Goal: Information Seeking & Learning: Understand process/instructions

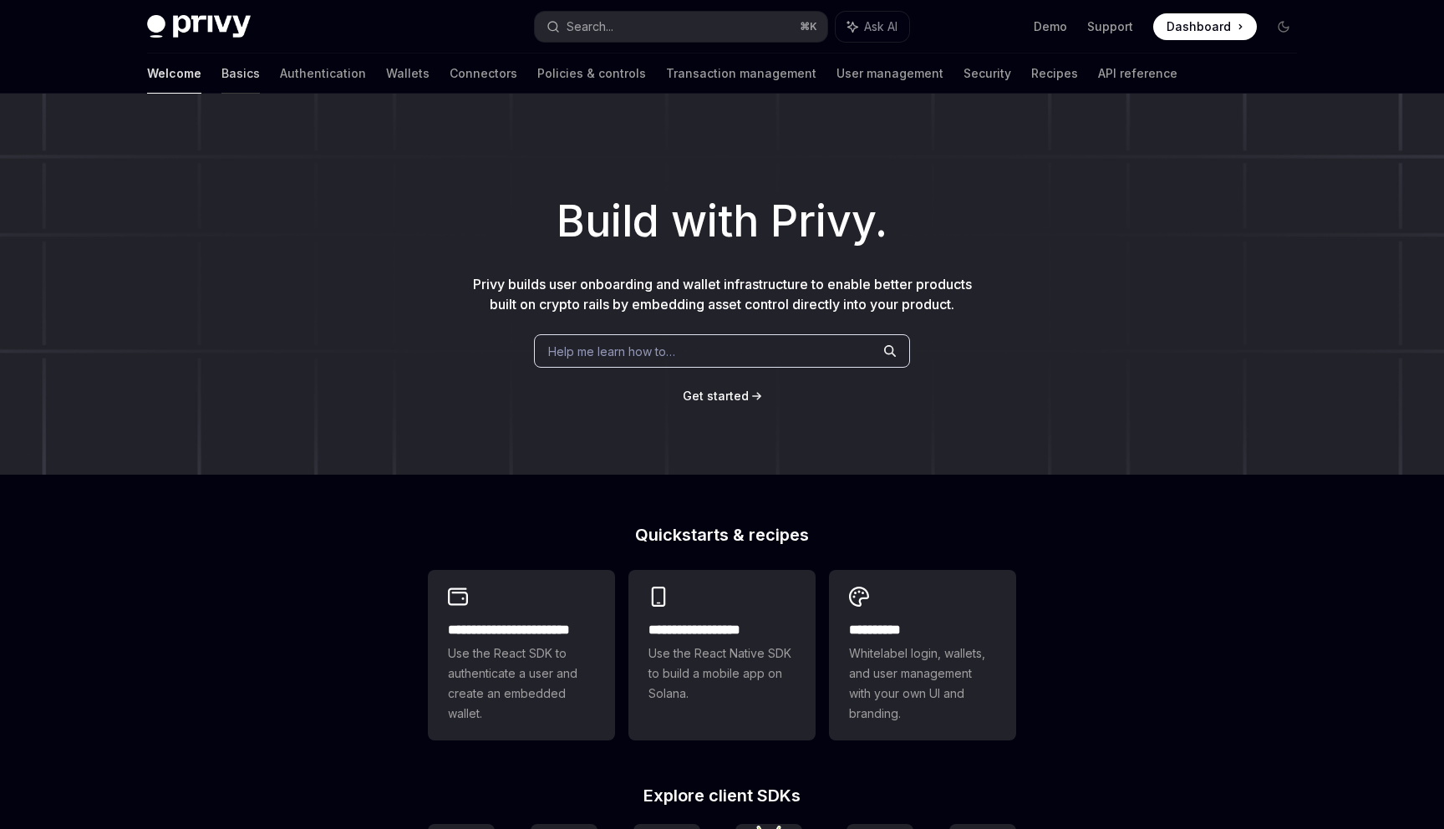
click at [221, 72] on link "Basics" at bounding box center [240, 73] width 38 height 40
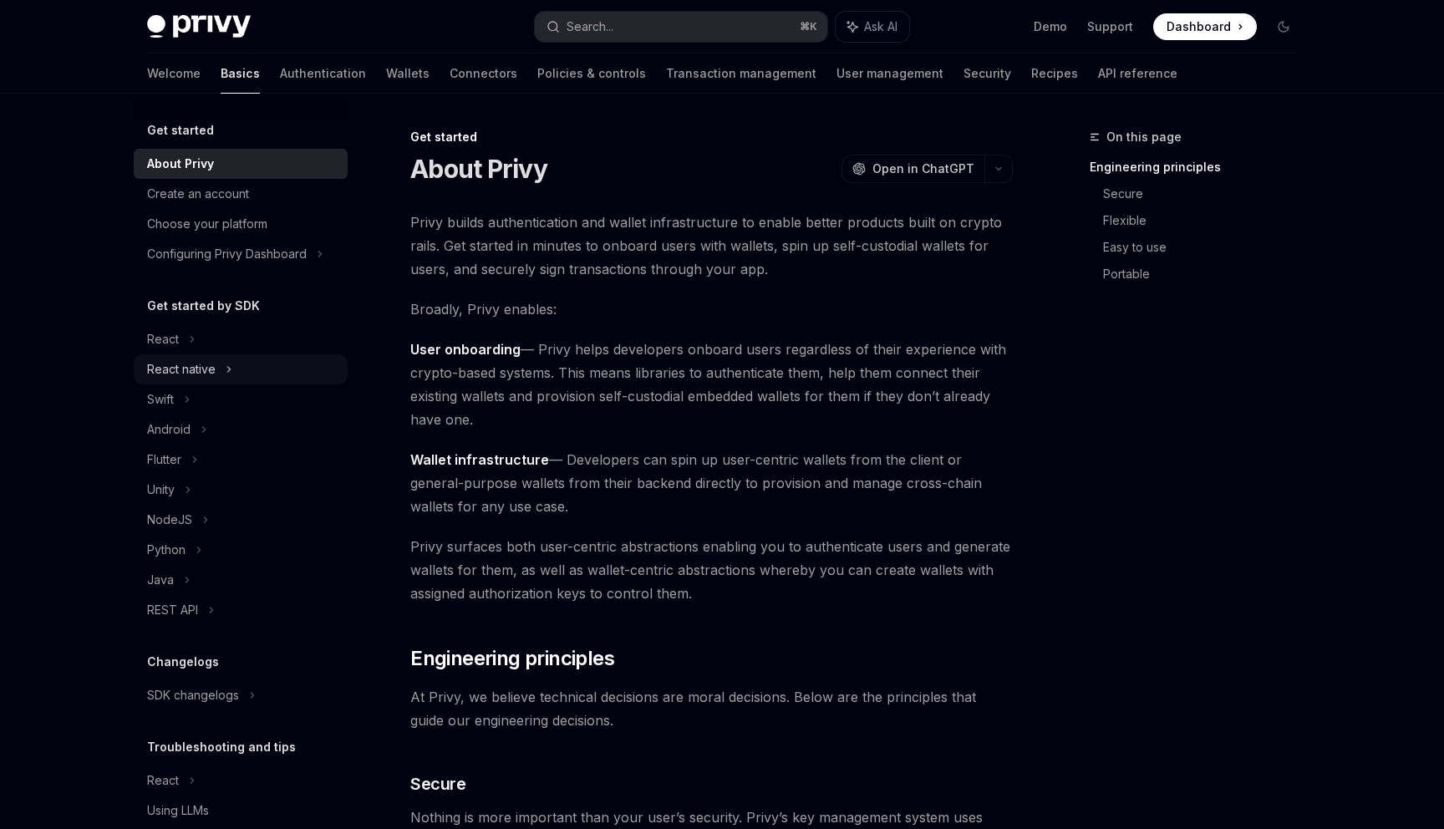
click at [227, 363] on icon at bounding box center [229, 369] width 7 height 20
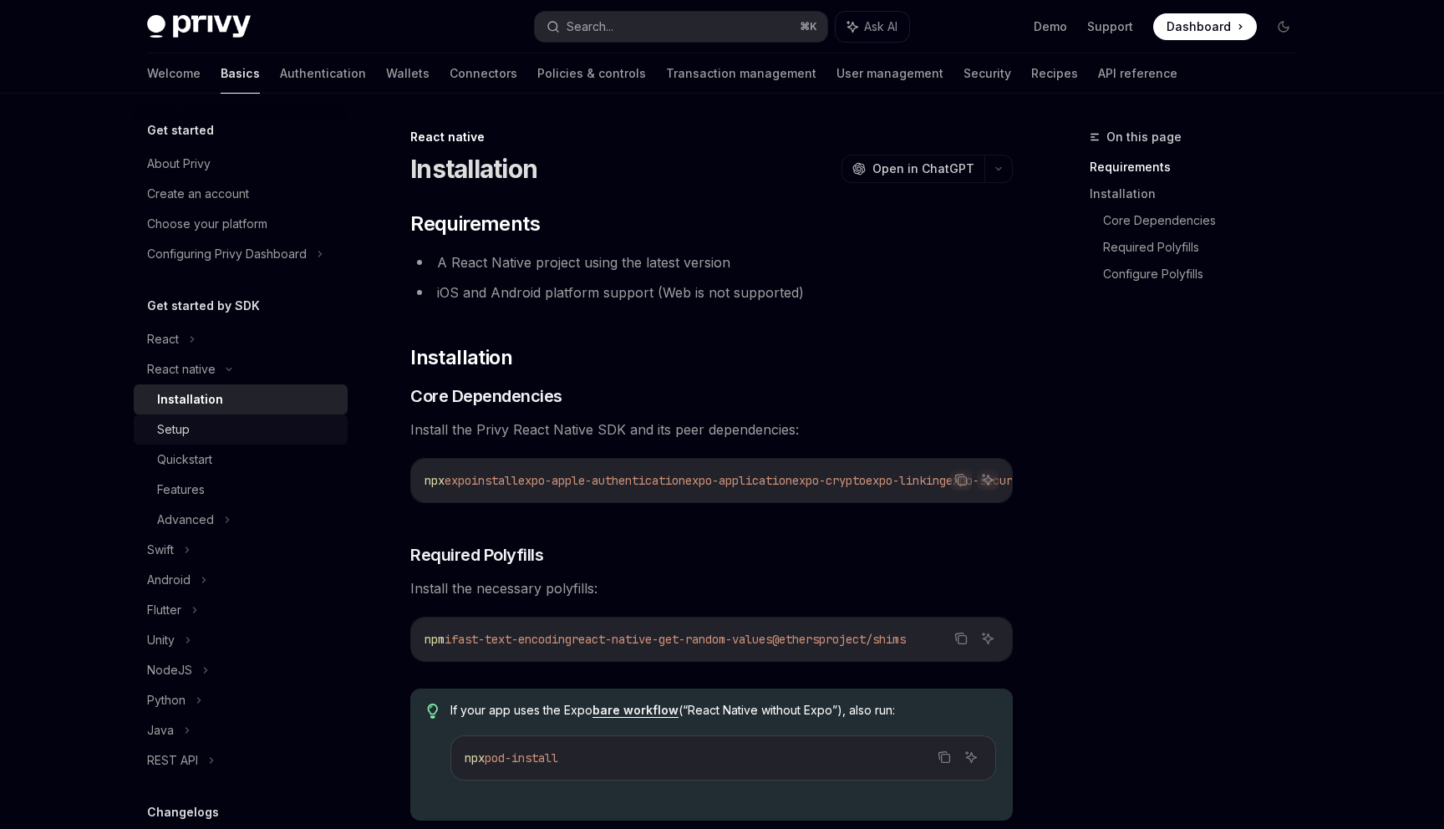
click at [207, 434] on div "Setup" at bounding box center [247, 429] width 180 height 20
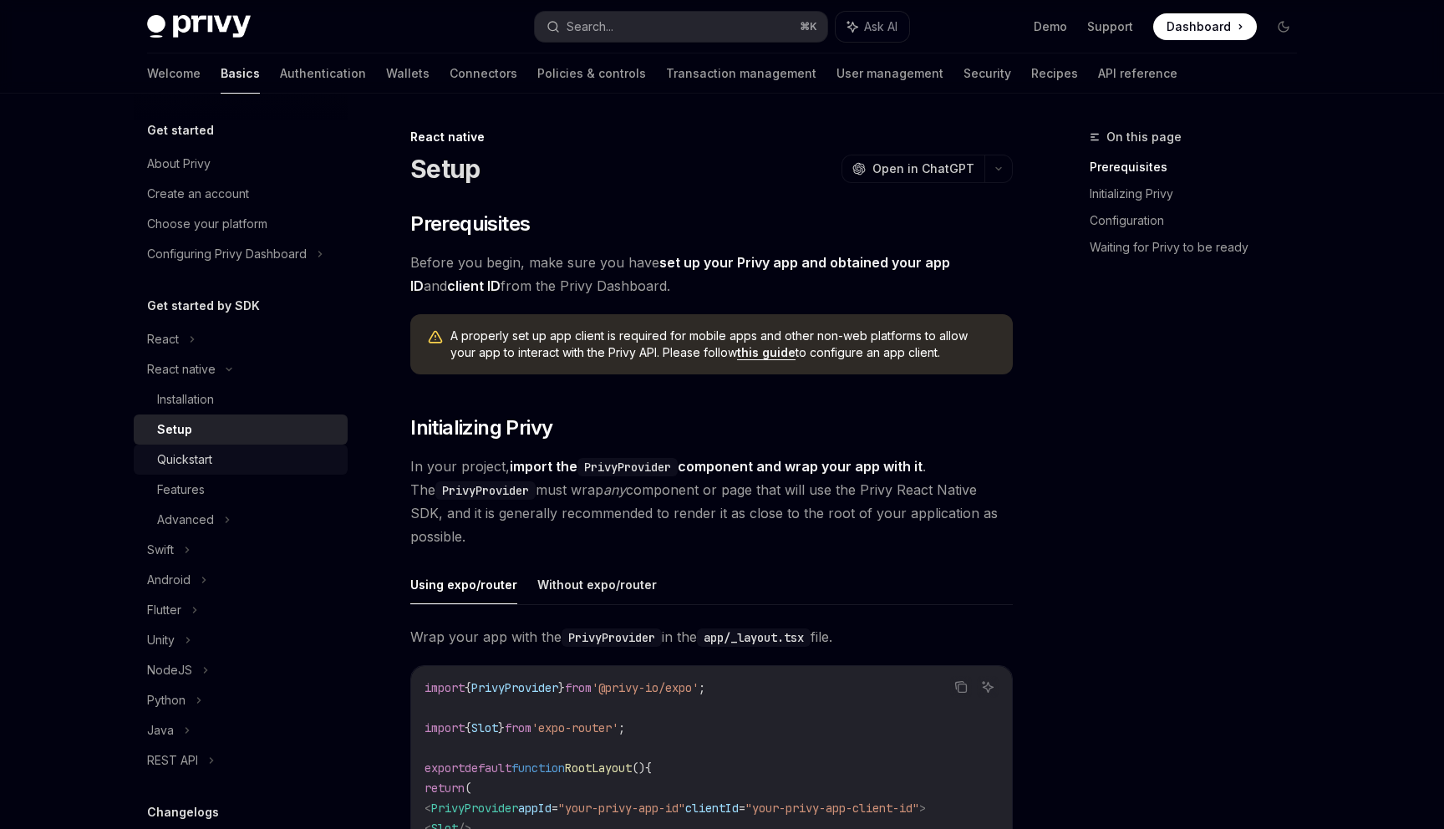
click at [196, 469] on div "Quickstart" at bounding box center [184, 460] width 55 height 20
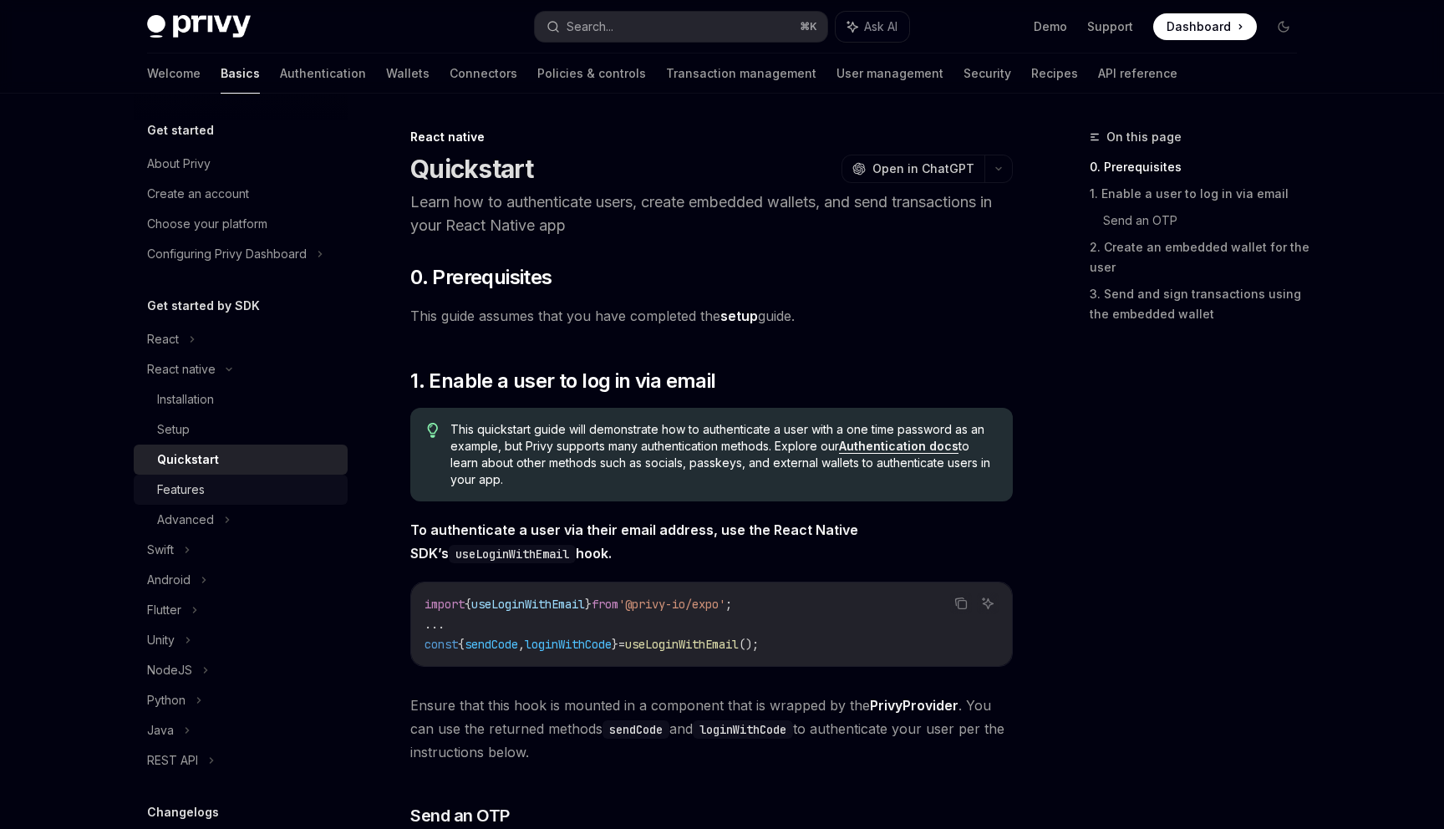
click at [204, 495] on div "Features" at bounding box center [181, 490] width 48 height 20
type textarea "*"
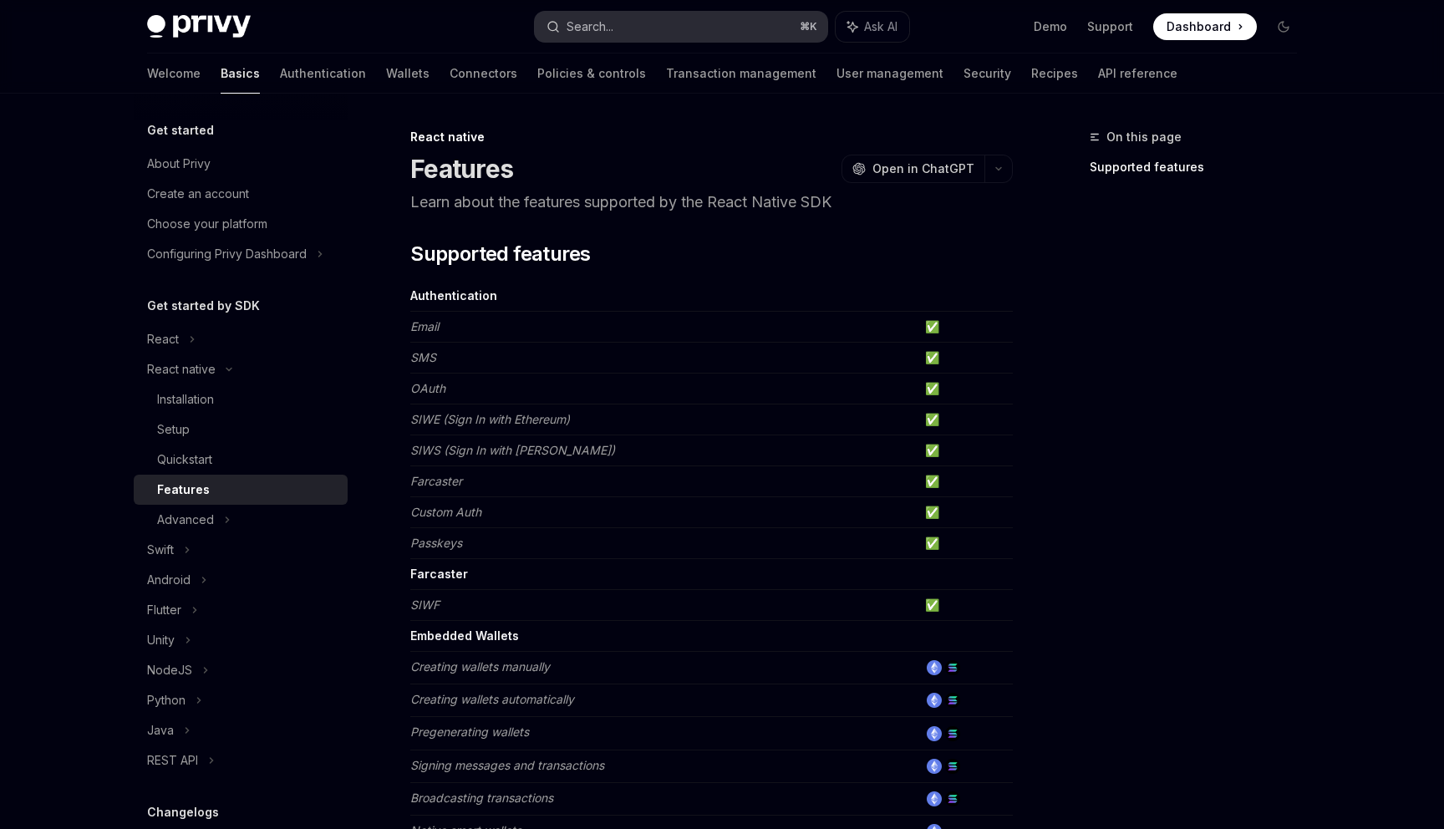
click at [623, 33] on button "Search... ⌘ K" at bounding box center [681, 27] width 292 height 30
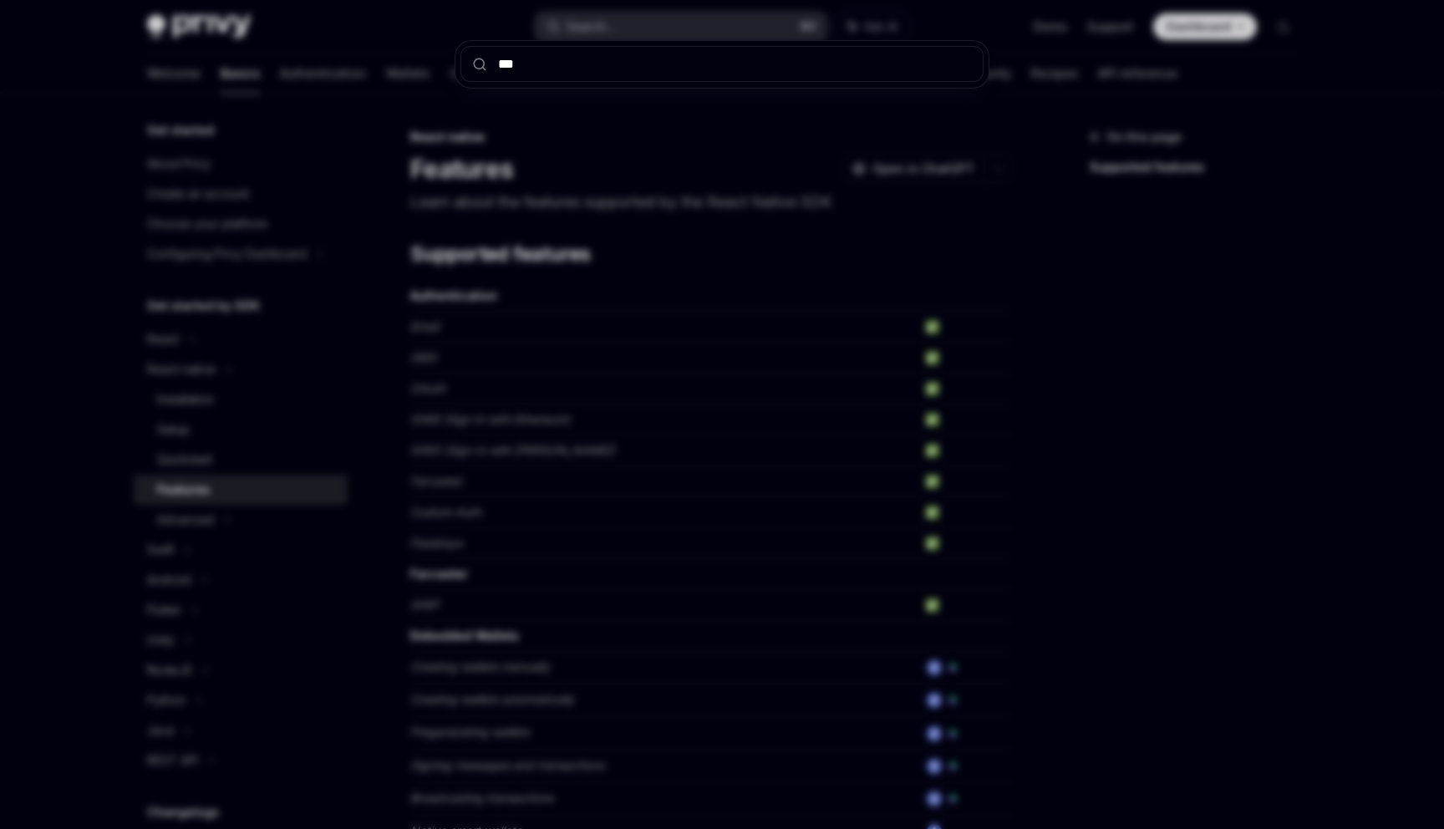
type input "****"
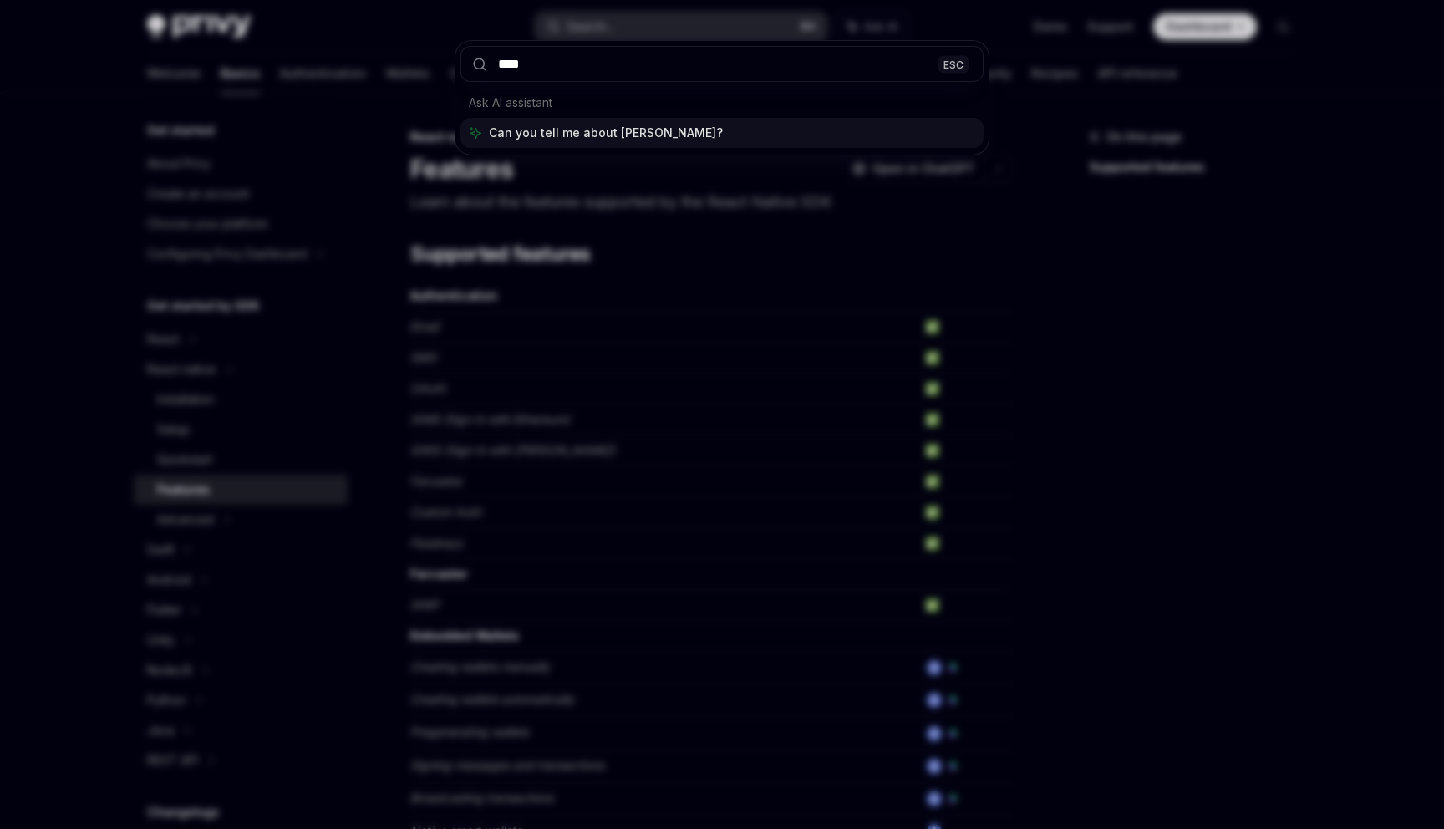
type textarea "*"
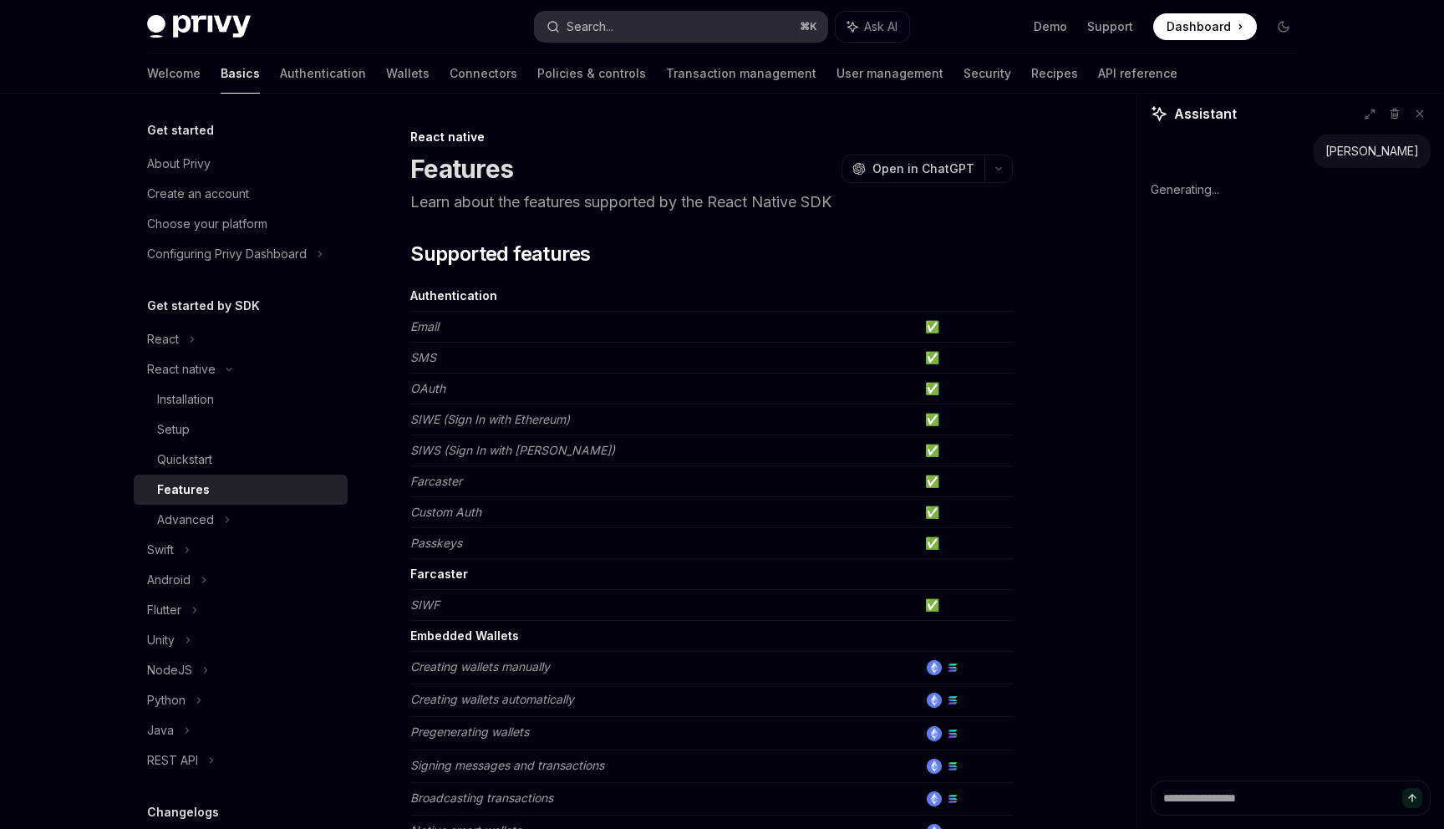
click at [607, 19] on div "Search..." at bounding box center [590, 27] width 47 height 20
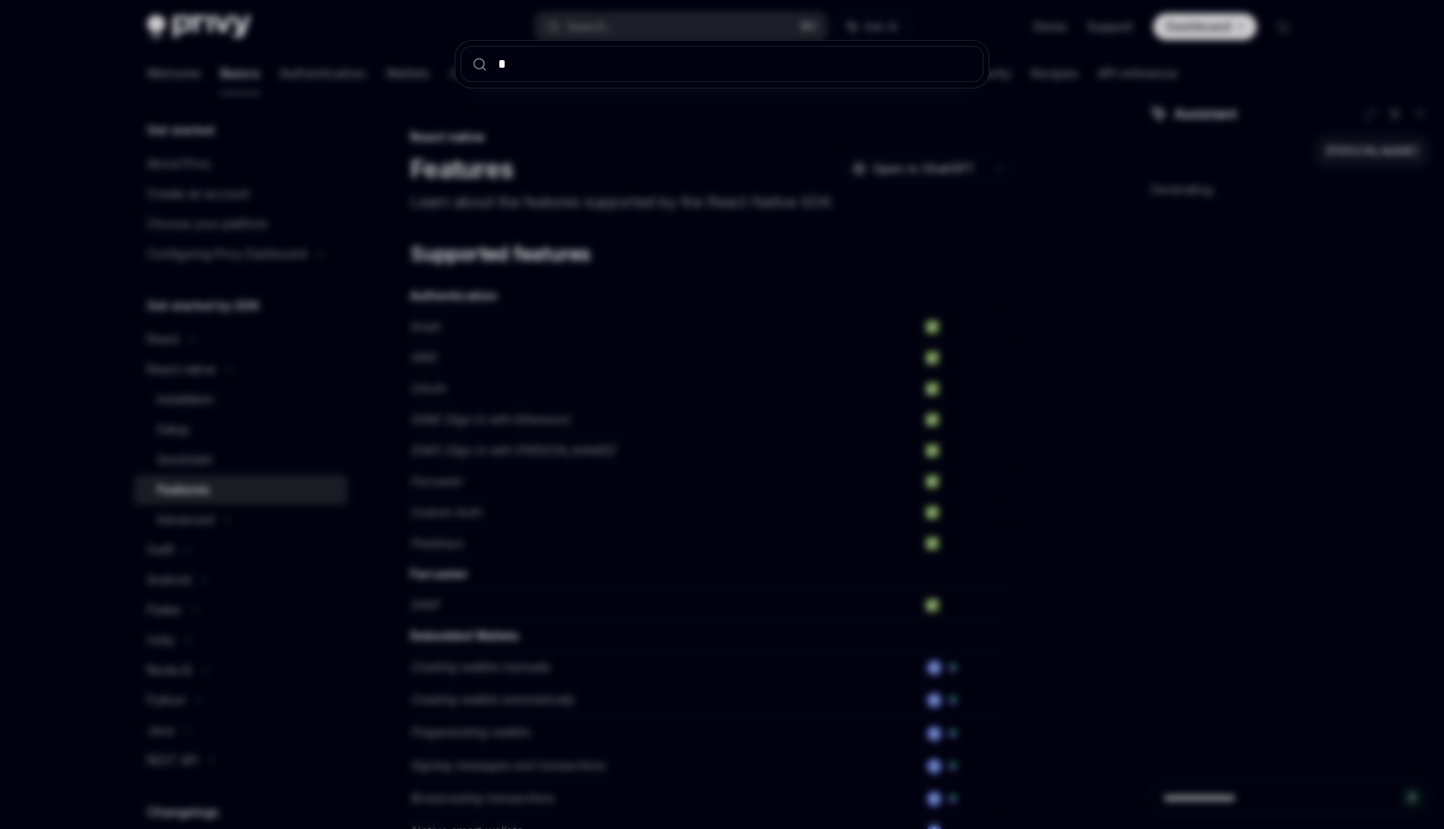
type input "**"
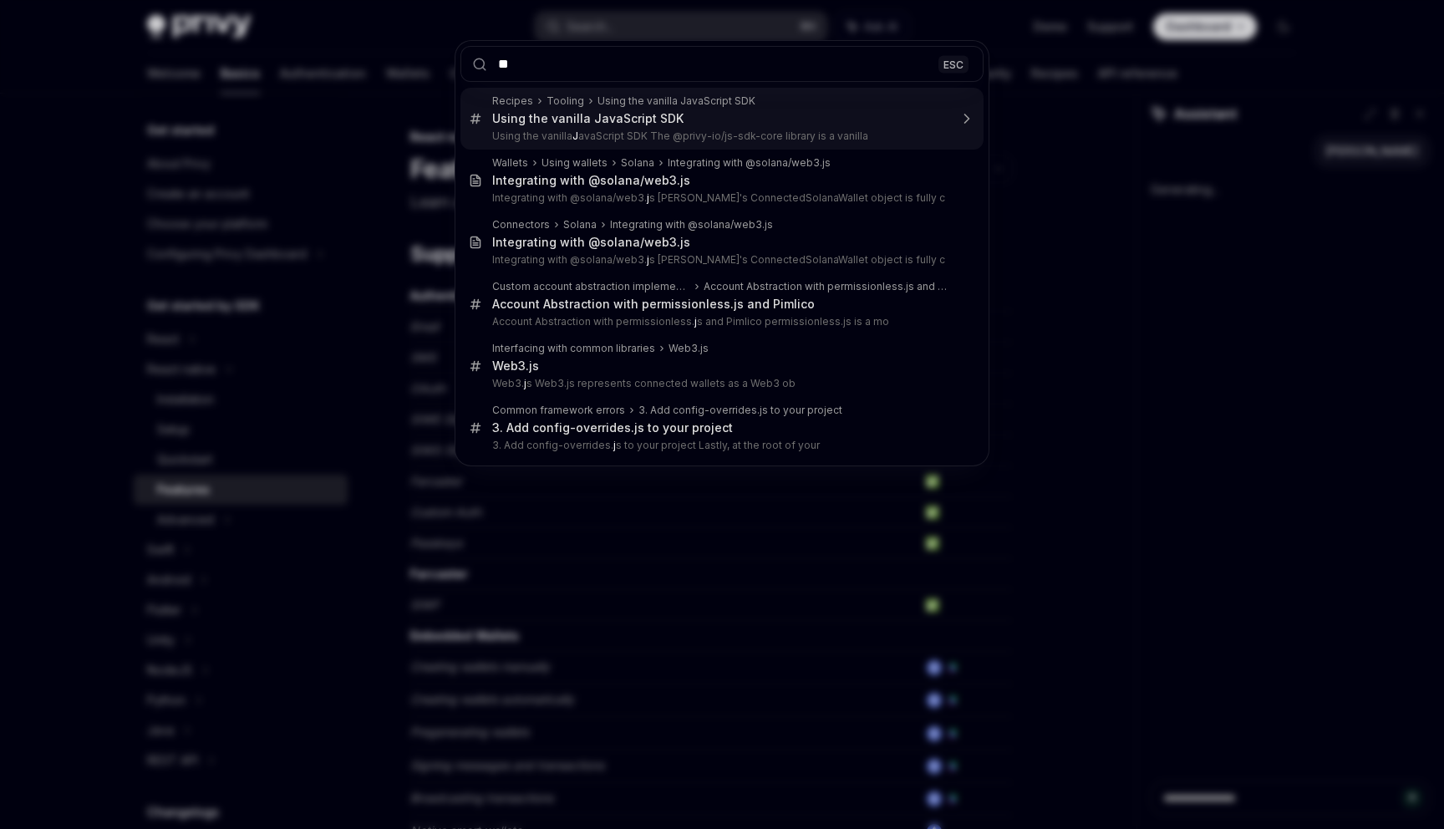
type textarea "*"
type input "****"
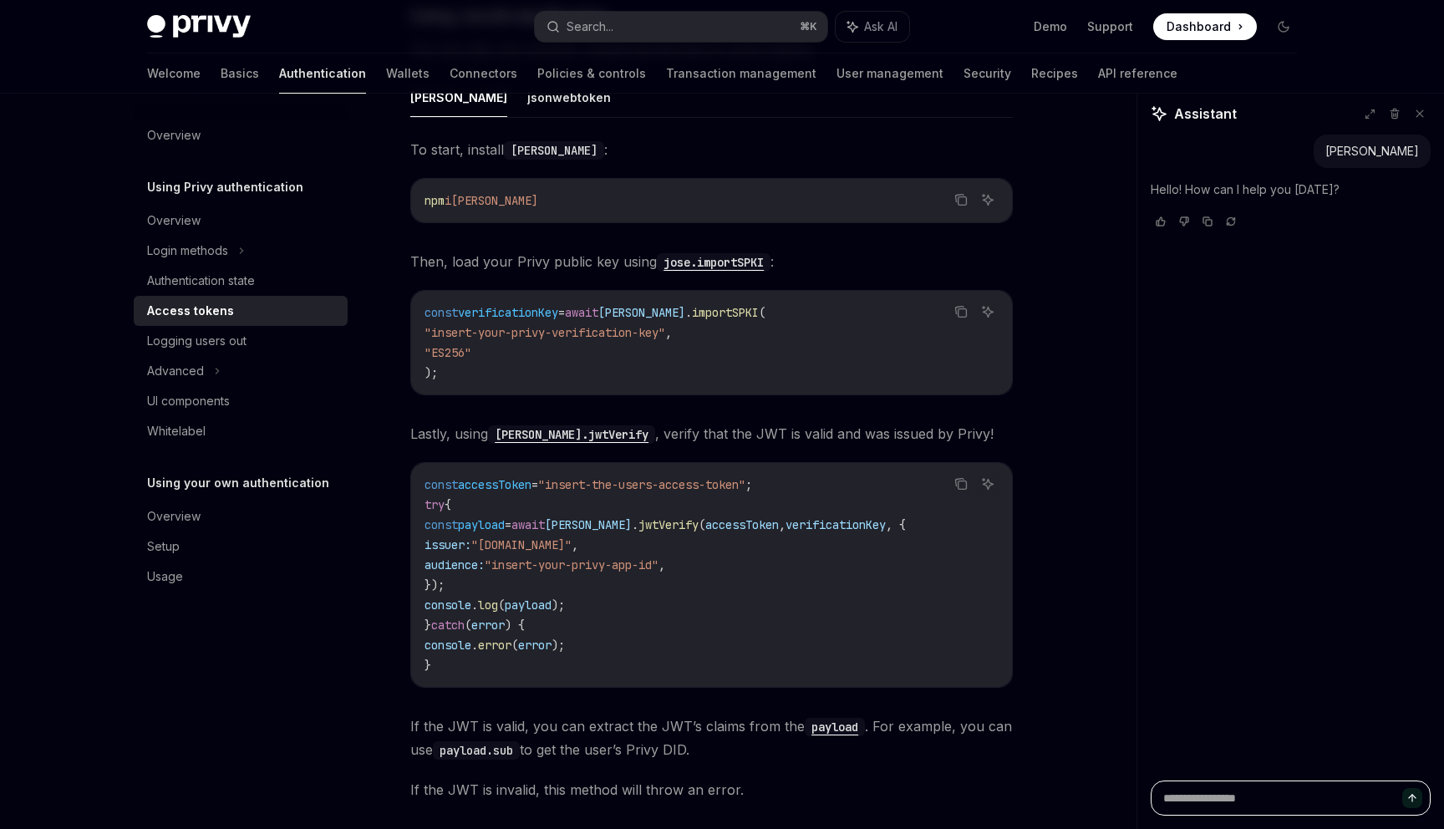
scroll to position [4116, 0]
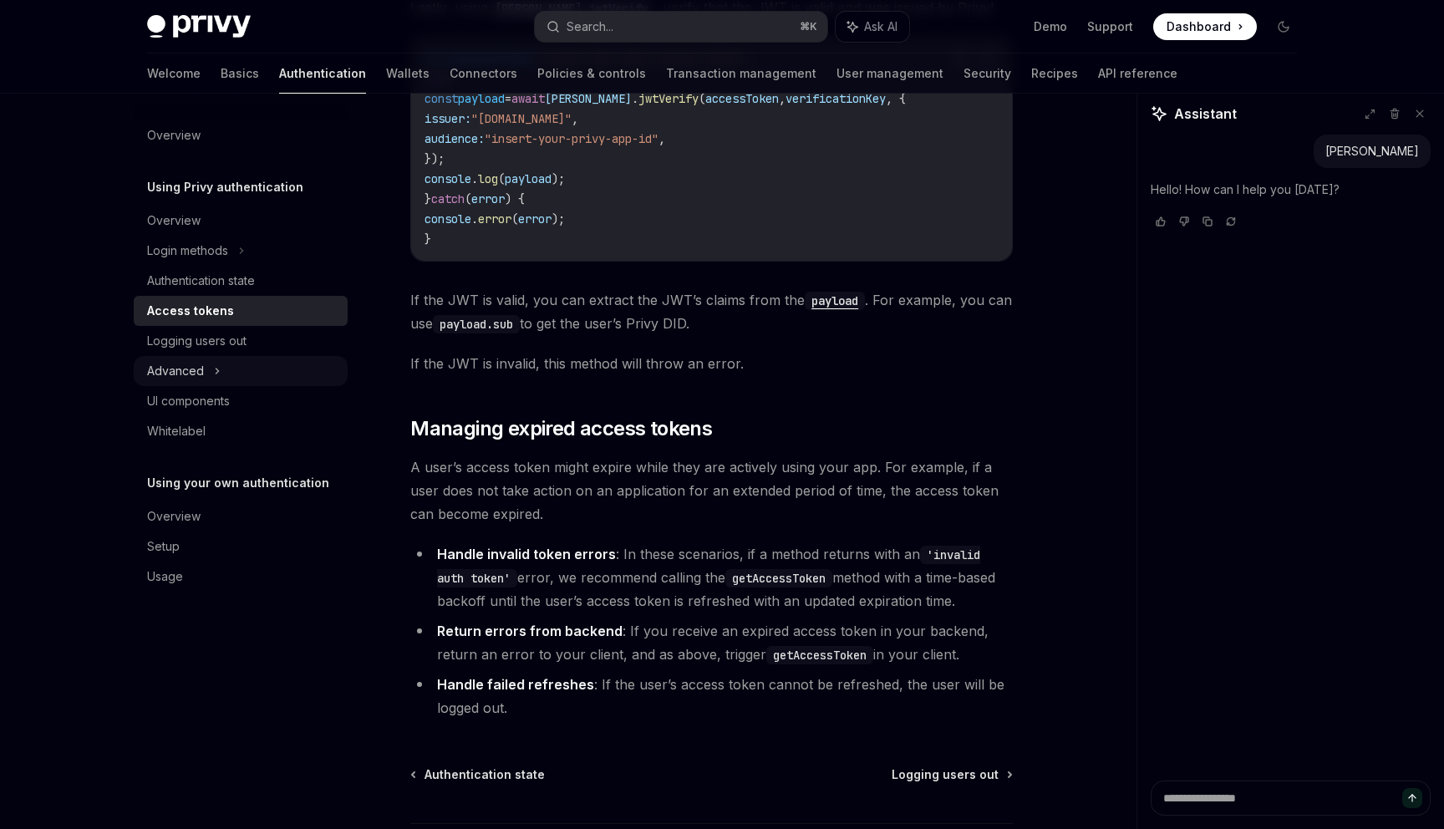
click at [215, 368] on icon at bounding box center [217, 371] width 7 height 20
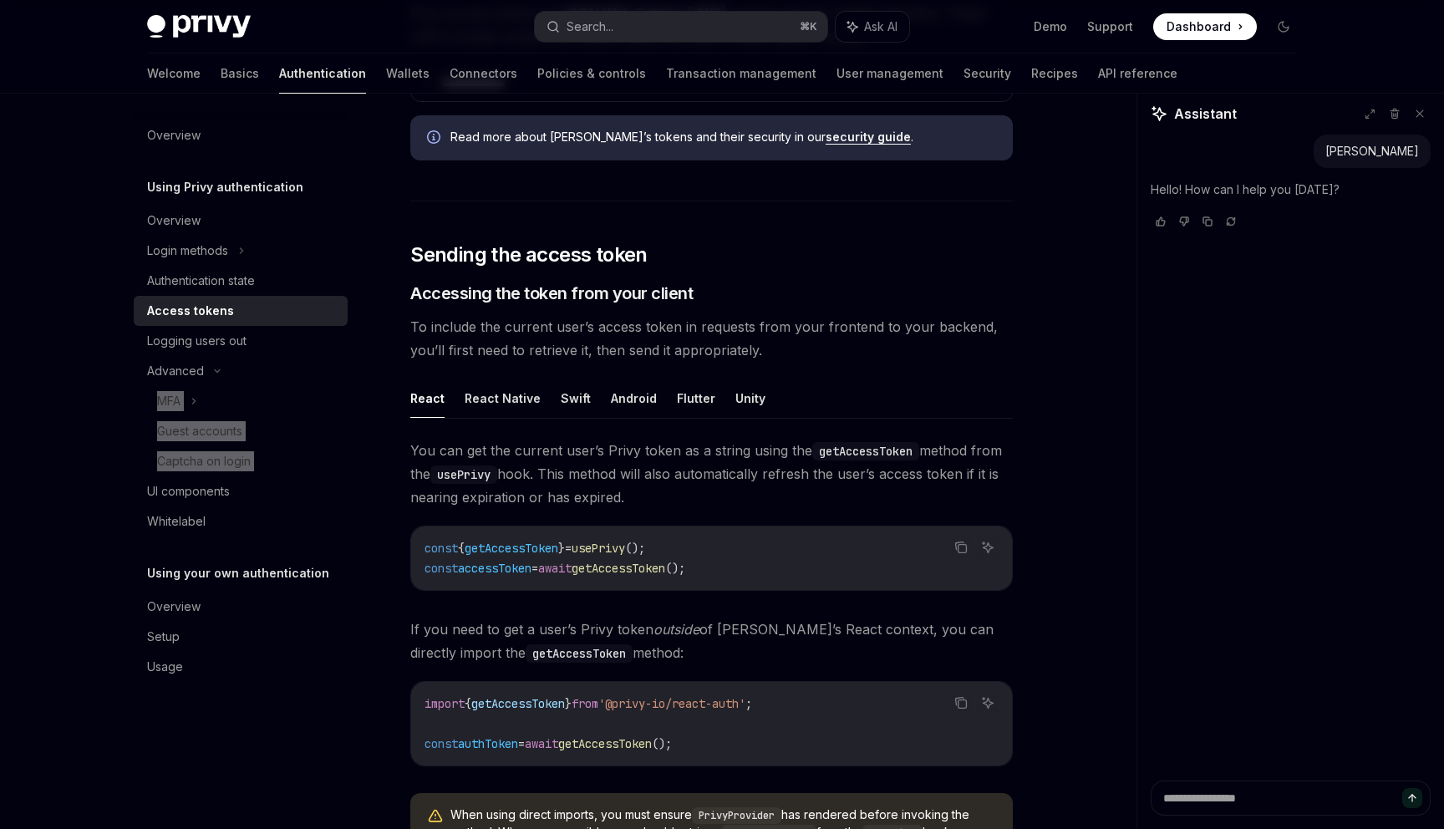
scroll to position [499, 0]
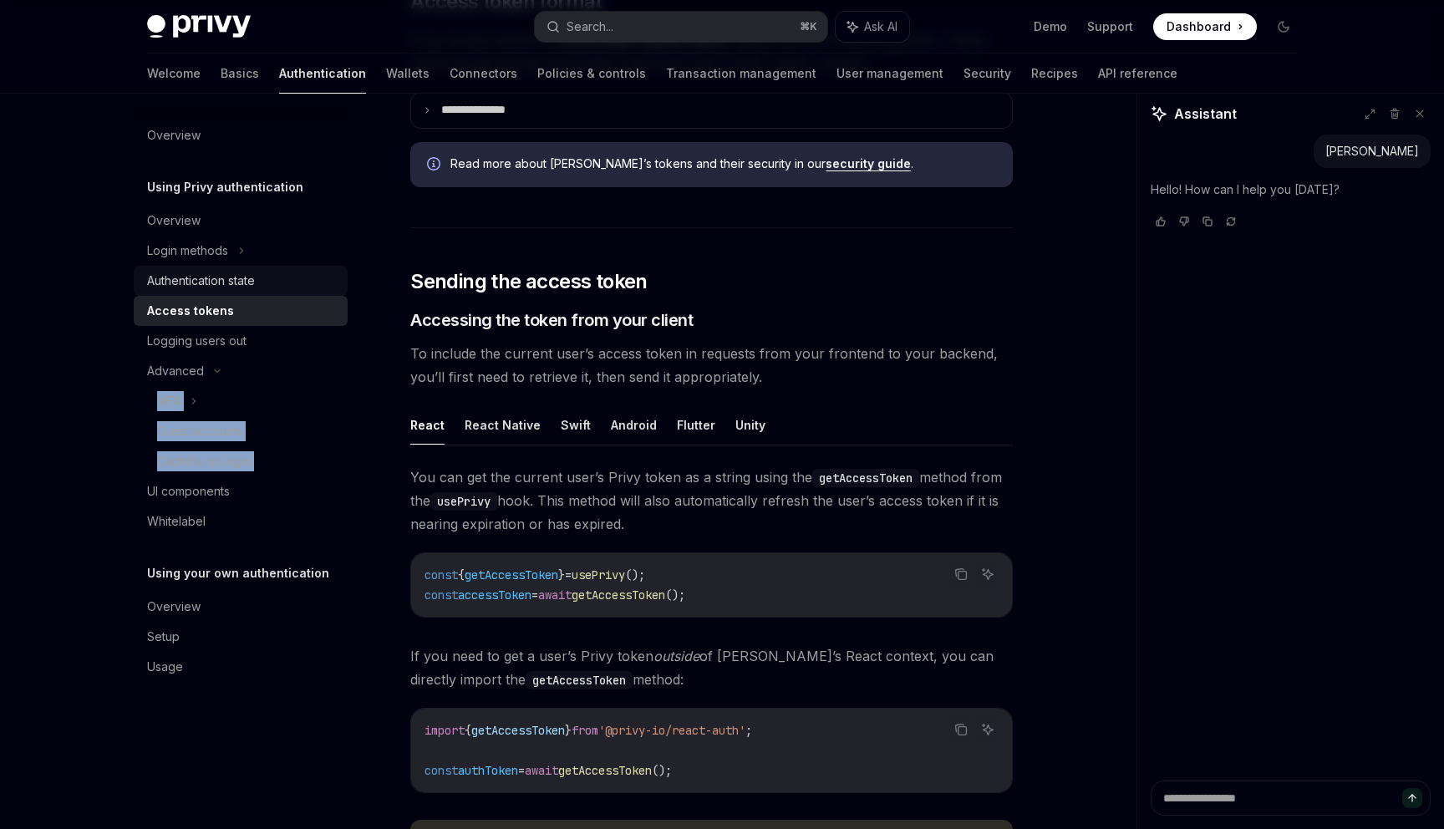
click at [236, 282] on div "Authentication state" at bounding box center [201, 281] width 108 height 20
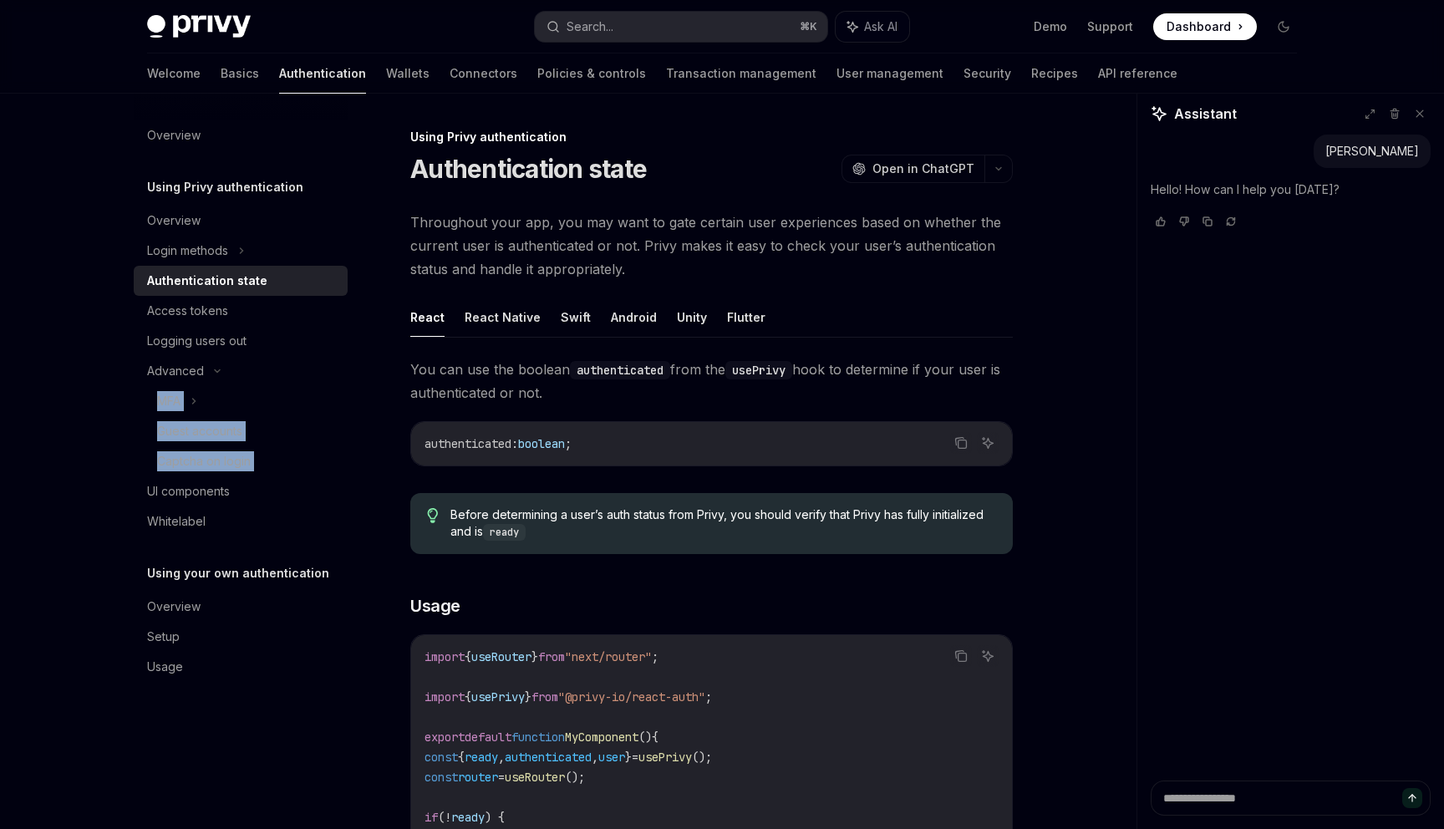
scroll to position [391, 0]
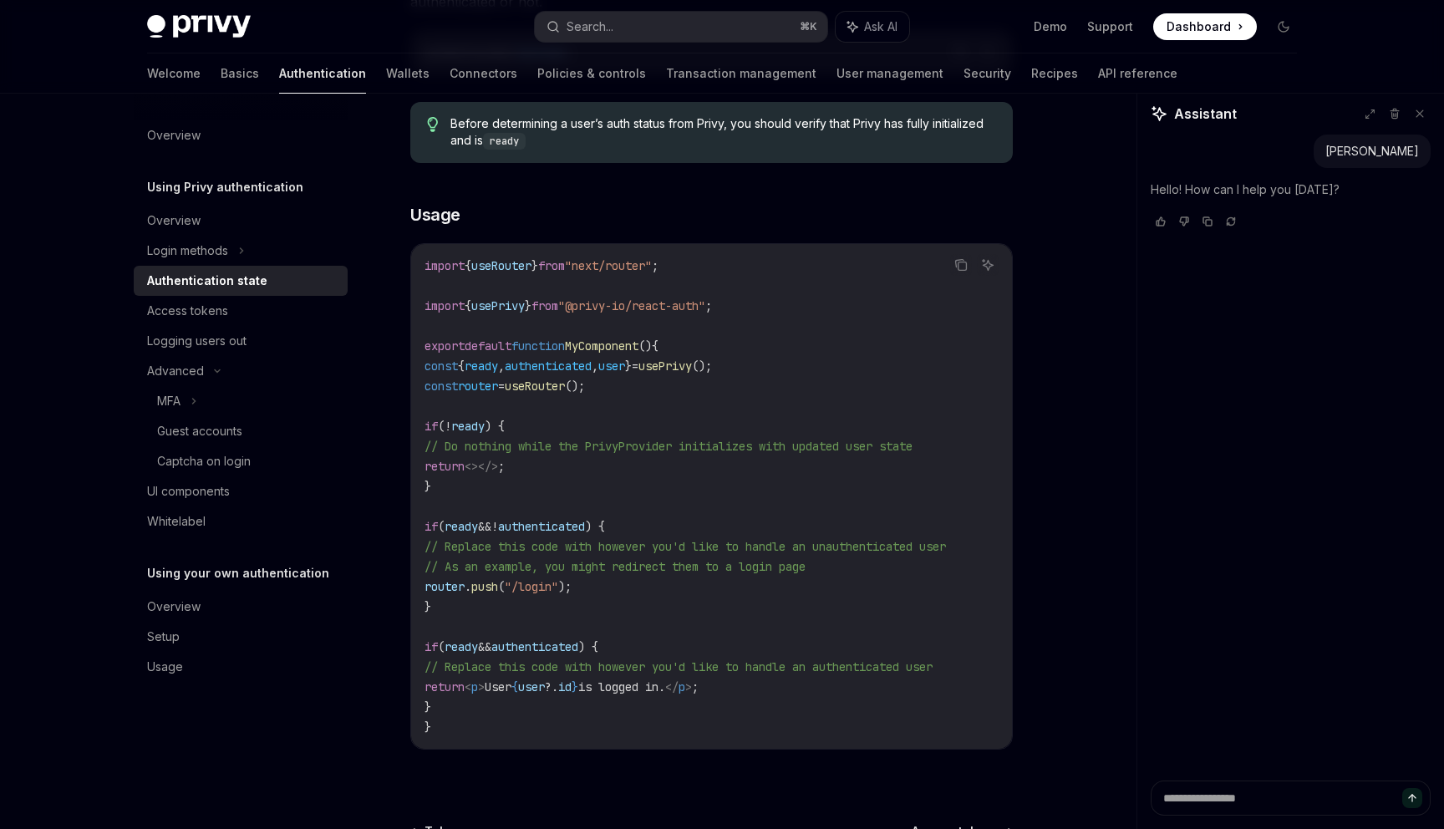
click at [531, 439] on span "// Do nothing while the PrivyProvider initializes with updated user state" at bounding box center [668, 446] width 488 height 15
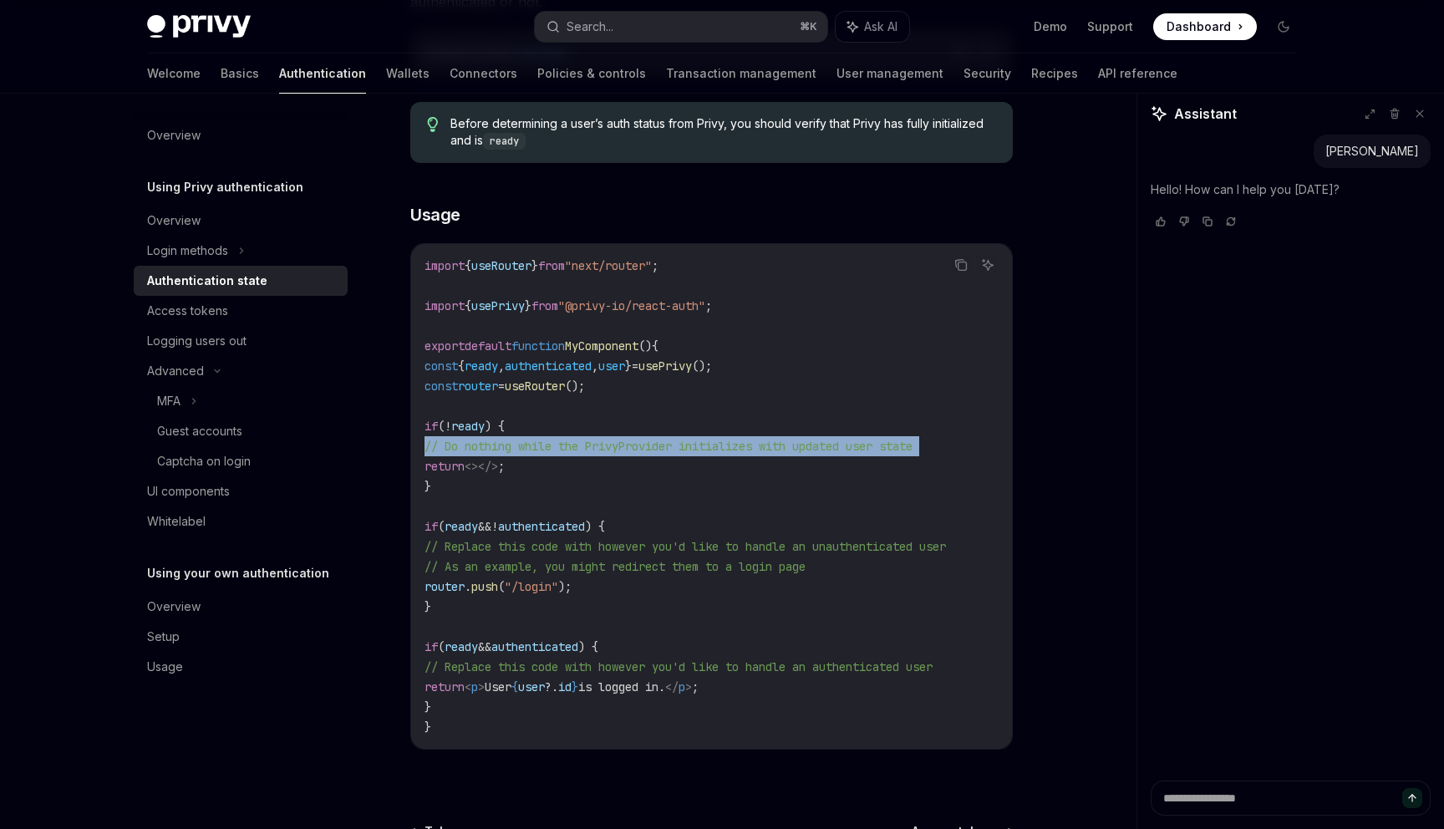
click at [531, 439] on span "// Do nothing while the PrivyProvider initializes with updated user state" at bounding box center [668, 446] width 488 height 15
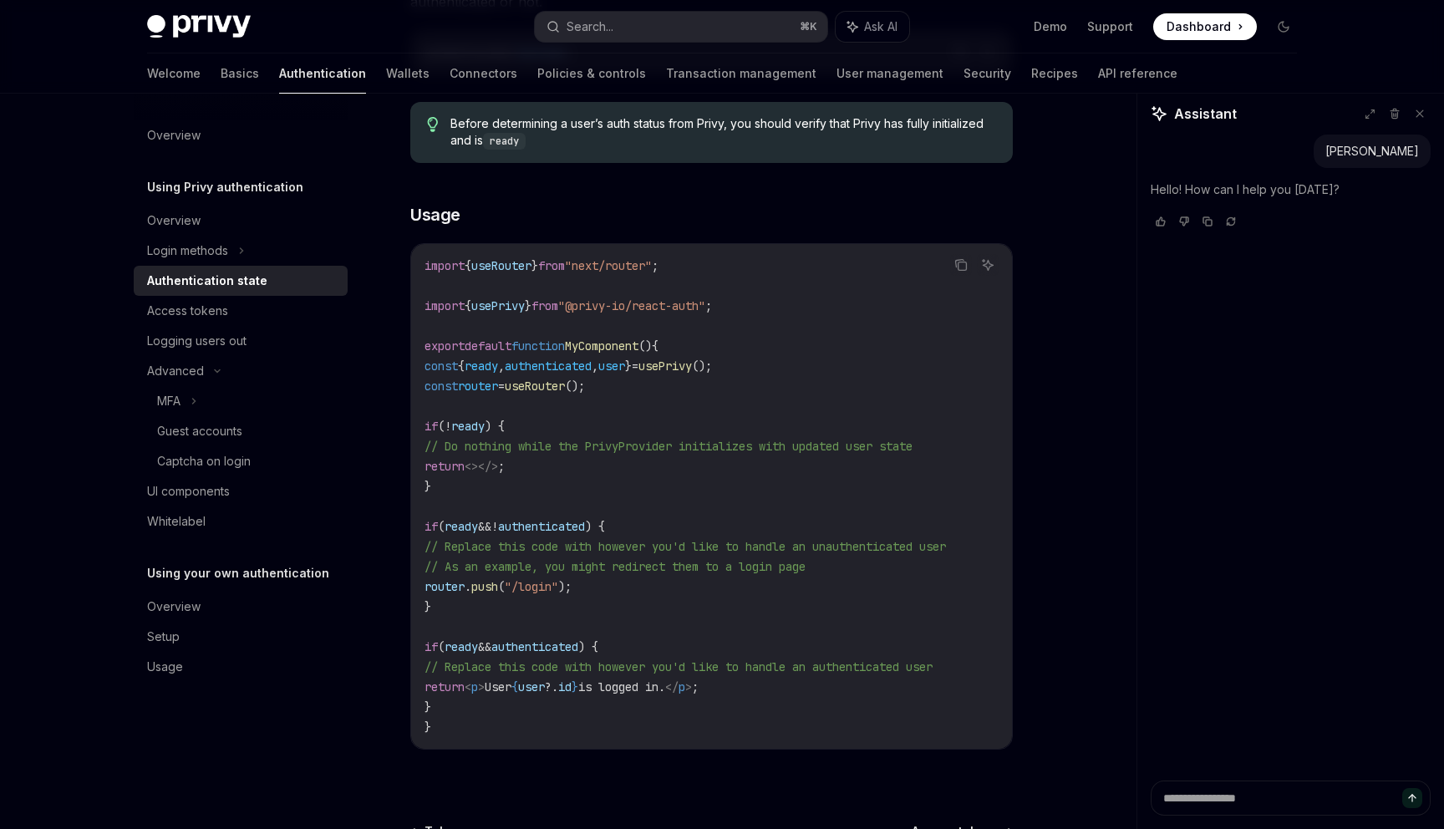
click at [531, 484] on code "import { useRouter } from "next/router" ; import { usePrivy } from "@privy-io/r…" at bounding box center [711, 496] width 574 height 481
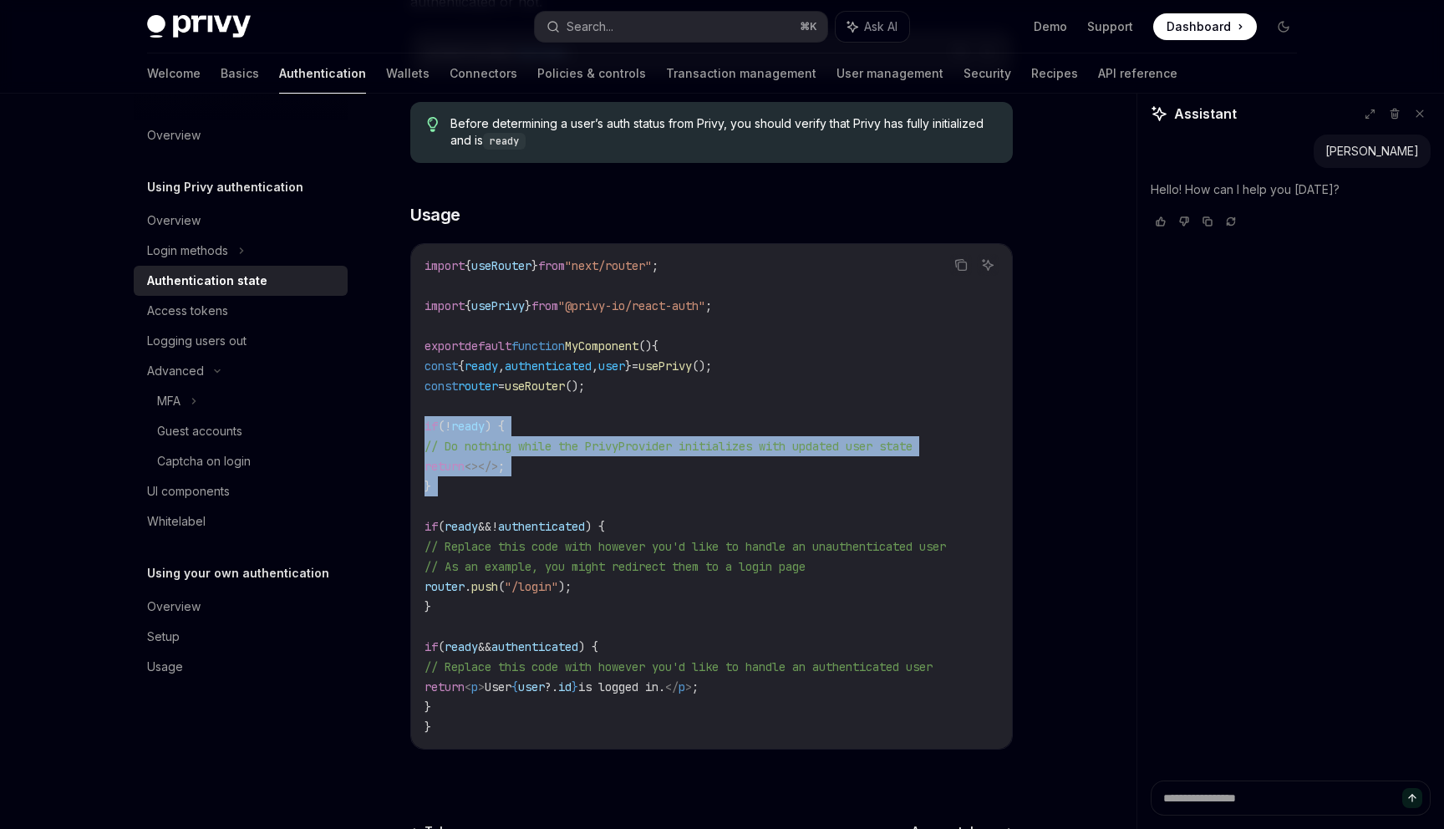
drag, startPoint x: 533, startPoint y: 500, endPoint x: 412, endPoint y: 418, distance: 146.2
click at [412, 418] on div "import { useRouter } from "next/router" ; import { usePrivy } from "@privy-io/r…" at bounding box center [711, 496] width 601 height 505
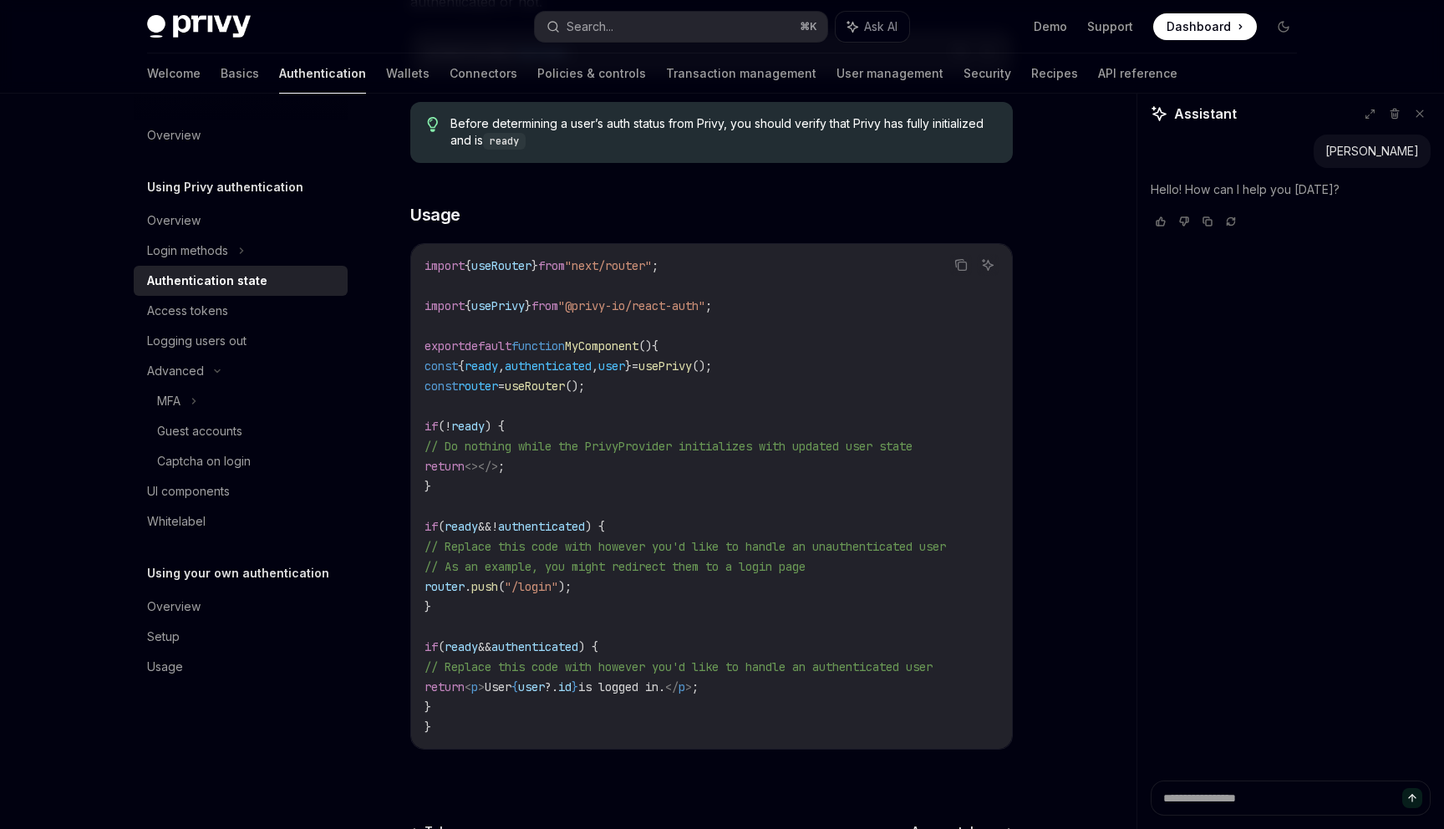
click at [505, 470] on span ";" at bounding box center [501, 466] width 7 height 15
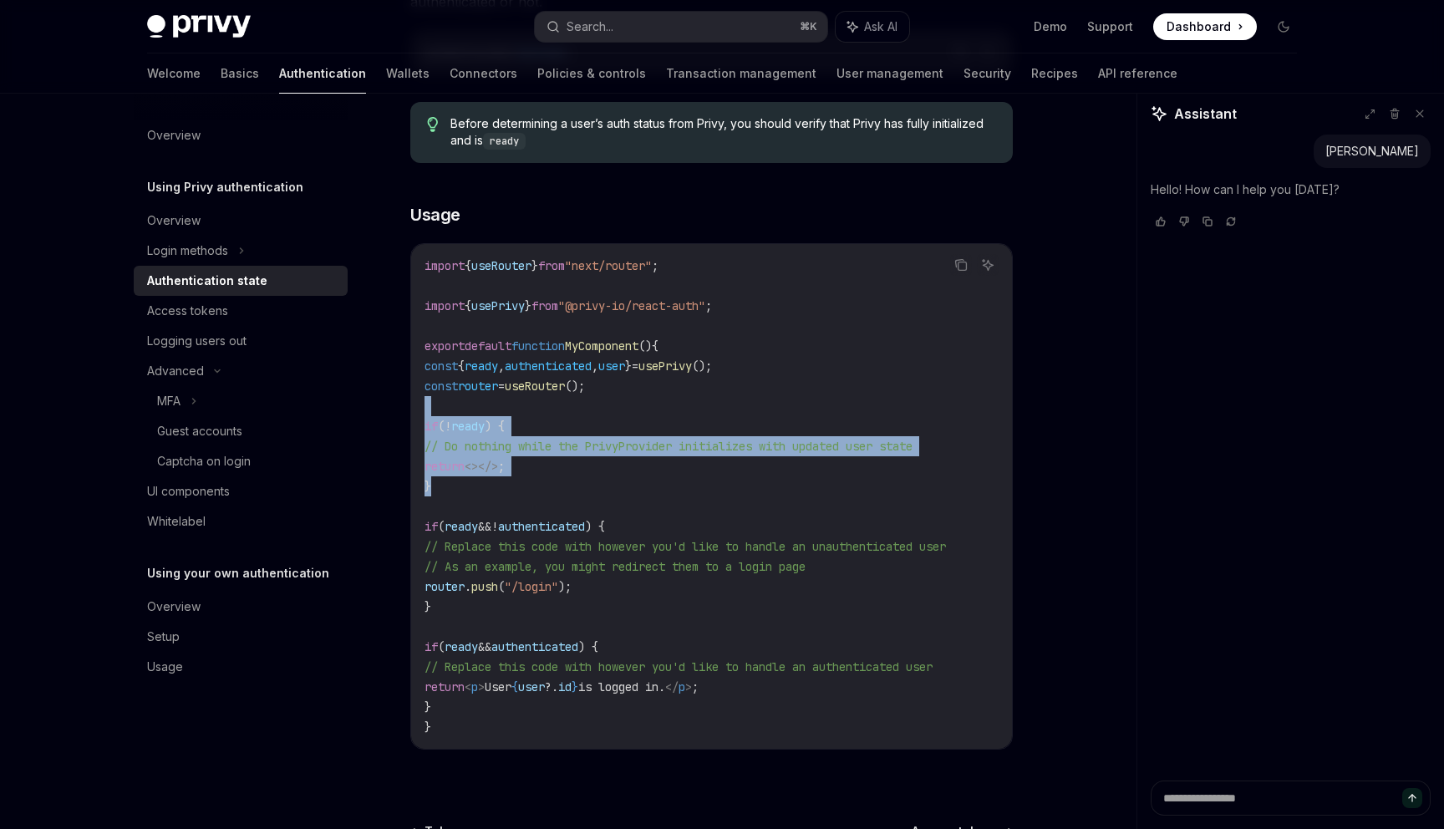
drag, startPoint x: 523, startPoint y: 490, endPoint x: 405, endPoint y: 409, distance: 143.0
click at [404, 408] on div "Using Privy authentication Authentication state OpenAI Open in ChatGPT OpenAI O…" at bounding box center [555, 380] width 922 height 1288
click at [550, 454] on code "import { useRouter } from "next/router" ; import { usePrivy } from "@privy-io/r…" at bounding box center [711, 496] width 574 height 481
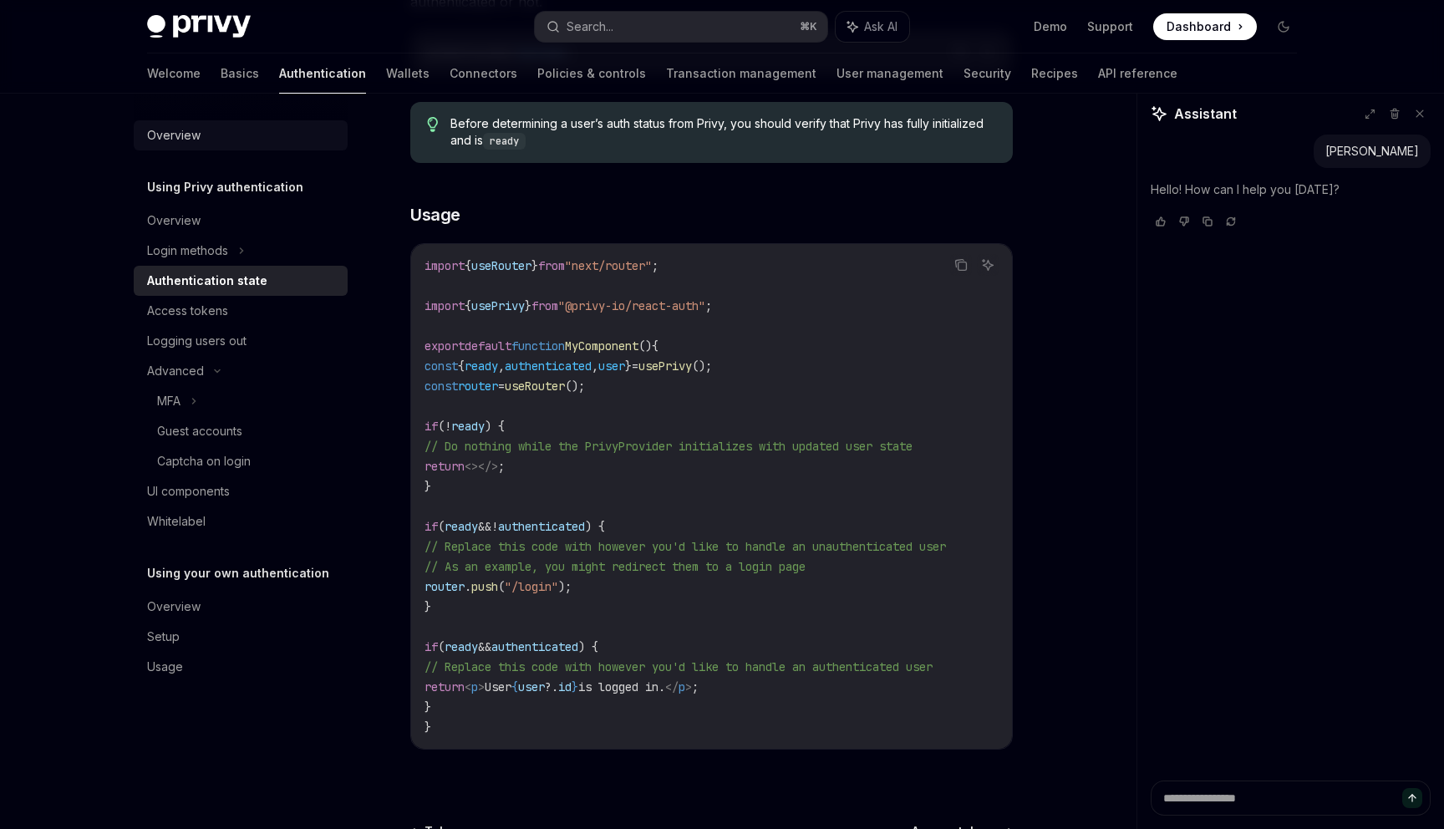
scroll to position [0, 0]
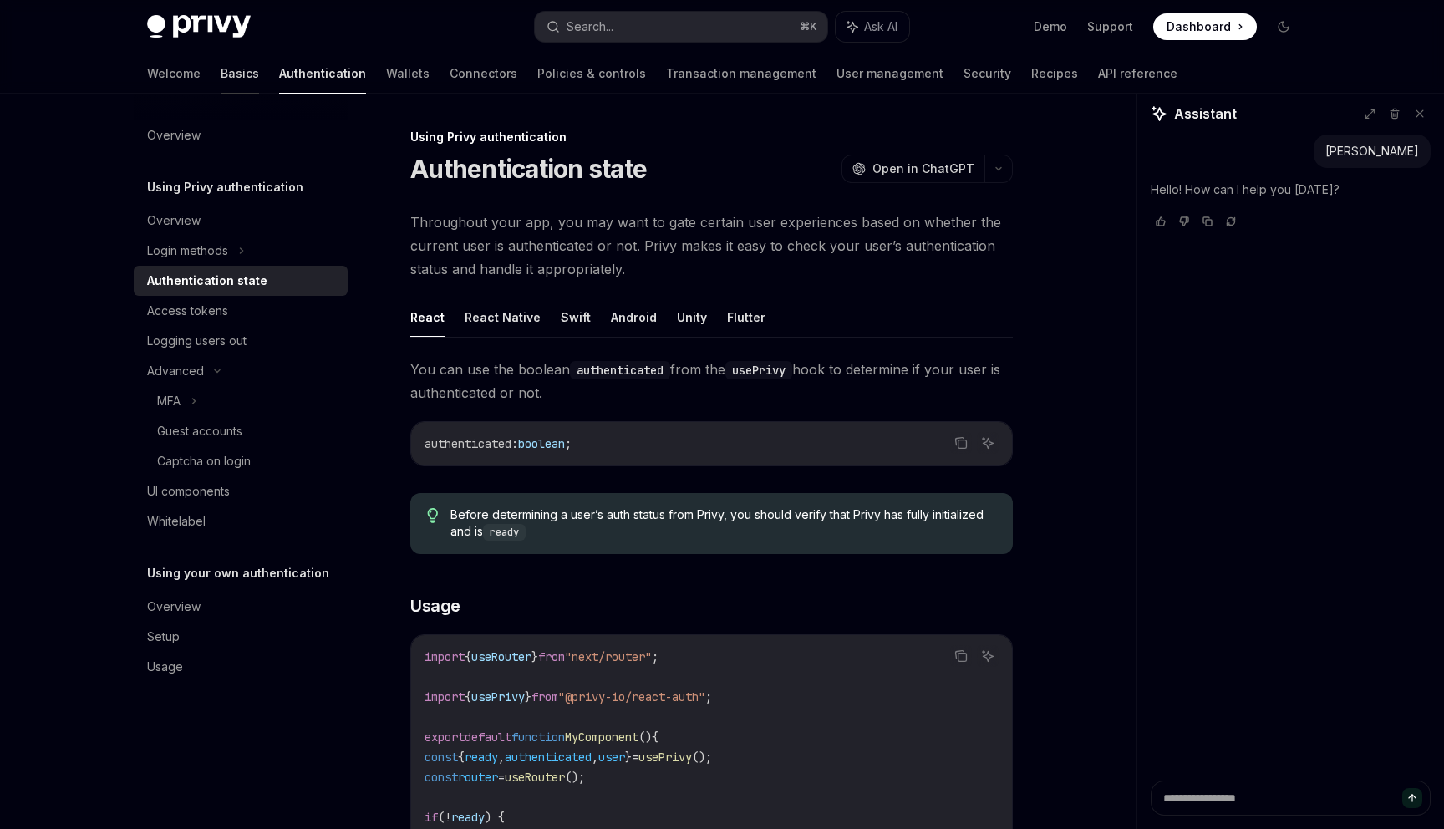
click at [221, 55] on link "Basics" at bounding box center [240, 73] width 38 height 40
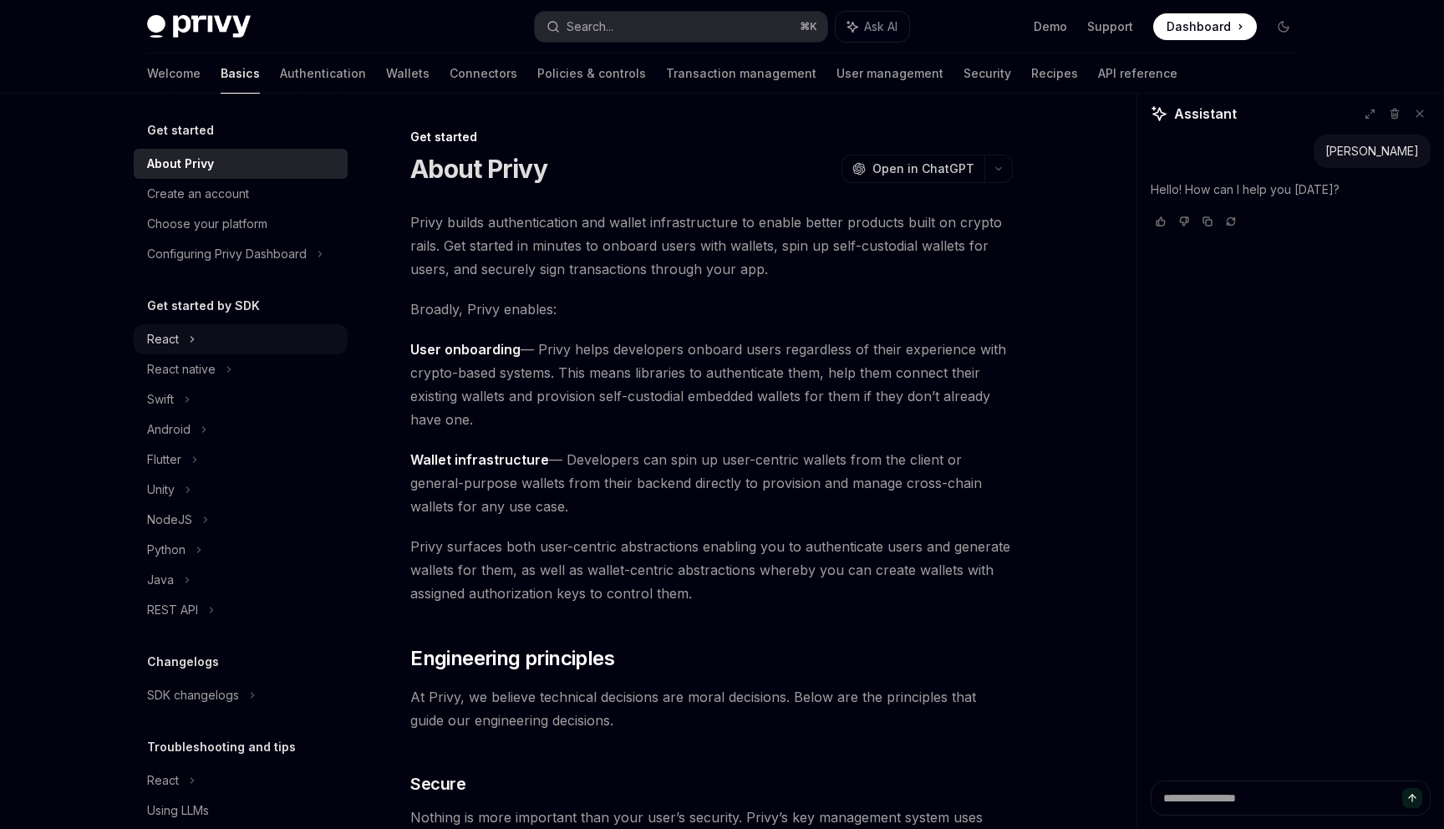
click at [196, 347] on div "React" at bounding box center [241, 339] width 214 height 30
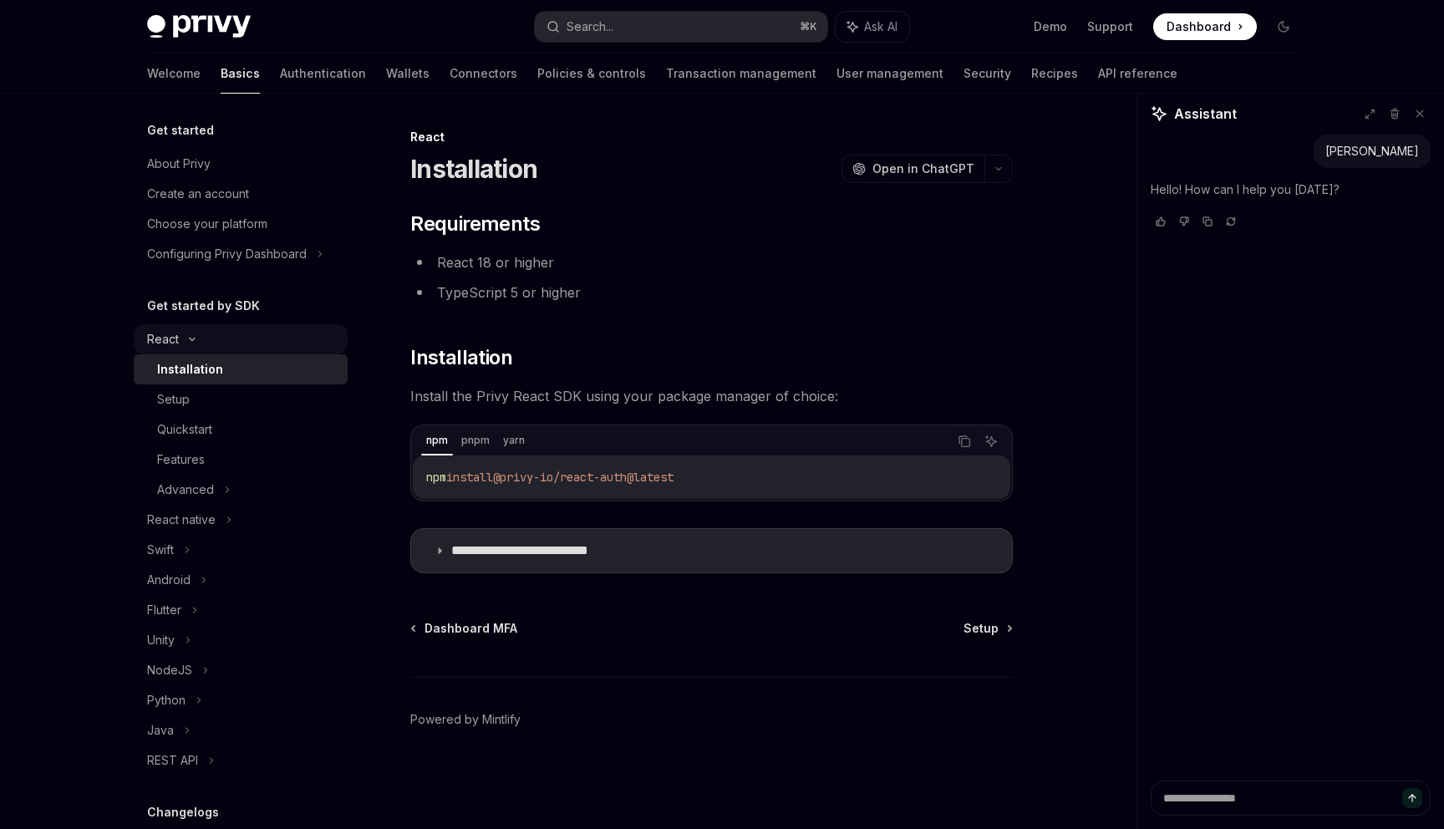
click at [196, 347] on div "React" at bounding box center [241, 339] width 214 height 30
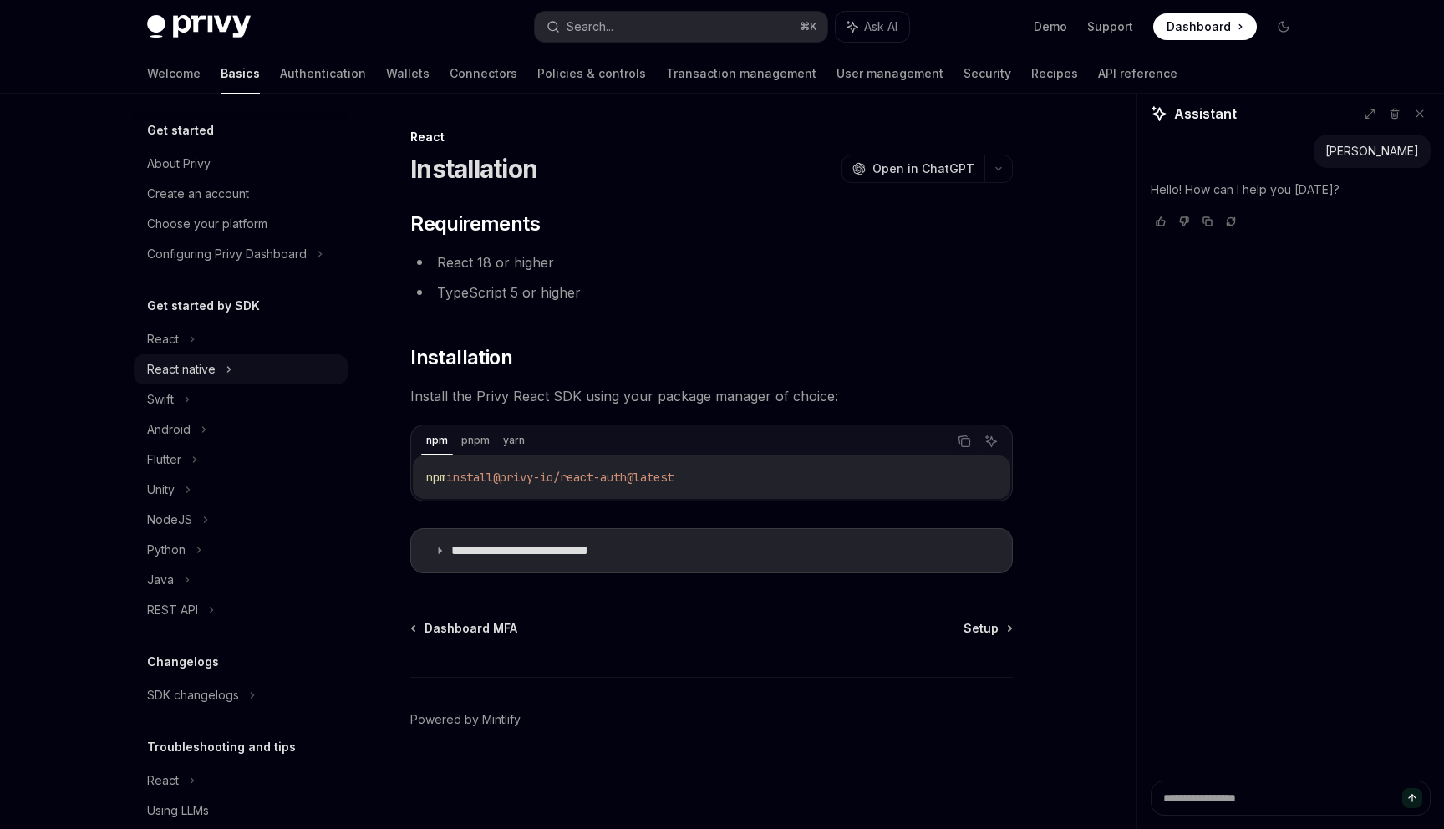
click at [199, 375] on div "React native" at bounding box center [181, 369] width 69 height 20
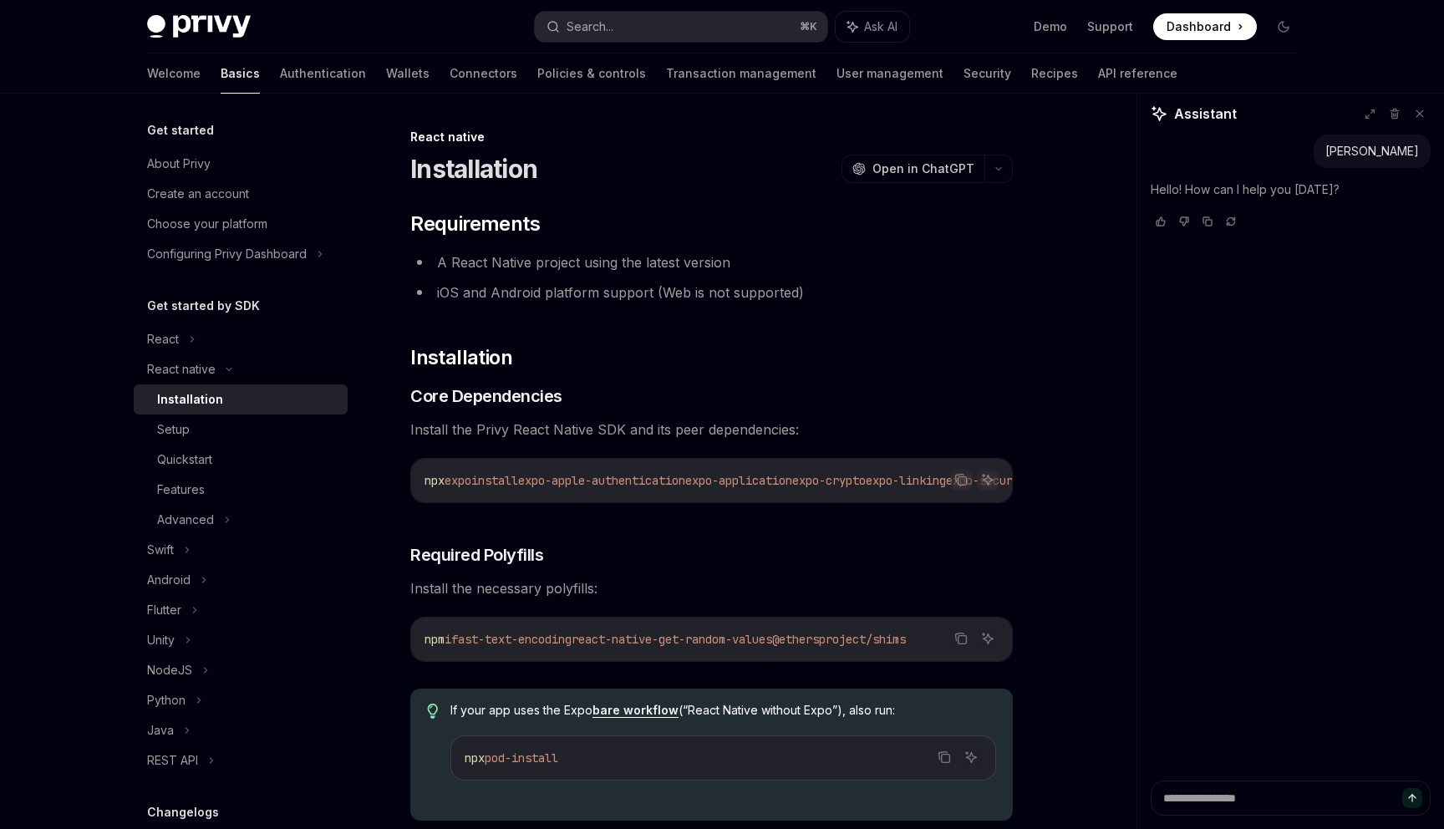
click at [197, 400] on div "Installation" at bounding box center [190, 399] width 66 height 20
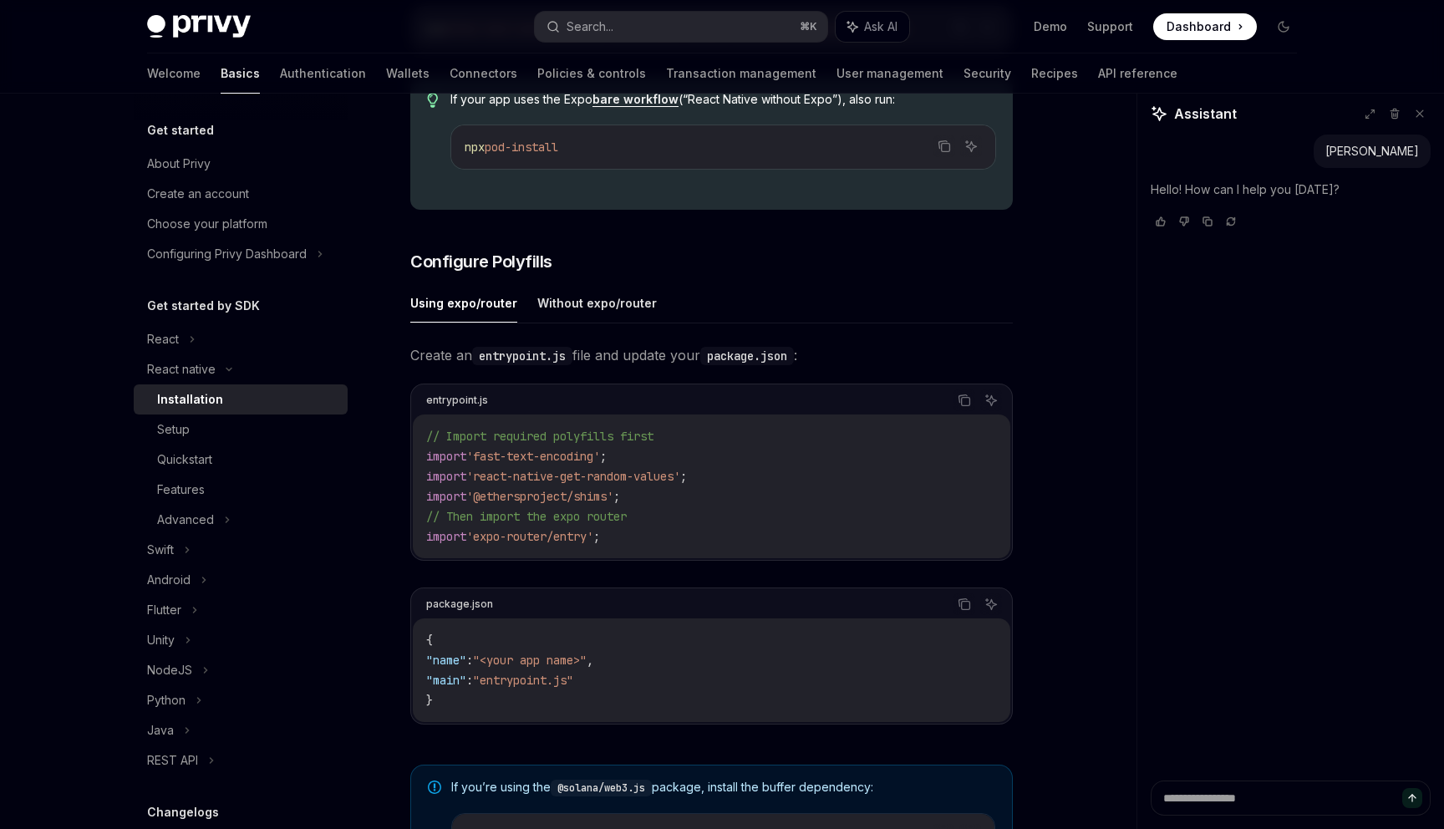
scroll to position [757, 0]
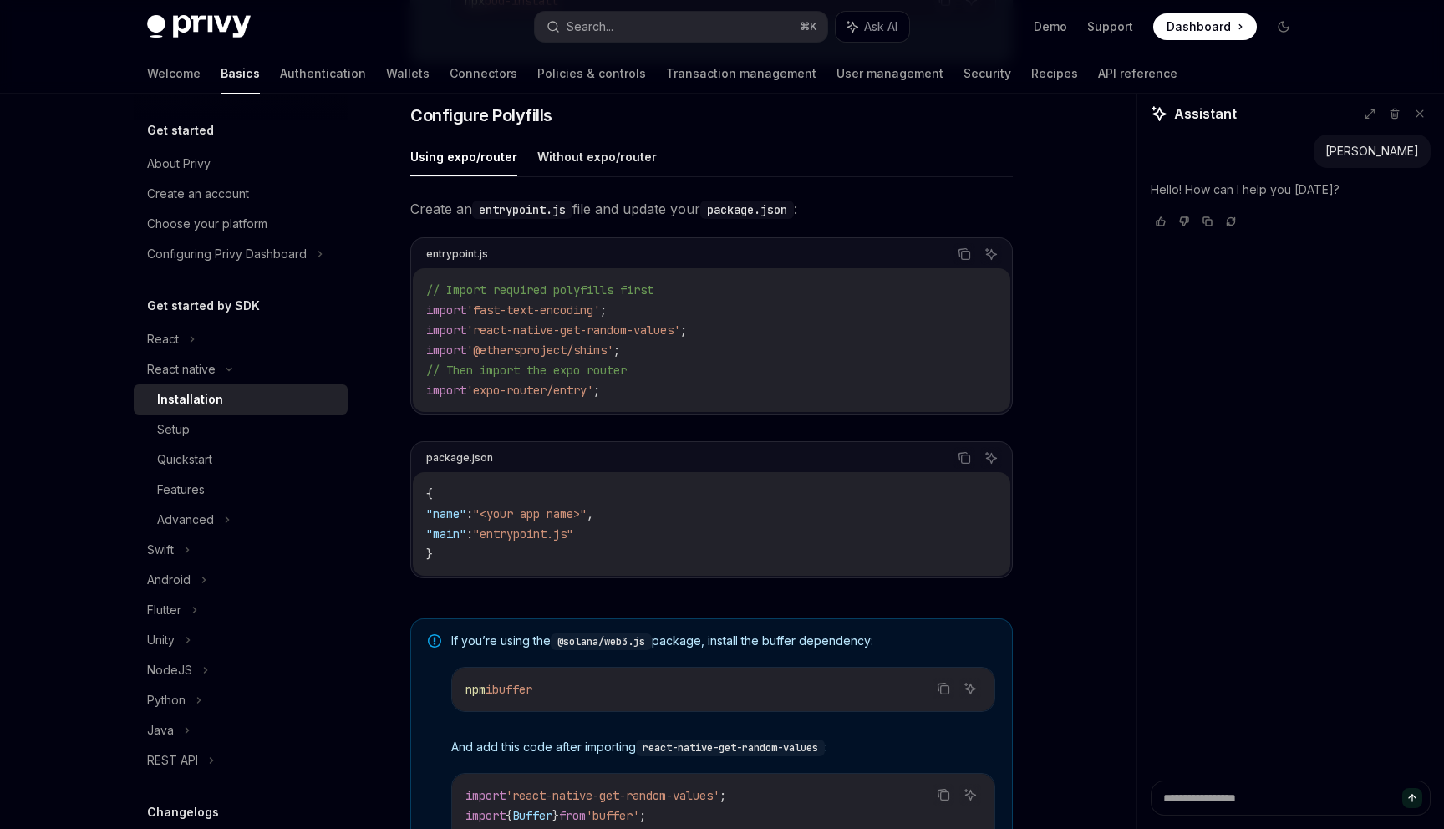
click at [652, 358] on code "// Import required polyfills first import 'fast-text-encoding' ; import 'react-…" at bounding box center [711, 340] width 571 height 120
click at [643, 392] on code "// Import required polyfills first import 'fast-text-encoding' ; import 'react-…" at bounding box center [711, 340] width 571 height 120
click at [669, 394] on code "// Import required polyfills first import 'fast-text-encoding' ; import 'react-…" at bounding box center [711, 340] width 571 height 120
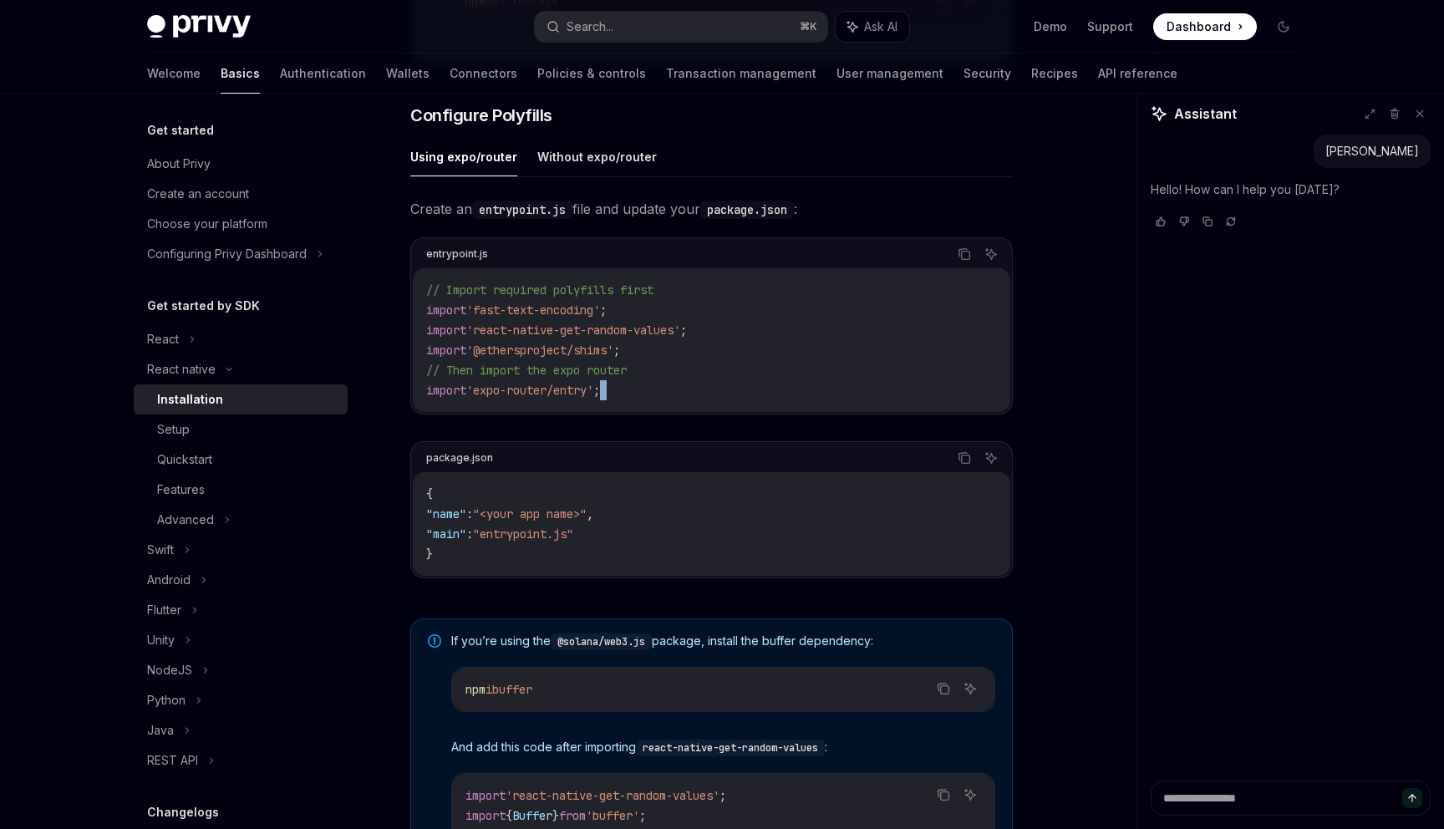
click at [669, 394] on code "// Import required polyfills first import 'fast-text-encoding' ; import 'react-…" at bounding box center [711, 340] width 571 height 120
click at [679, 394] on code "// Import required polyfills first import 'fast-text-encoding' ; import 'react-…" at bounding box center [711, 340] width 571 height 120
click at [629, 332] on span "'react-native-get-random-values'" at bounding box center [573, 330] width 214 height 15
click at [629, 323] on code "// Import required polyfills first import 'fast-text-encoding' ; import 'react-…" at bounding box center [711, 340] width 571 height 120
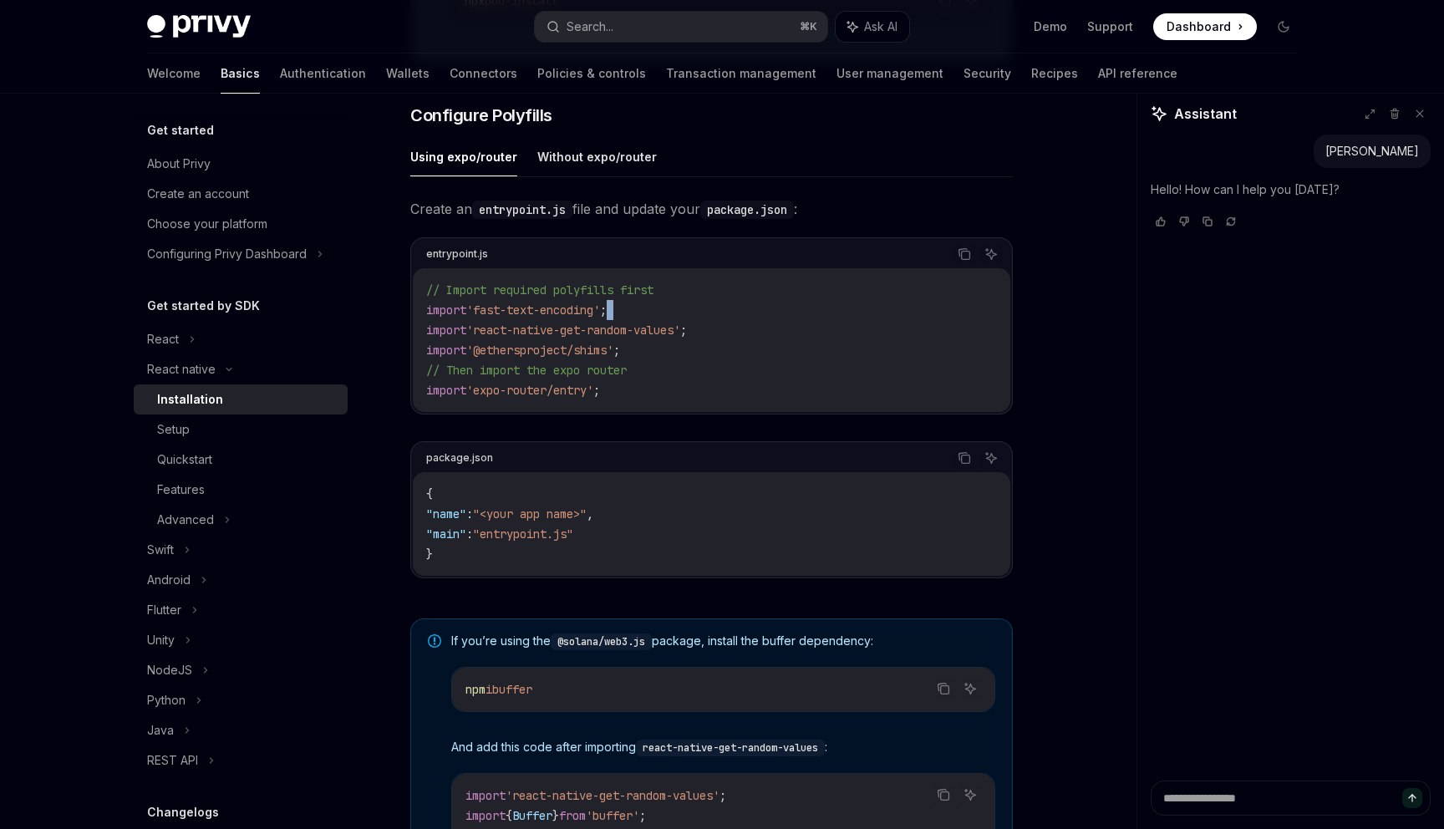
click at [629, 323] on code "// Import required polyfills first import 'fast-text-encoding' ; import 'react-…" at bounding box center [711, 340] width 571 height 120
copy code "import 'fast-text-encoding' ;"
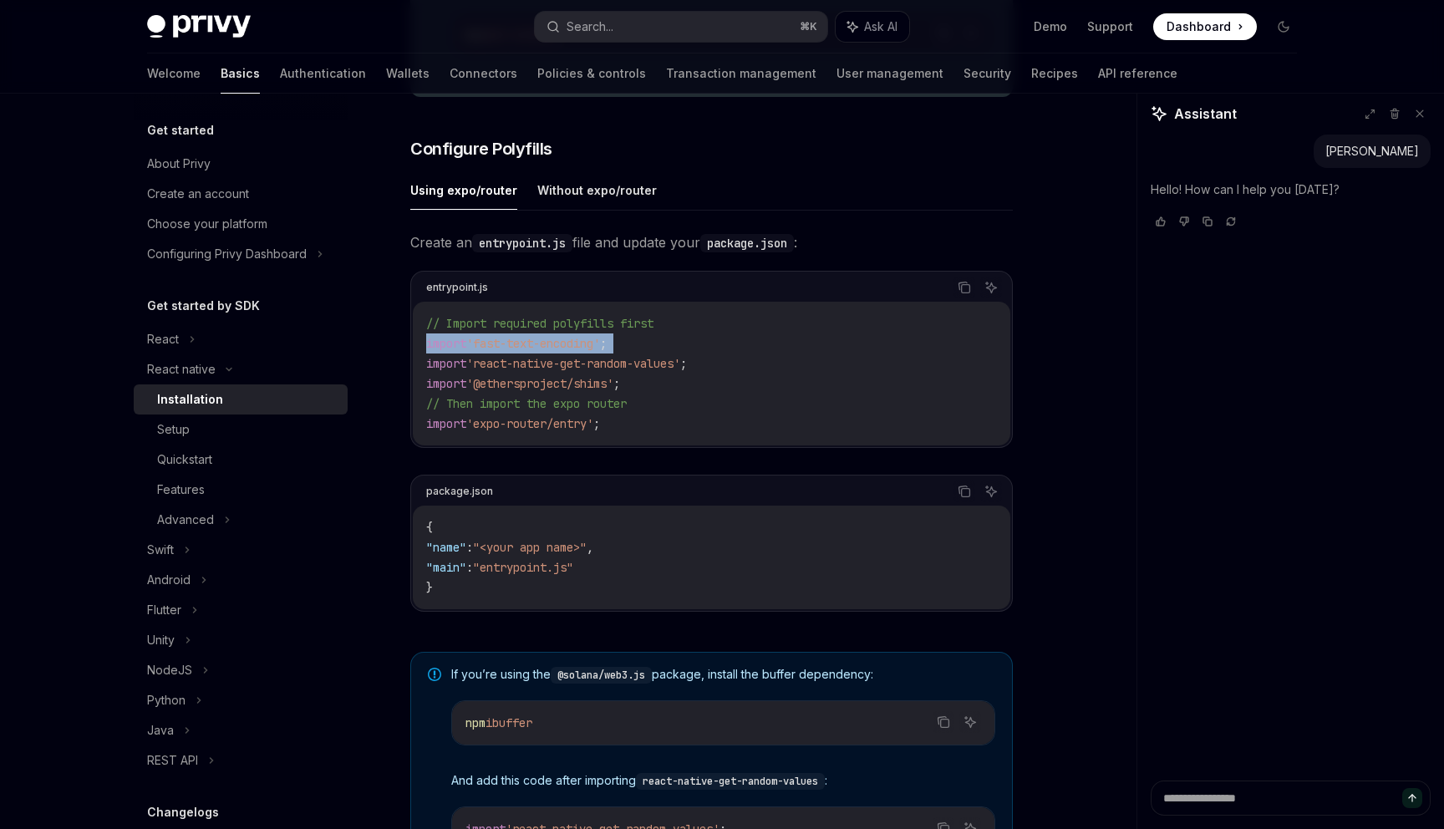
click at [566, 247] on code "entrypoint.js" at bounding box center [522, 243] width 100 height 18
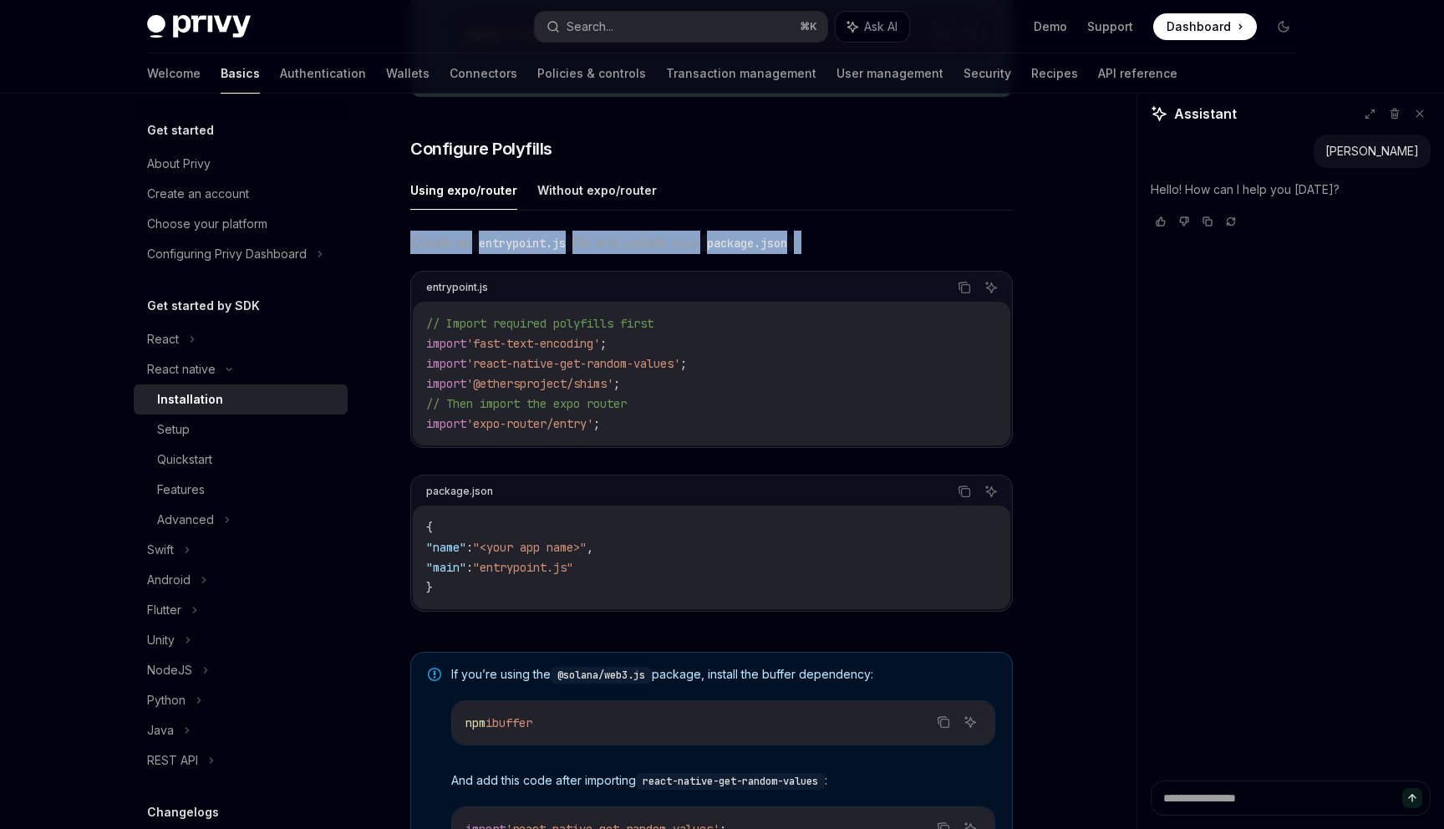
click at [566, 247] on code "entrypoint.js" at bounding box center [522, 243] width 100 height 18
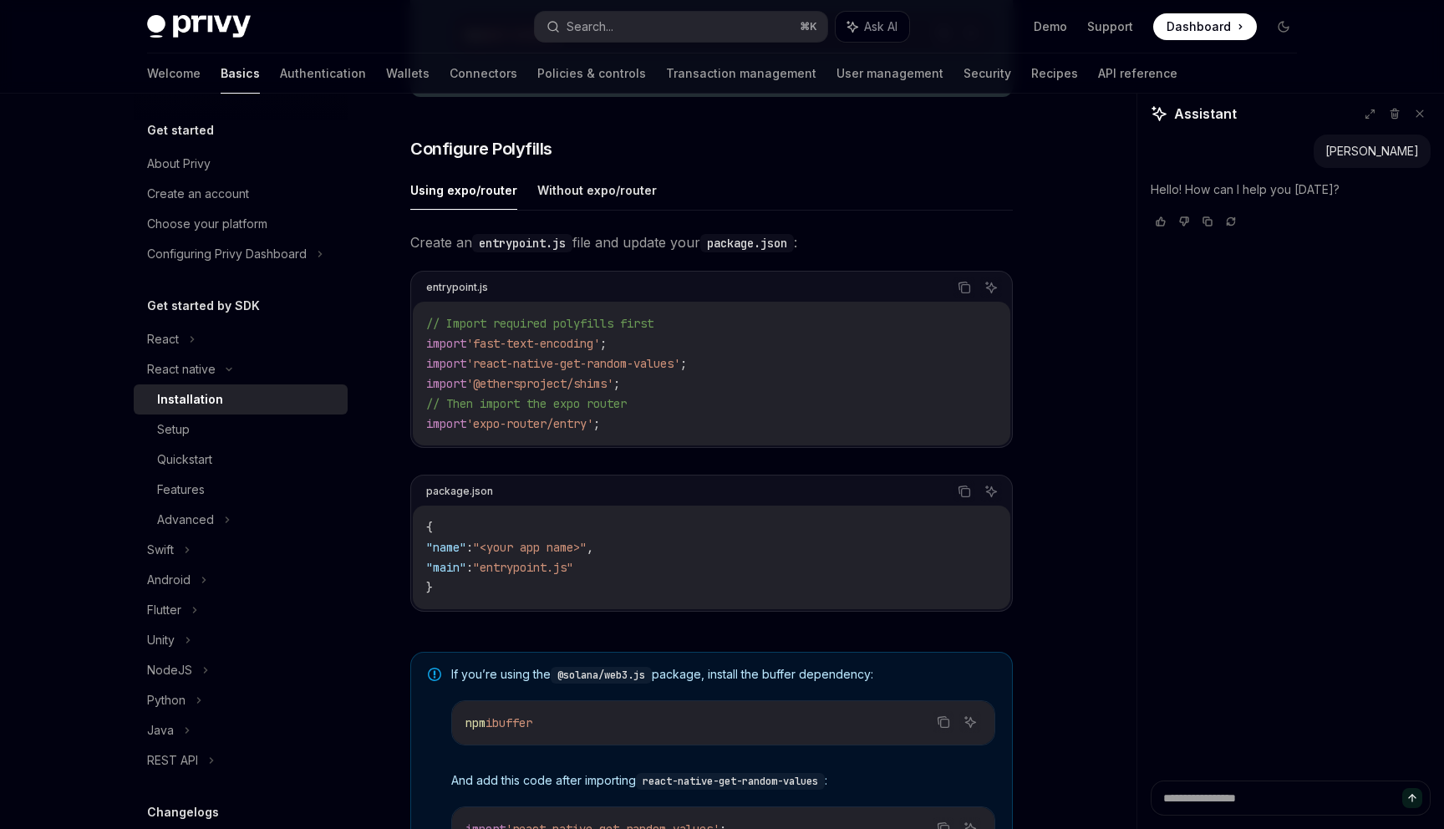
click at [644, 248] on span "Create an entrypoint.js file and update your package.json :" at bounding box center [711, 242] width 602 height 23
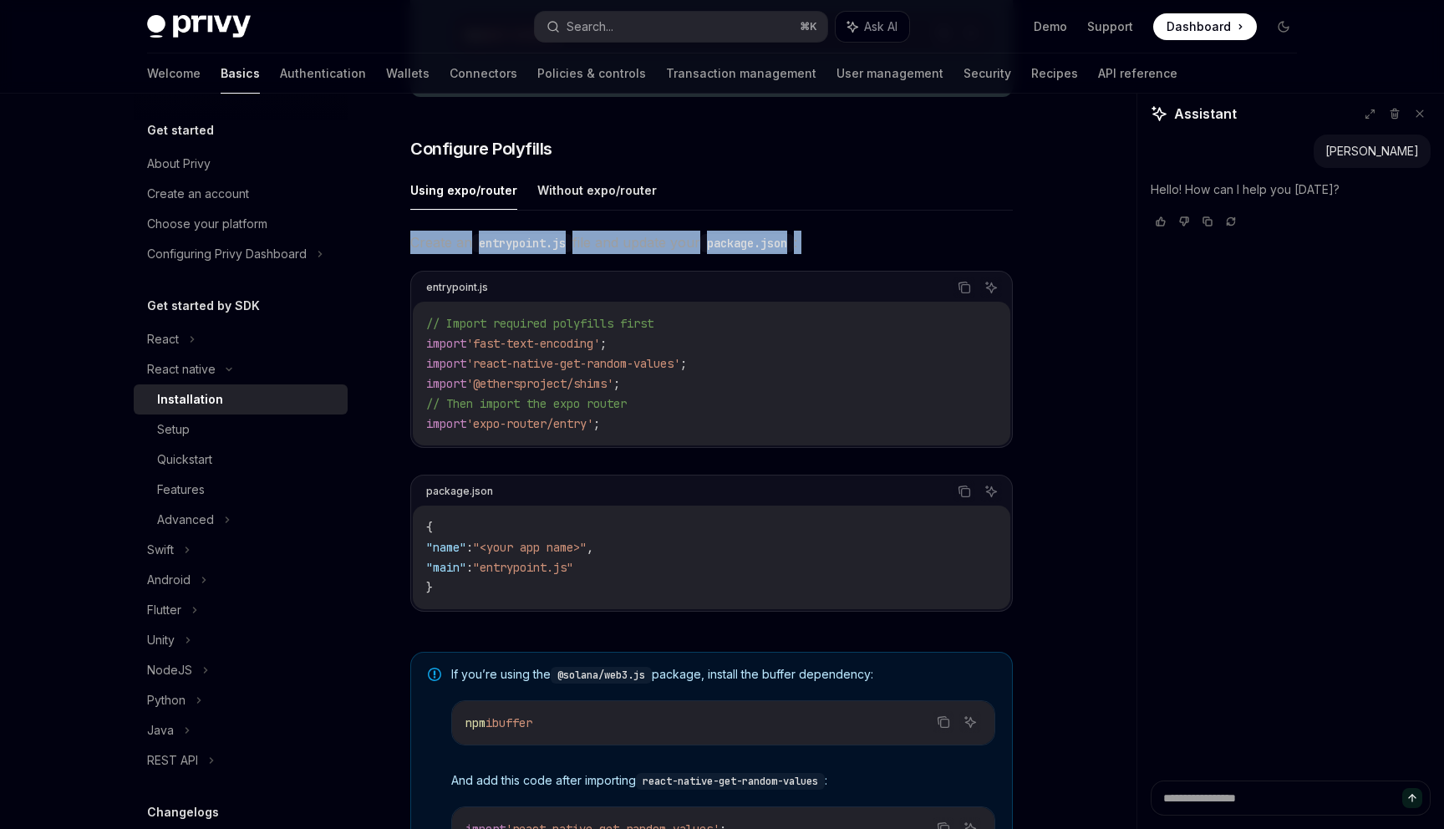
click at [644, 248] on span "Create an entrypoint.js file and update your package.json :" at bounding box center [711, 242] width 602 height 23
copy span "Create an entrypoint.js file and update your package.json :"
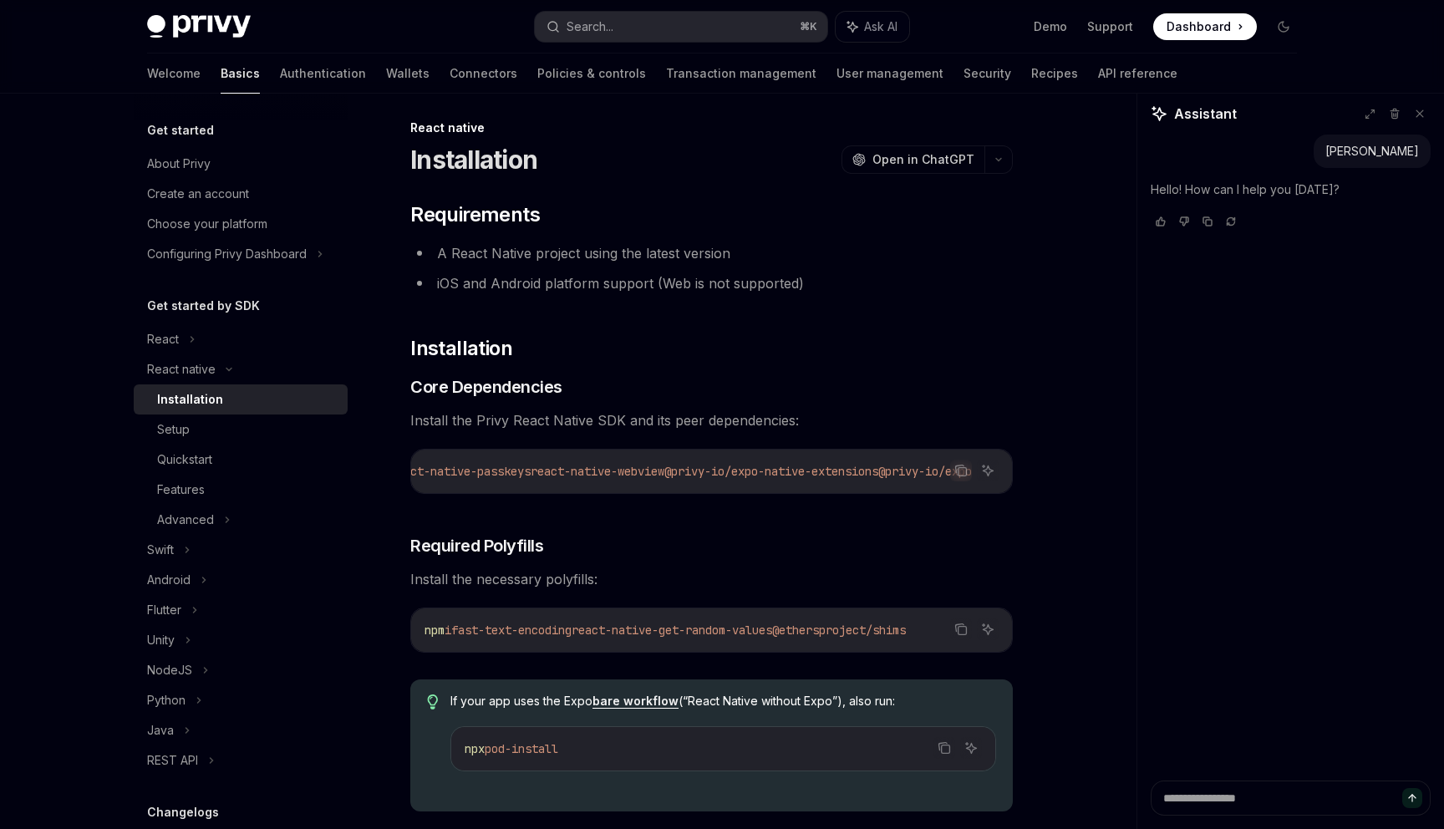
scroll to position [0, 0]
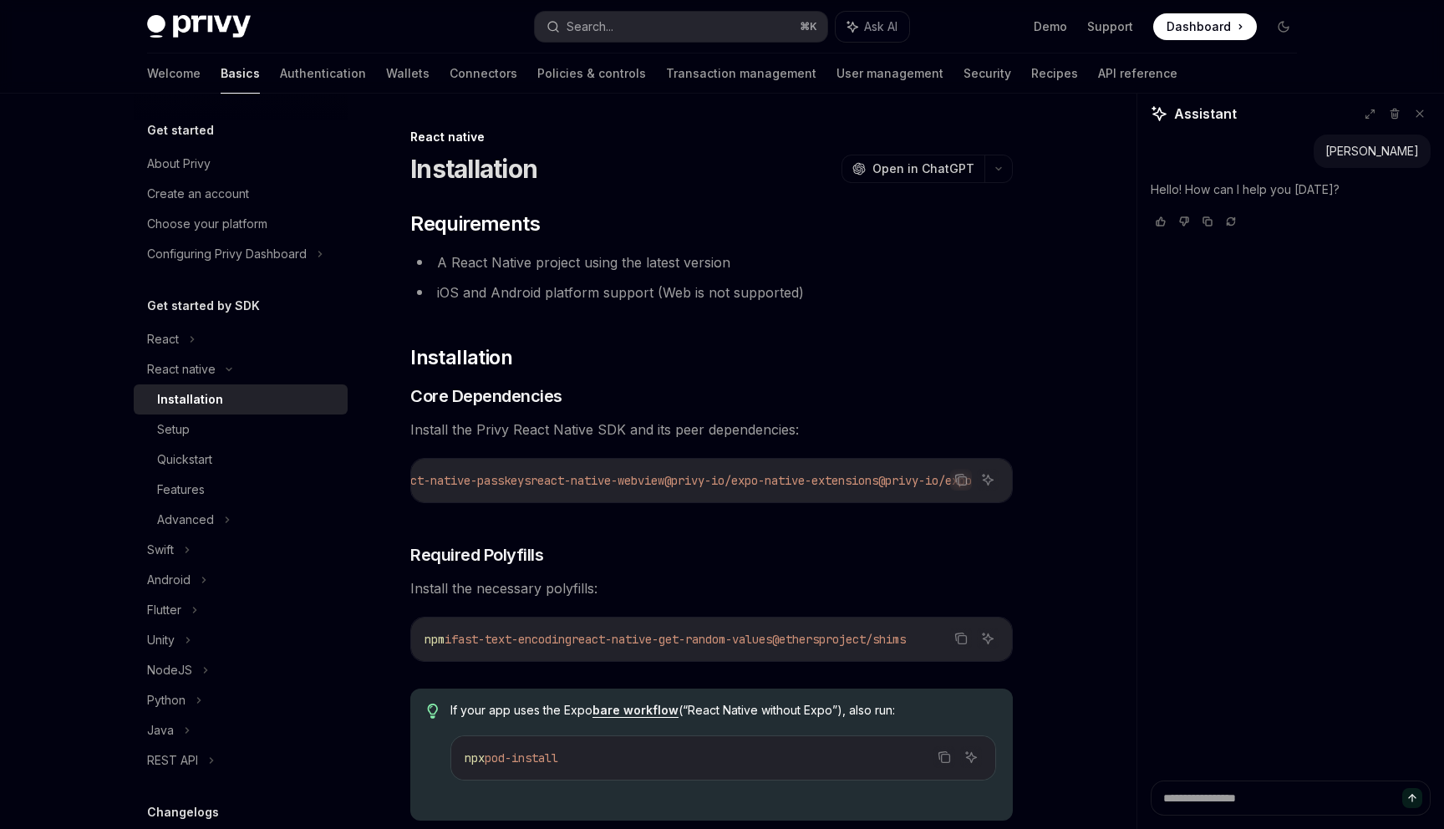
click at [185, 125] on h5 "Get started" at bounding box center [180, 130] width 67 height 20
click at [185, 165] on div "About Privy" at bounding box center [179, 164] width 64 height 20
type textarea "*"
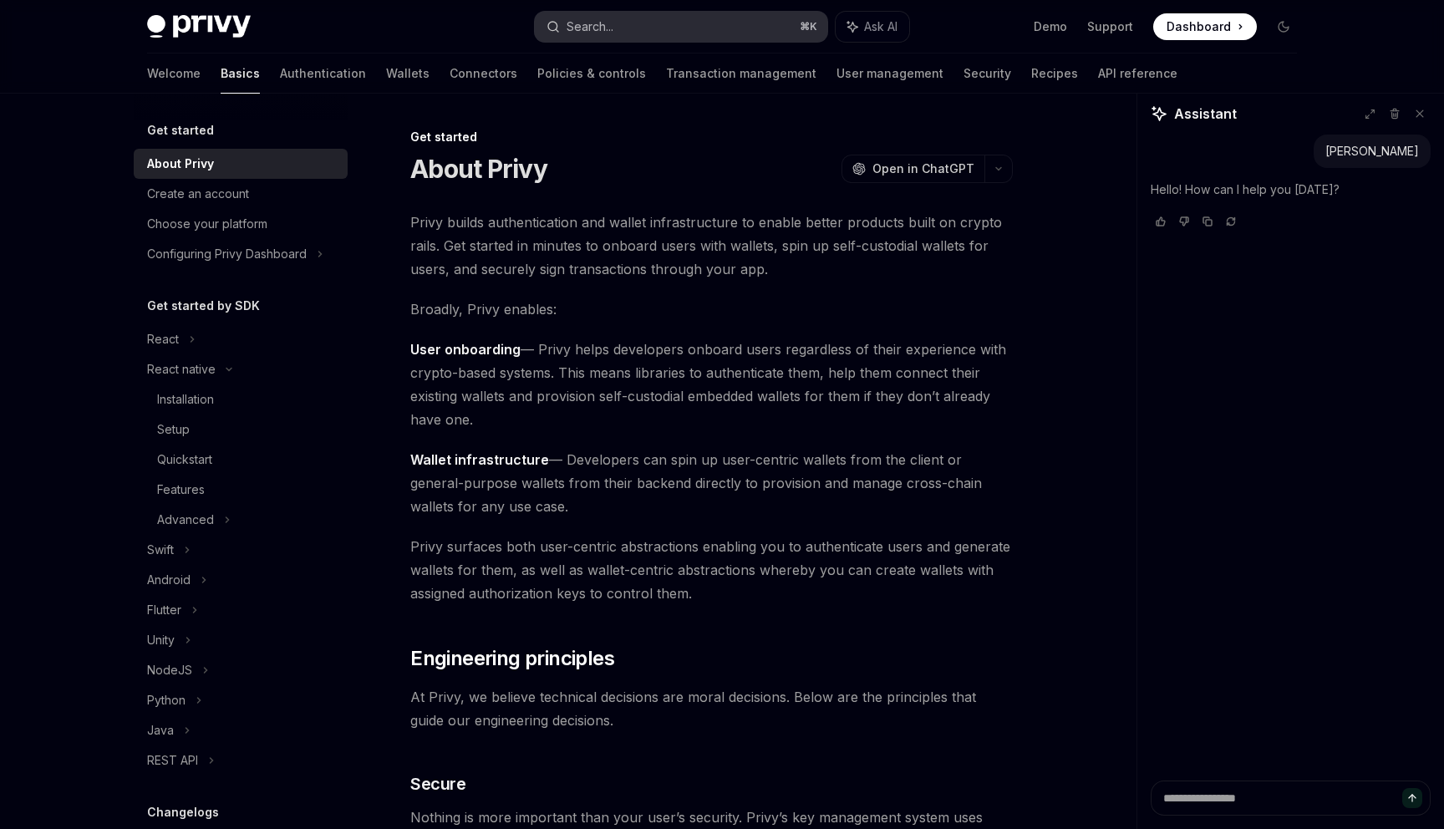
click at [733, 31] on button "Search... ⌘ K" at bounding box center [681, 27] width 292 height 30
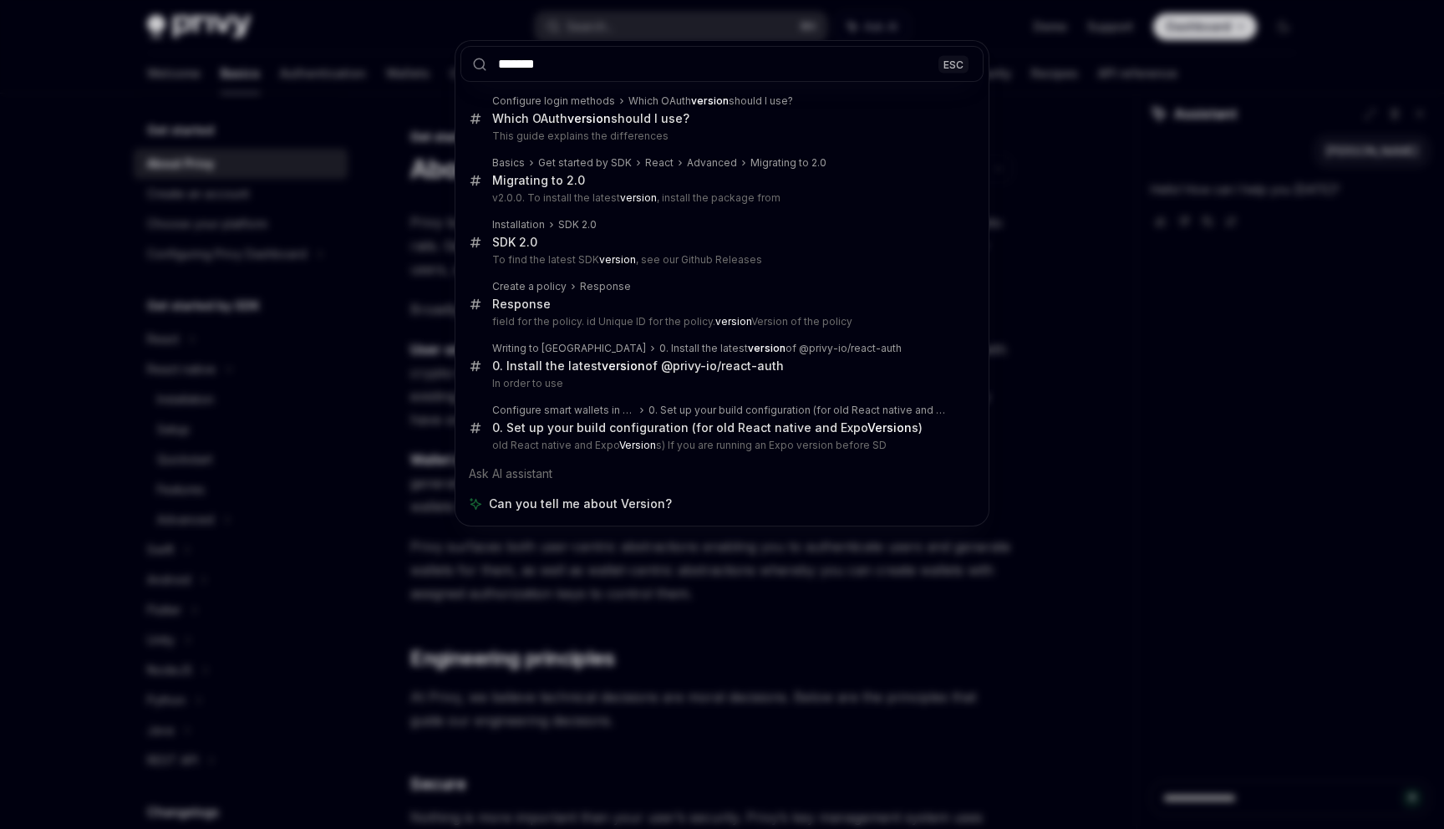
type input "*******"
click at [67, 164] on div "******* ESC Configure login methods Which OAuth version should I use? Which OAu…" at bounding box center [722, 414] width 1444 height 829
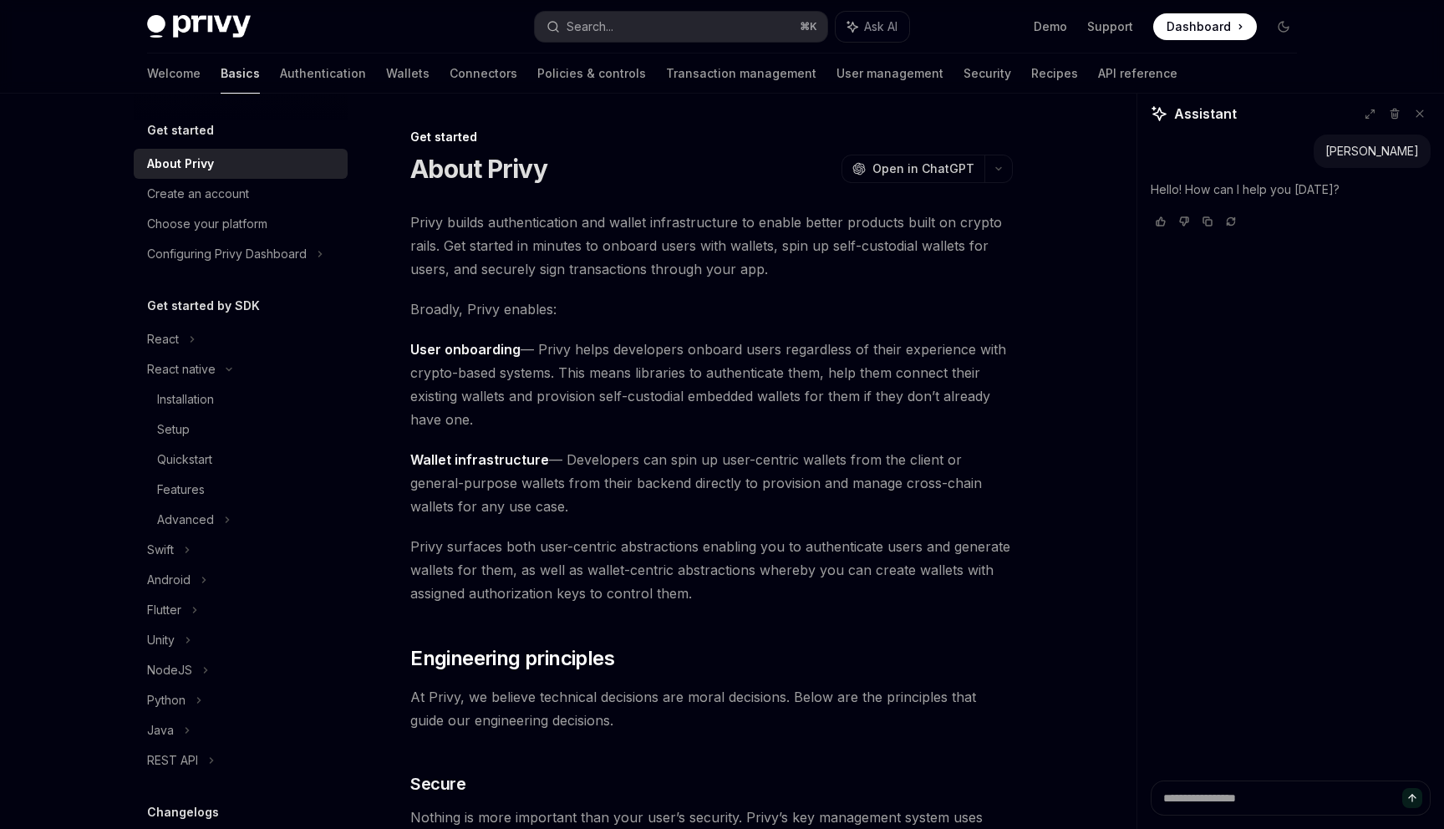
click at [221, 67] on link "Basics" at bounding box center [240, 73] width 39 height 40
click at [191, 30] on img at bounding box center [199, 26] width 104 height 23
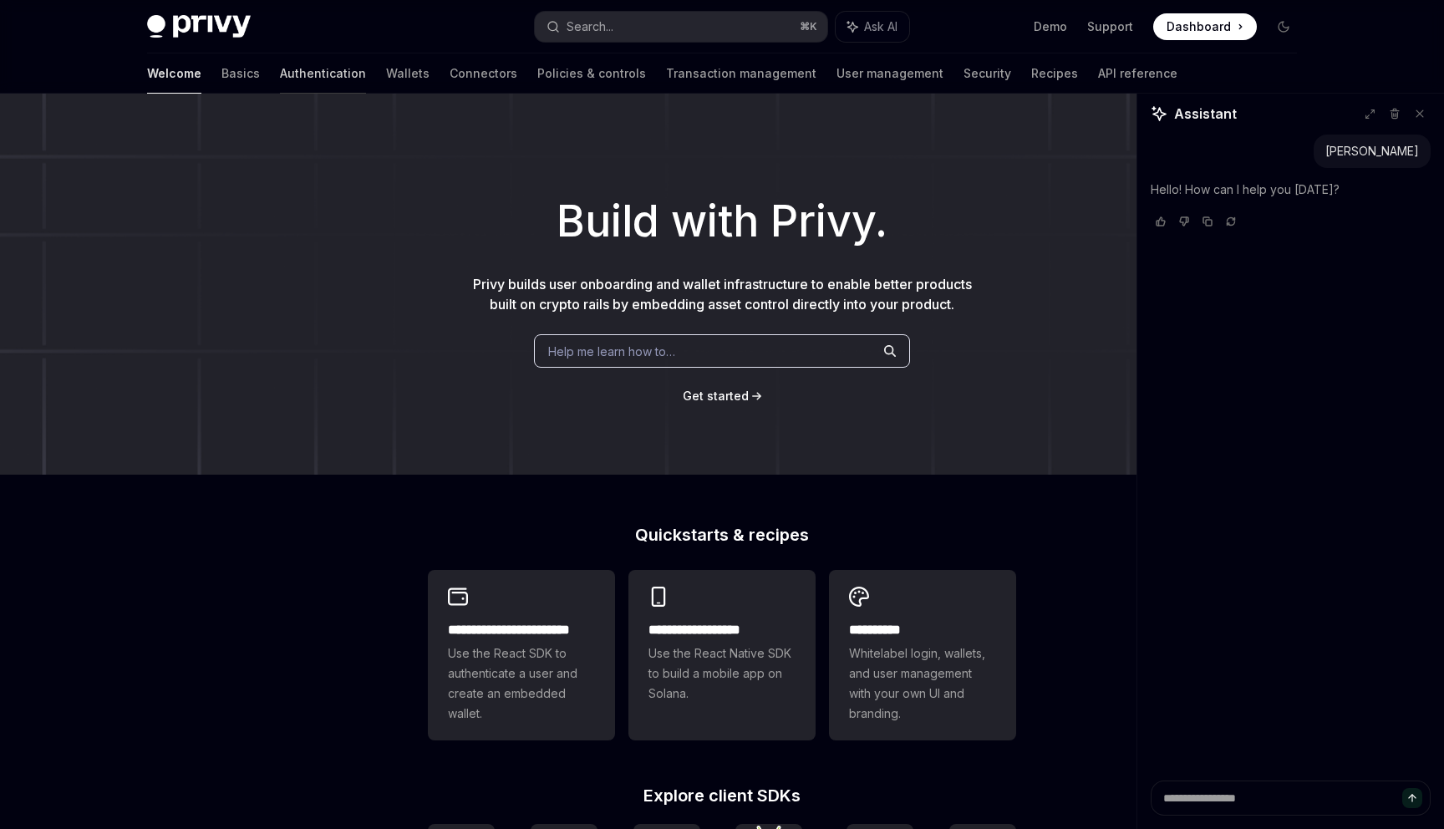
click at [280, 79] on link "Authentication" at bounding box center [323, 73] width 86 height 40
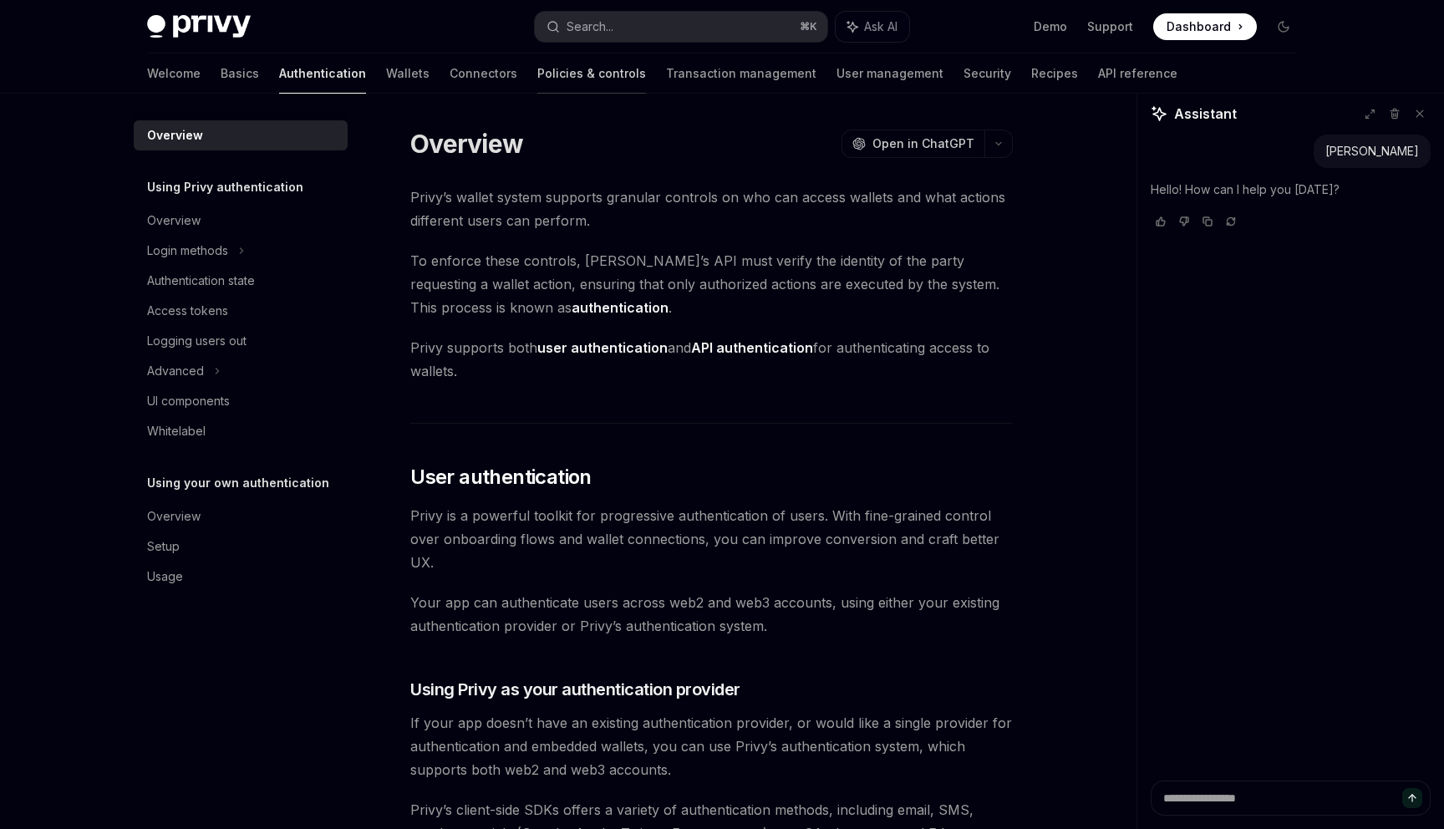
click at [537, 70] on link "Policies & controls" at bounding box center [591, 73] width 109 height 40
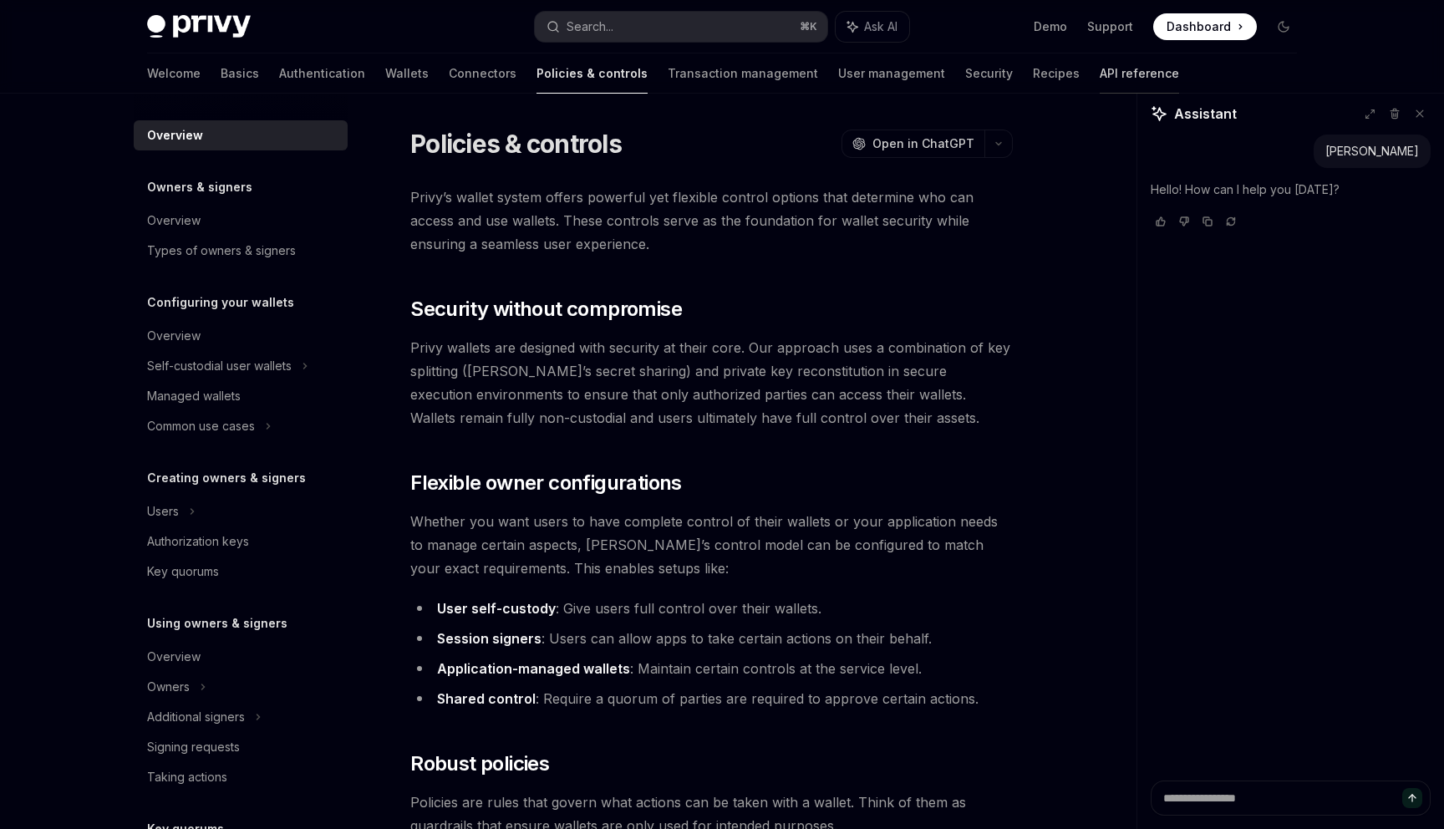
click at [1100, 77] on link "API reference" at bounding box center [1139, 73] width 79 height 40
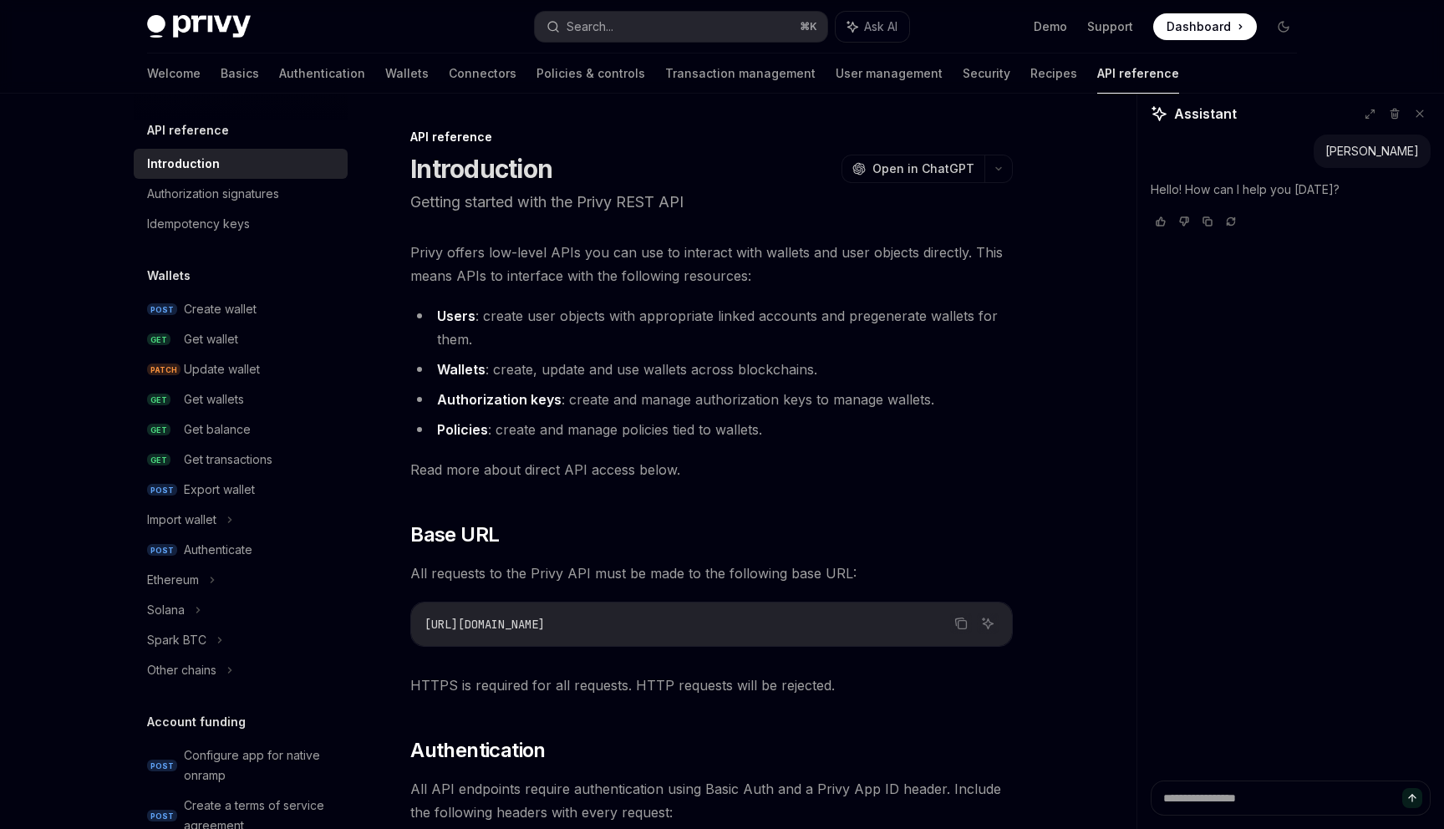
click at [223, 28] on img at bounding box center [199, 26] width 104 height 23
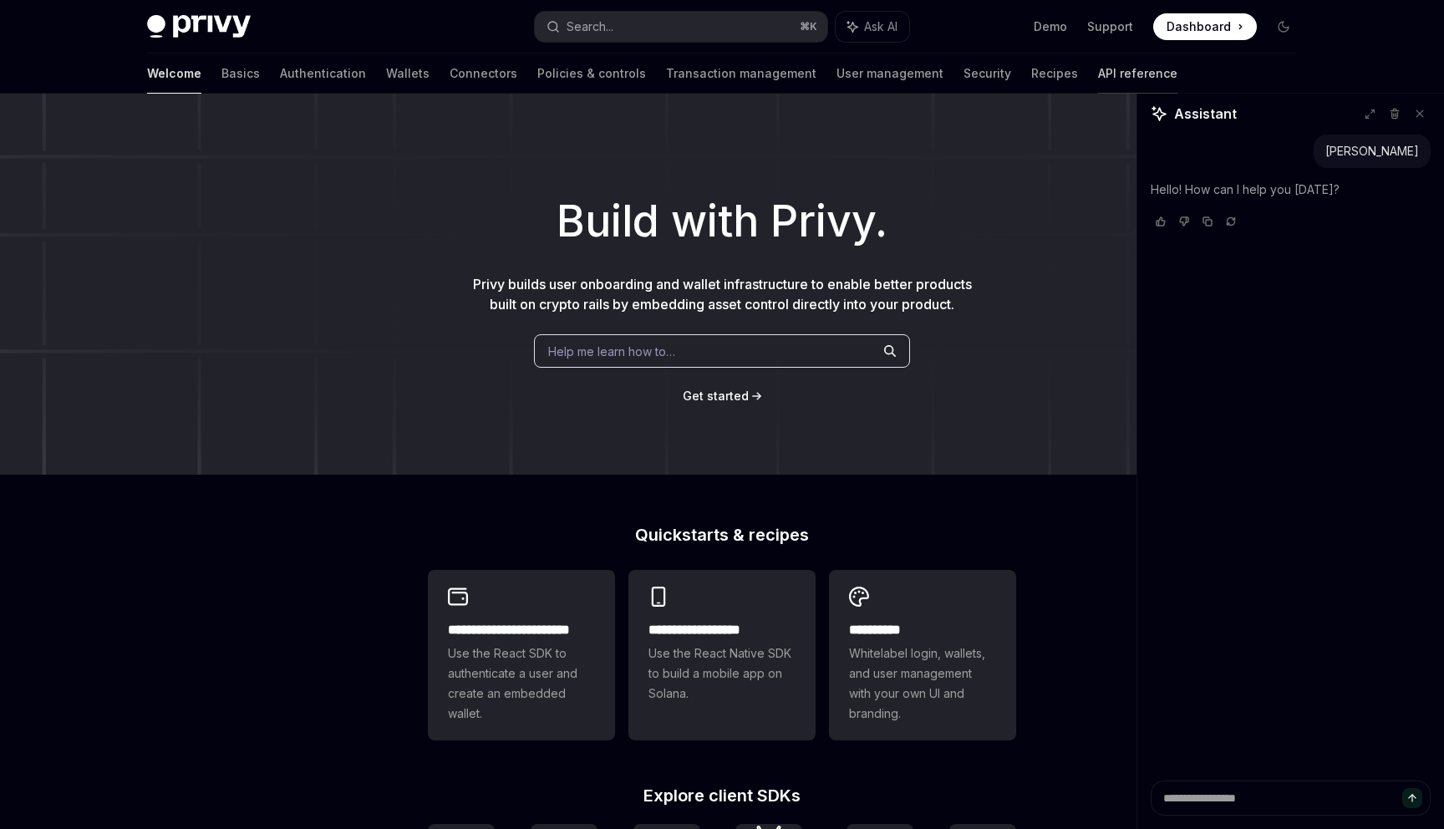
click at [1098, 74] on link "API reference" at bounding box center [1137, 73] width 79 height 40
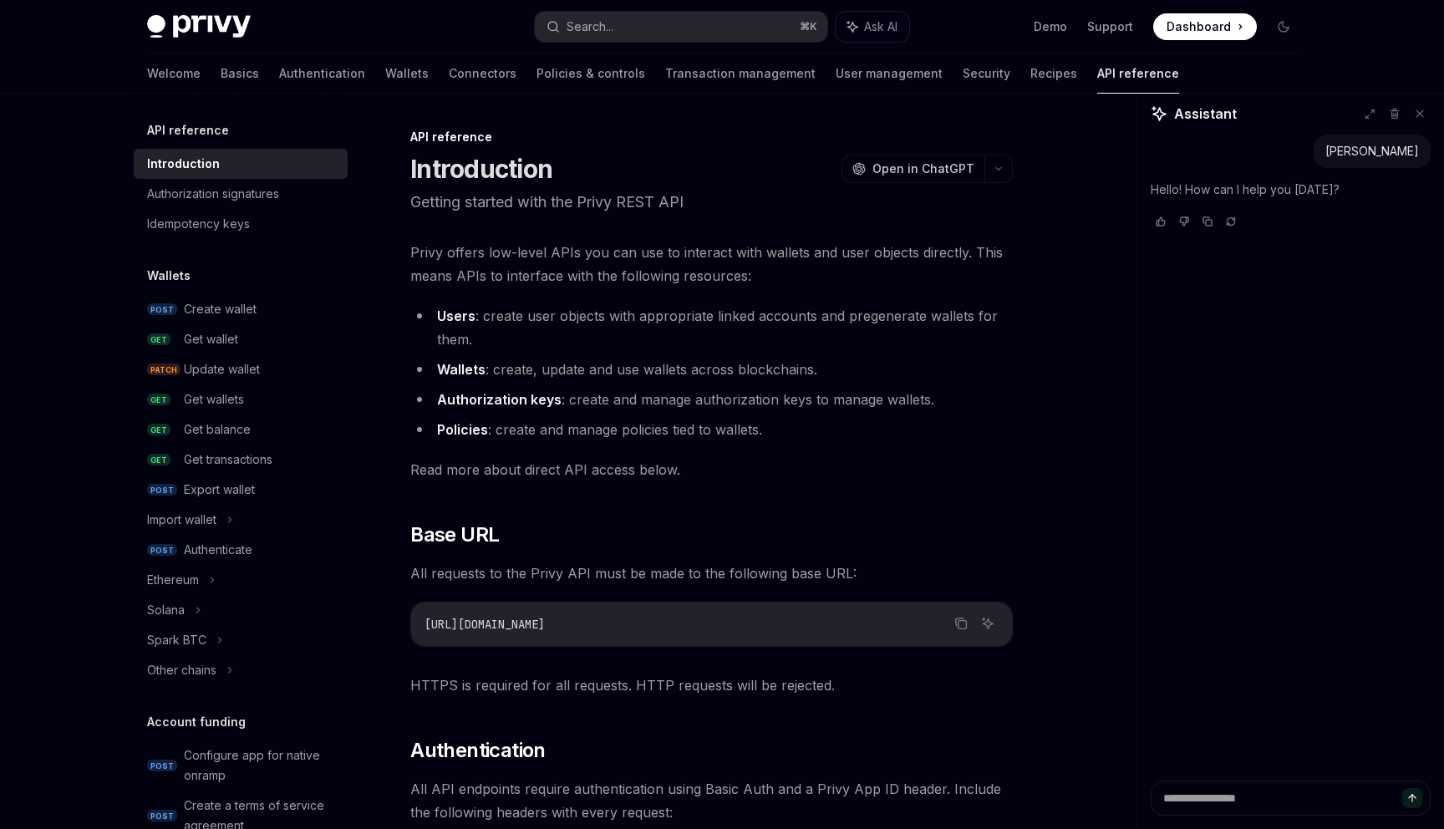
type textarea "*"
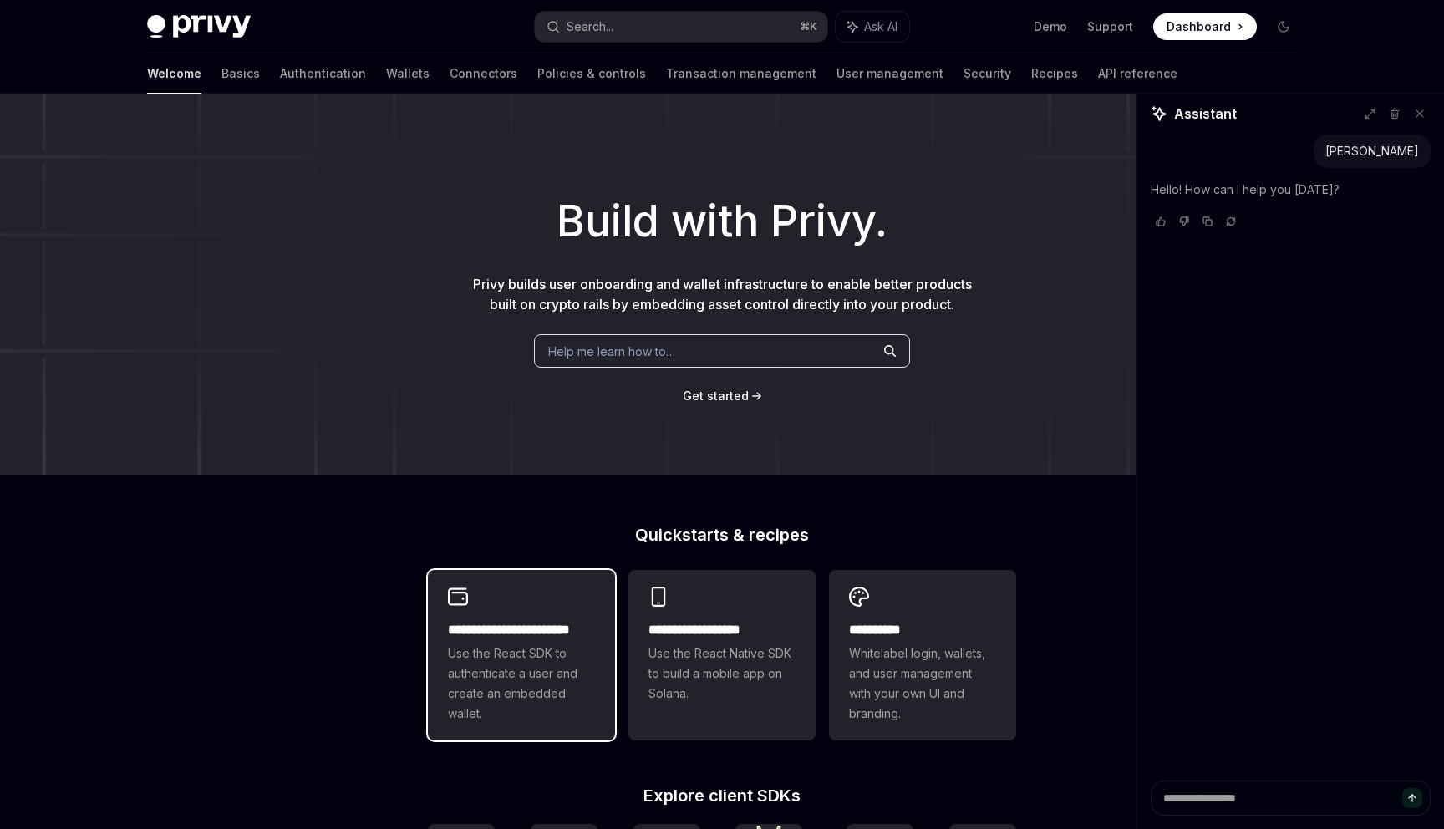
scroll to position [500, 0]
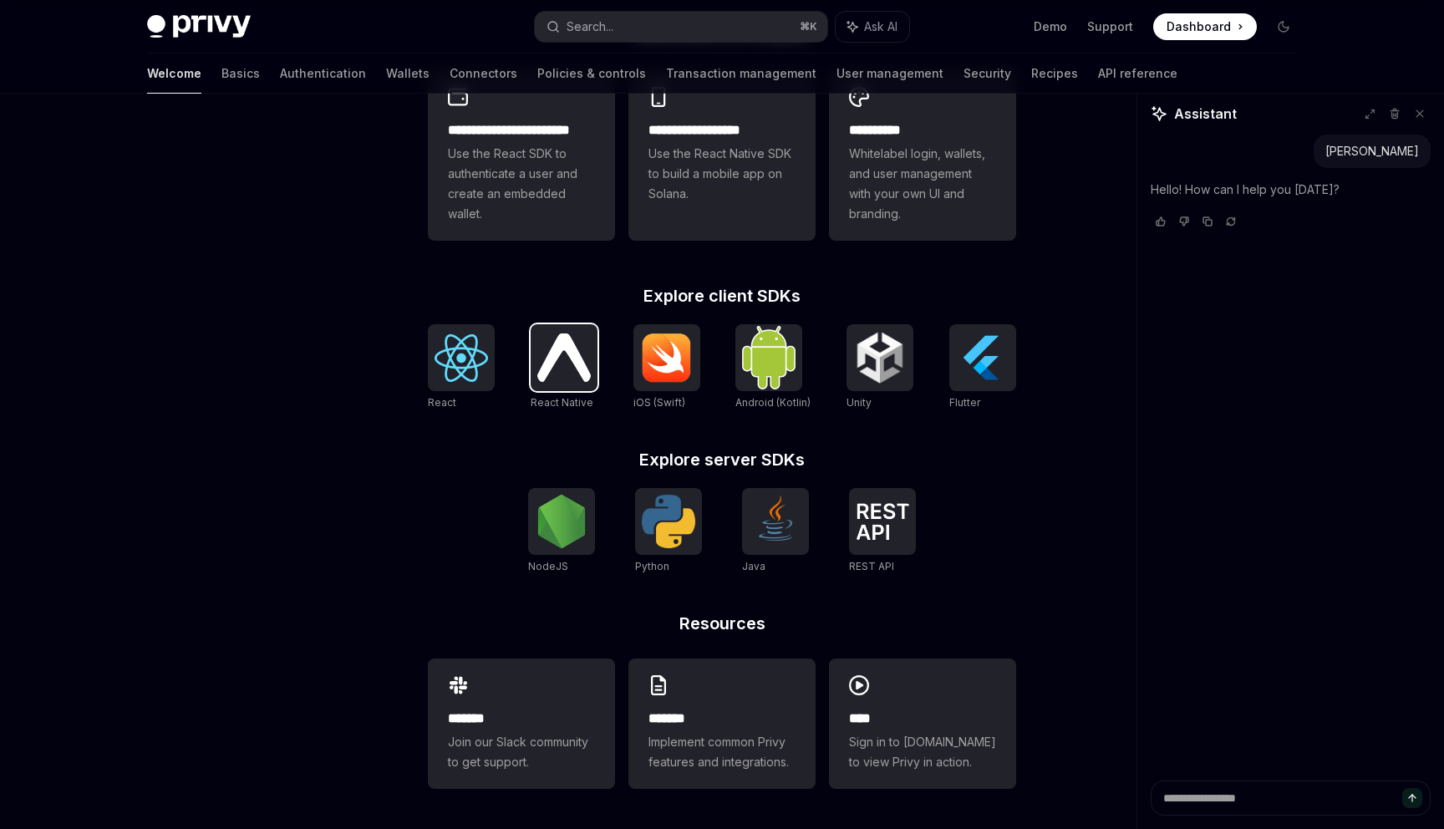
click at [578, 370] on img at bounding box center [563, 357] width 53 height 48
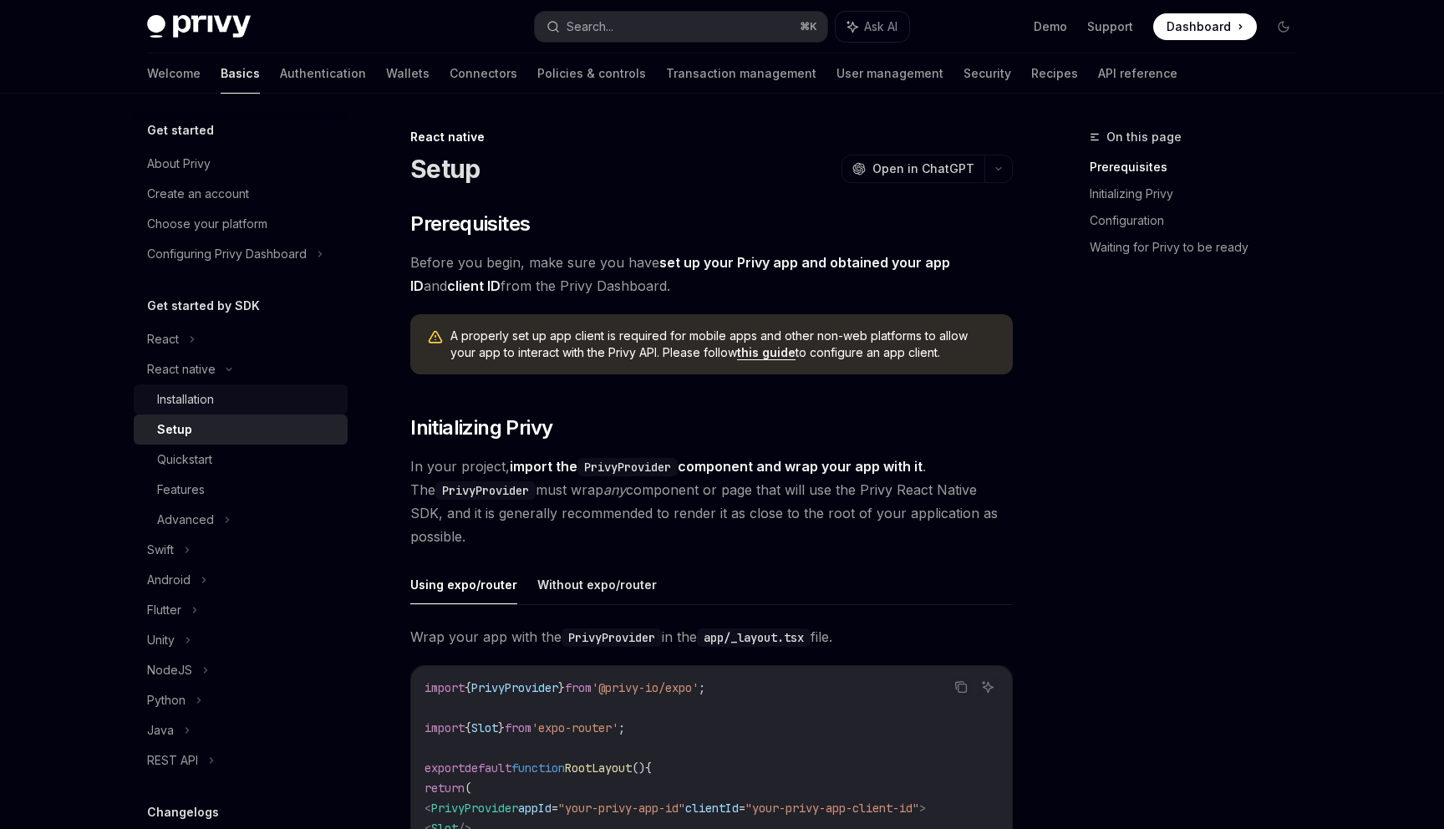
click at [202, 405] on div "Installation" at bounding box center [185, 399] width 57 height 20
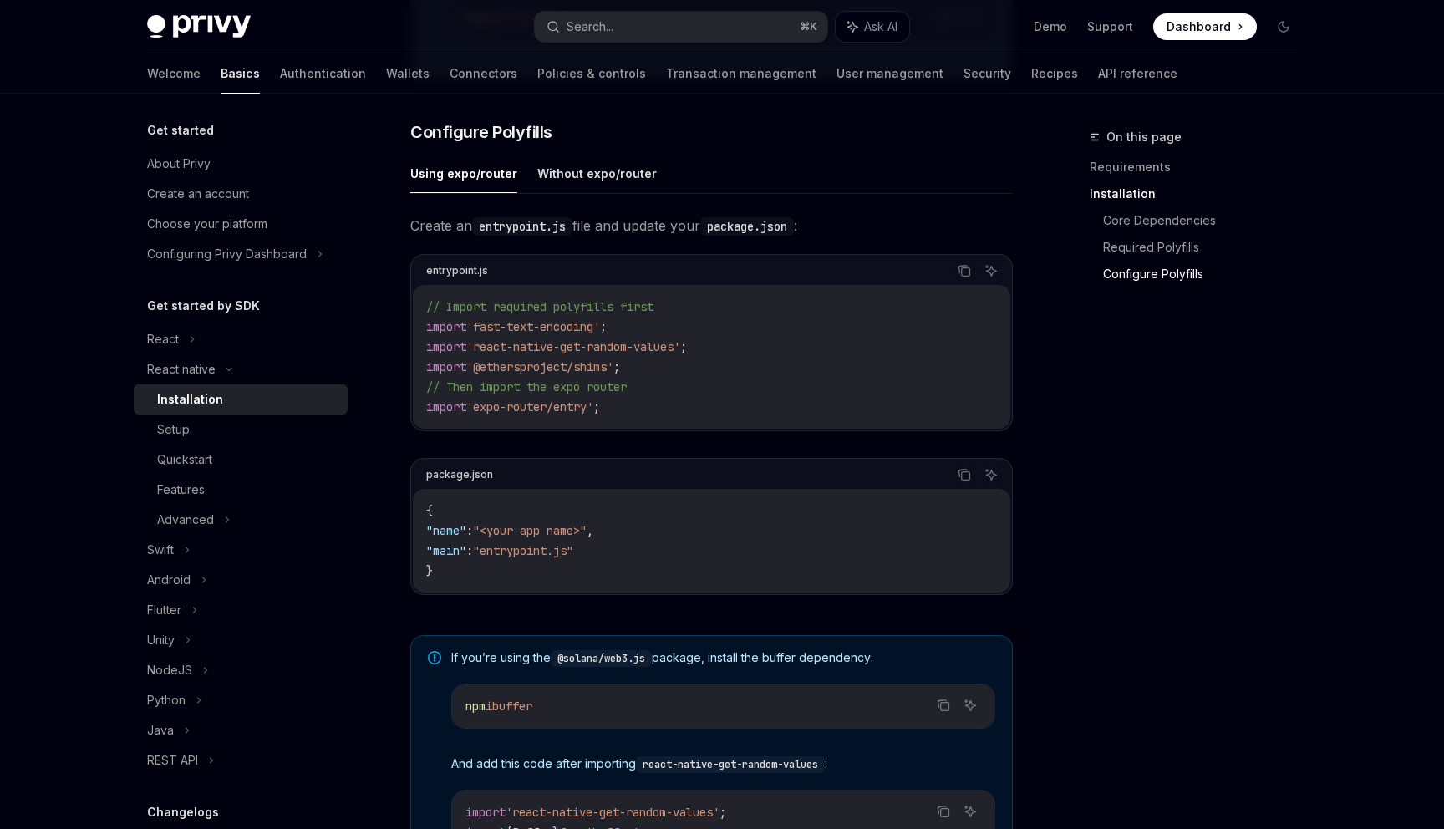
scroll to position [739, 0]
click at [1156, 212] on link "Core Dependencies" at bounding box center [1206, 220] width 207 height 27
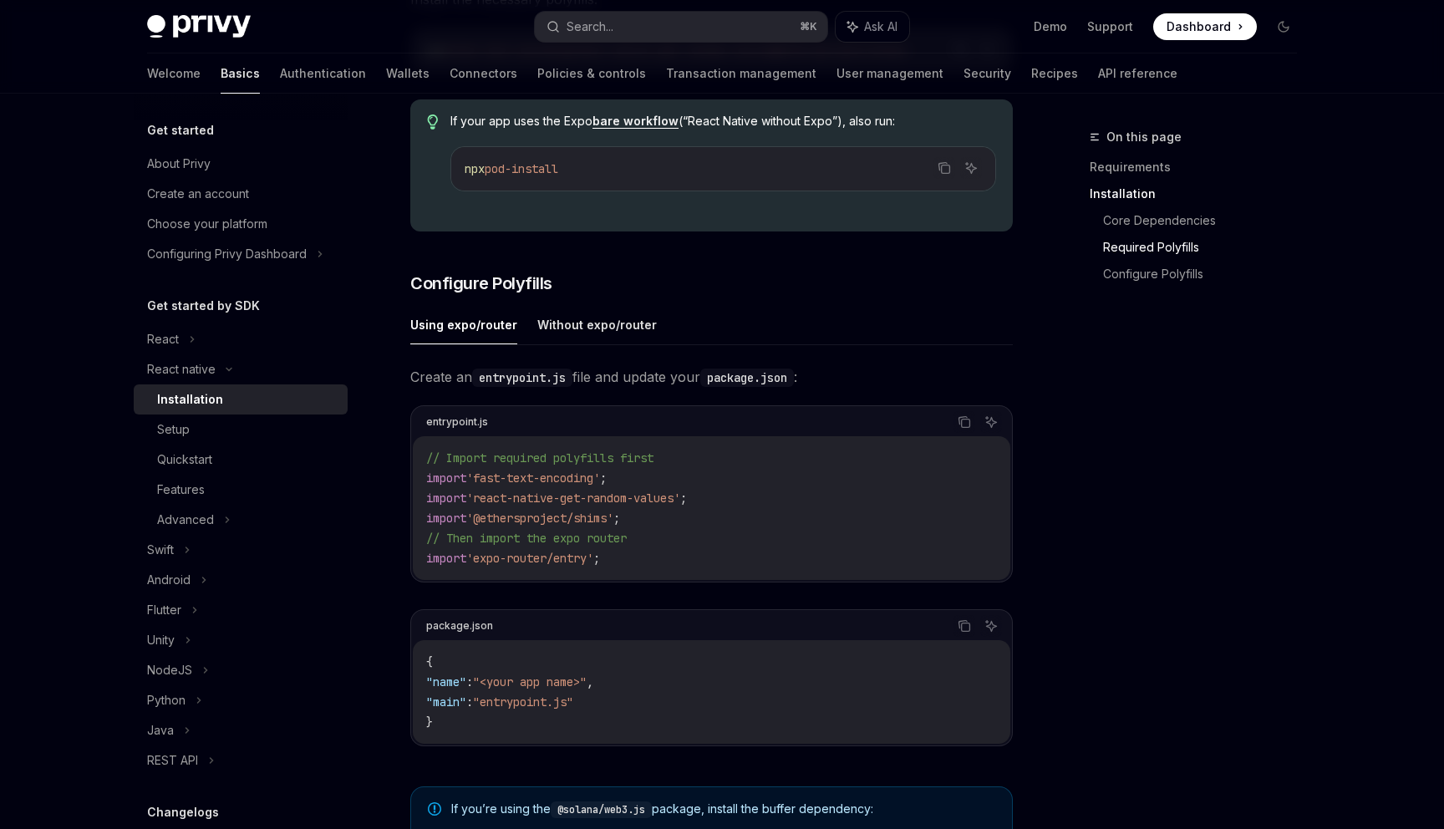
scroll to position [592, 0]
click at [517, 521] on span "'@ethersproject/shims'" at bounding box center [539, 515] width 147 height 15
click at [653, 559] on code "// Import required polyfills first import 'fast-text-encoding' ; import 'react-…" at bounding box center [711, 505] width 571 height 120
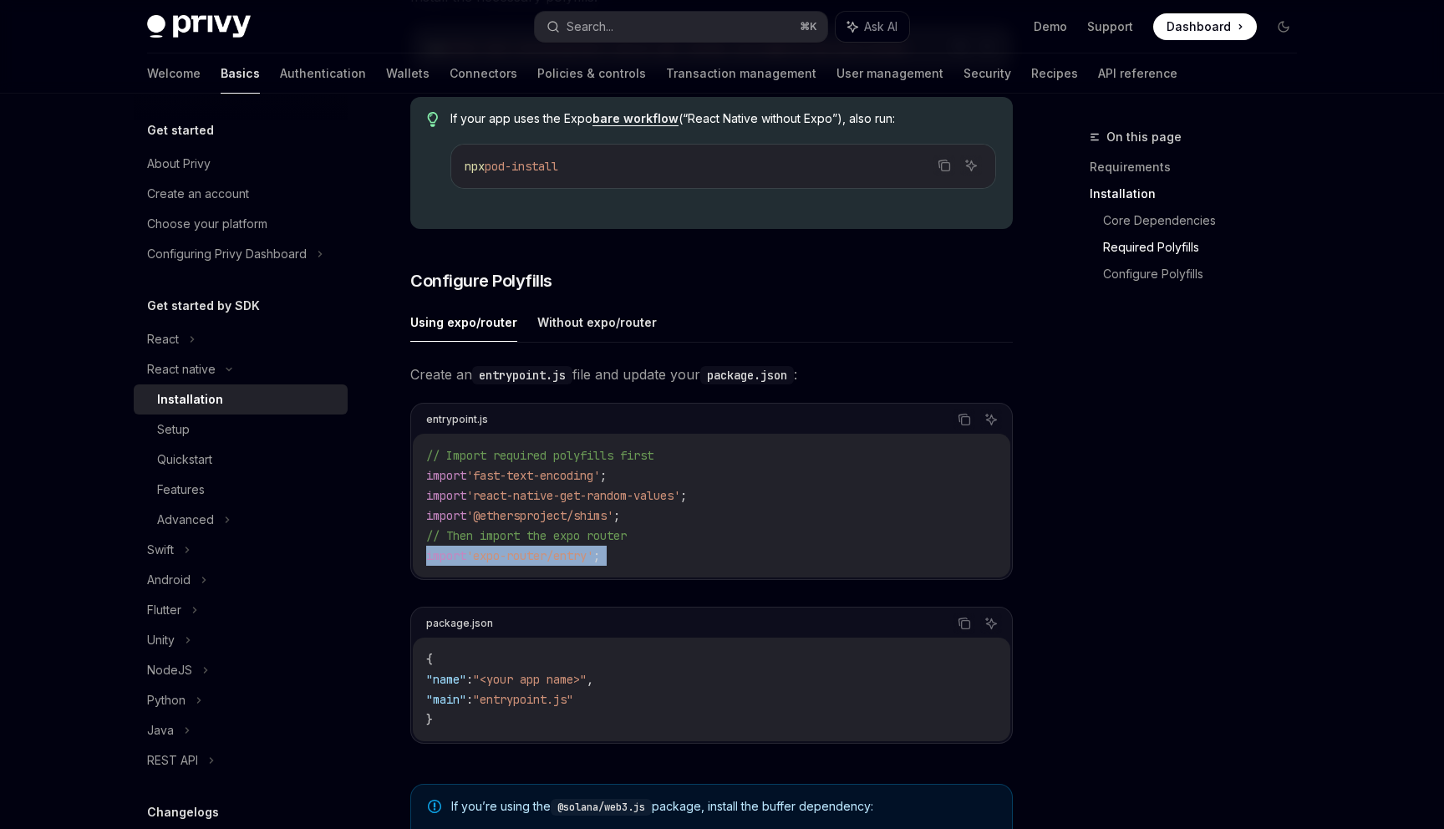
click at [653, 559] on code "// Import required polyfills first import 'fast-text-encoding' ; import 'react-…" at bounding box center [711, 505] width 571 height 120
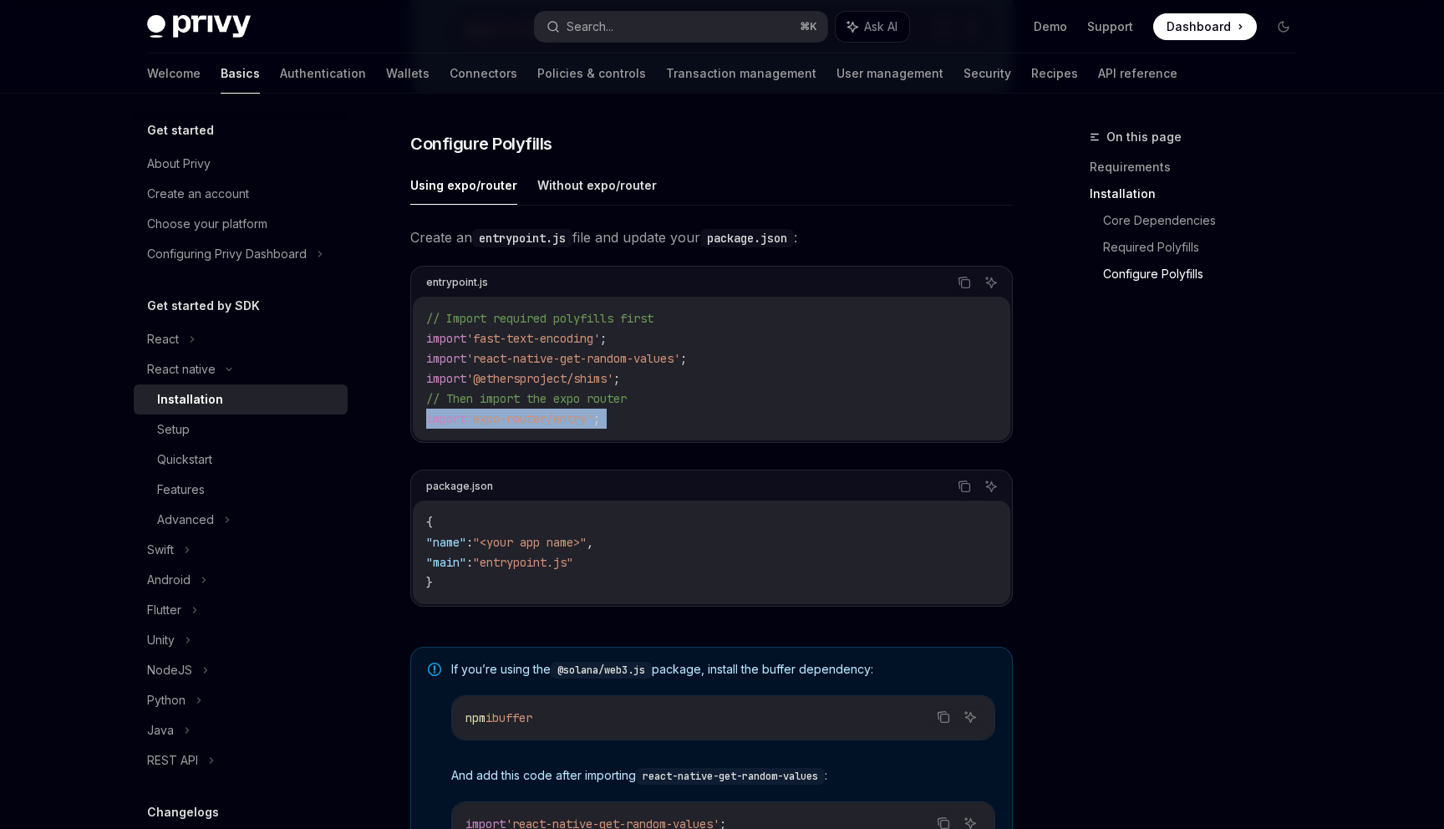
scroll to position [1028, 0]
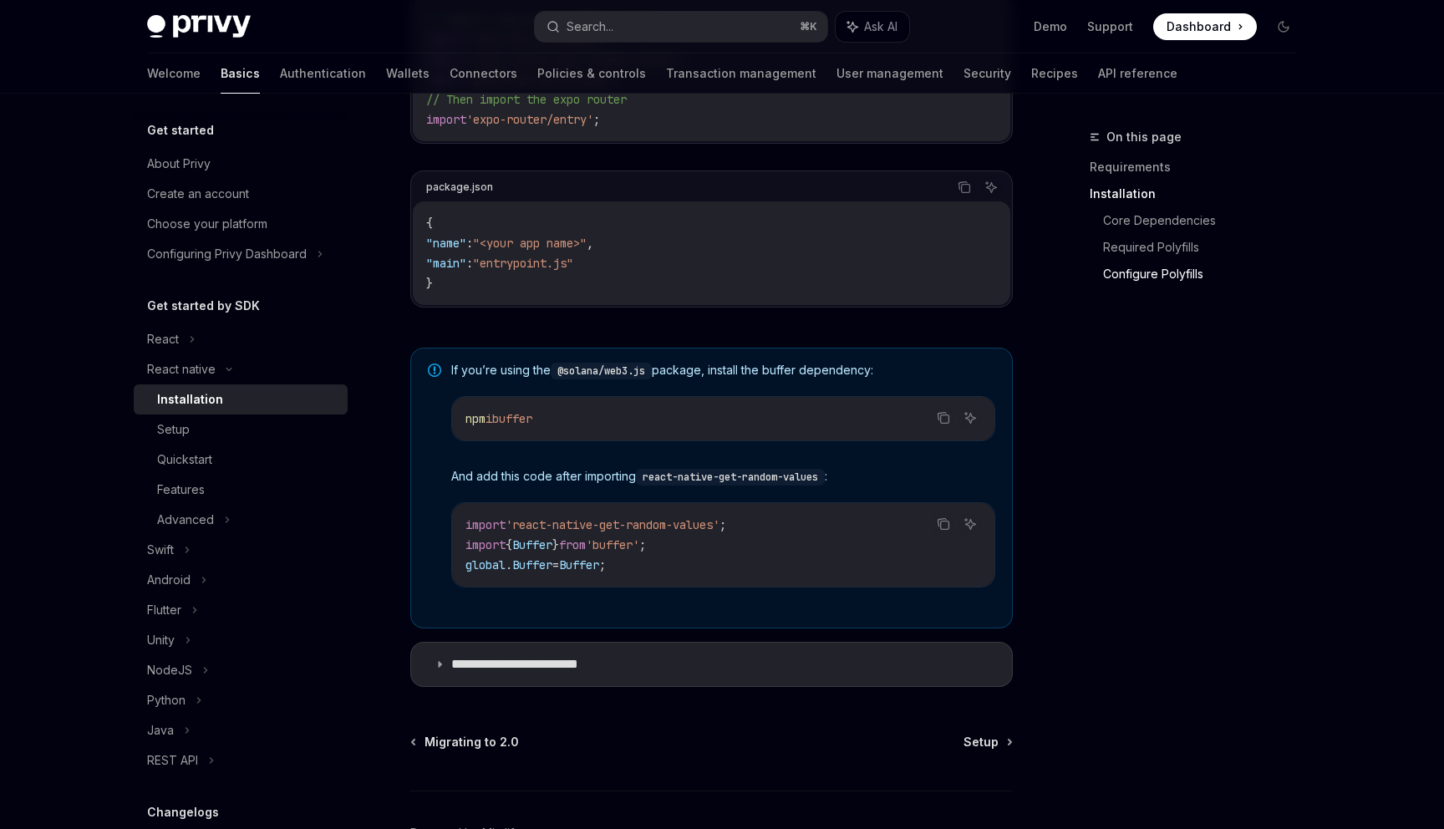
click at [681, 371] on span "If you’re using the @solana/web3.js package, install the buffer dependency:" at bounding box center [723, 371] width 544 height 18
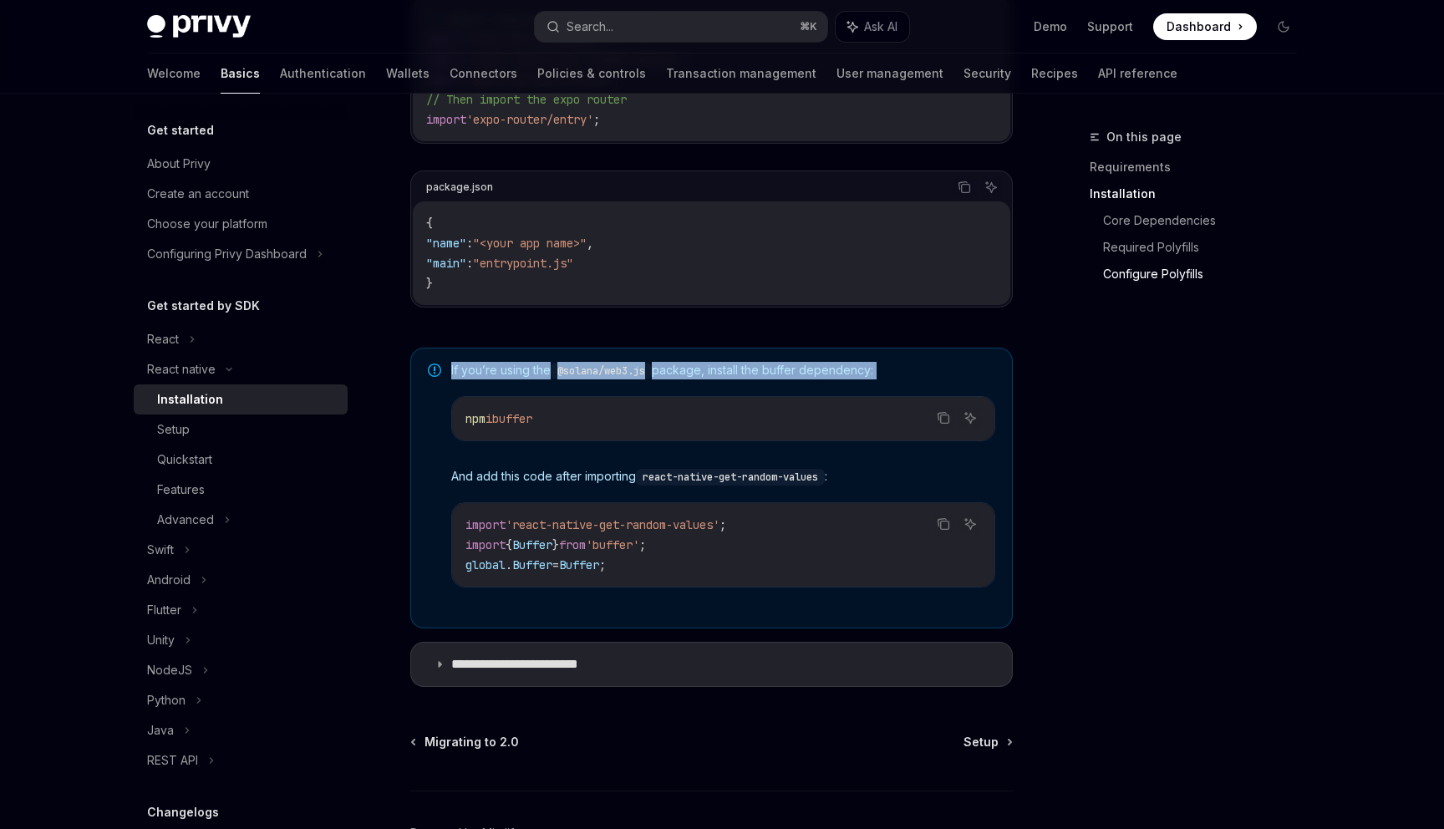
click at [681, 371] on span "If you’re using the @solana/web3.js package, install the buffer dependency:" at bounding box center [723, 371] width 544 height 18
click at [424, 741] on span "Migrating to 2.0" at bounding box center [471, 742] width 94 height 17
type textarea "*"
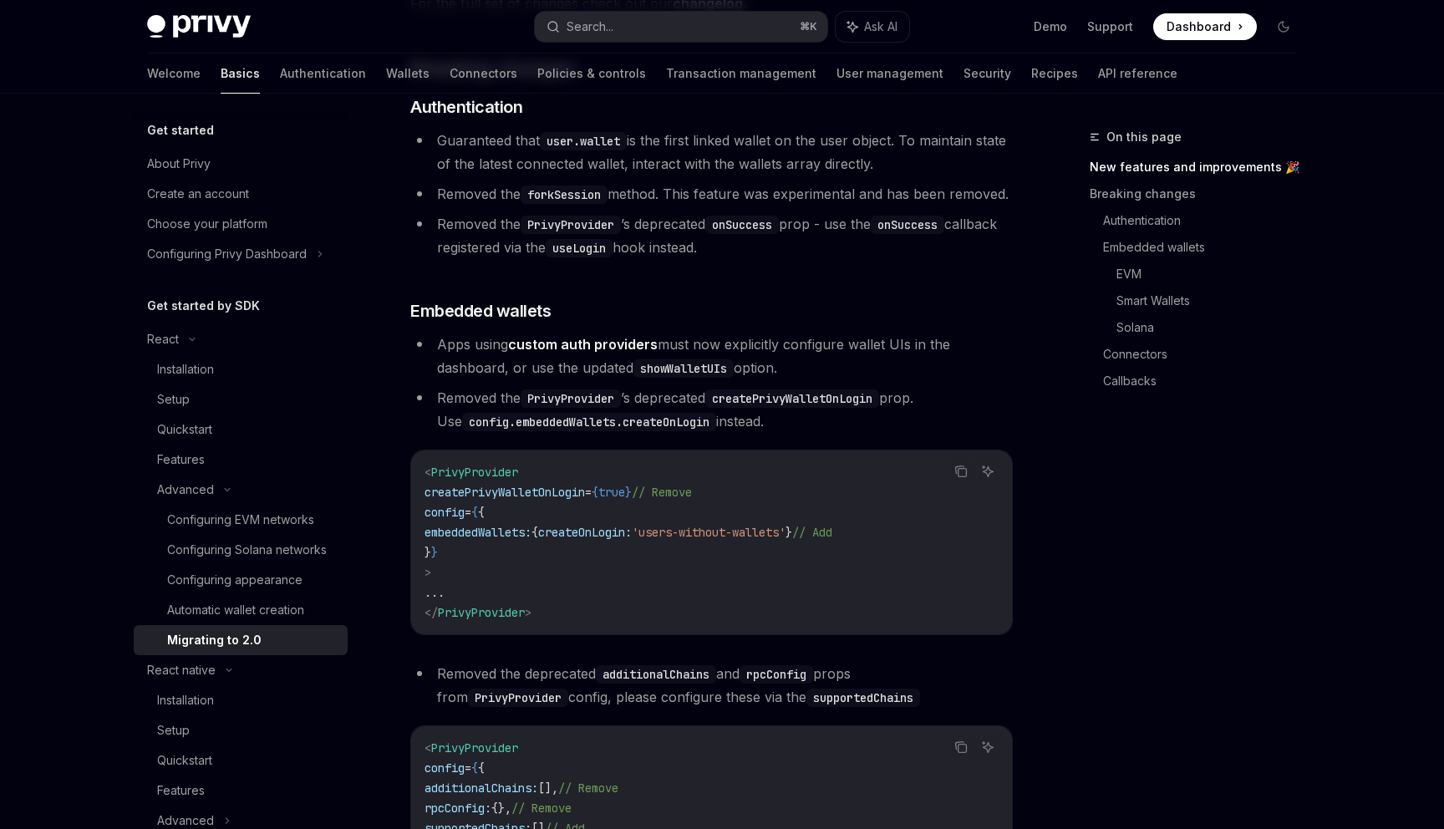
scroll to position [524, 0]
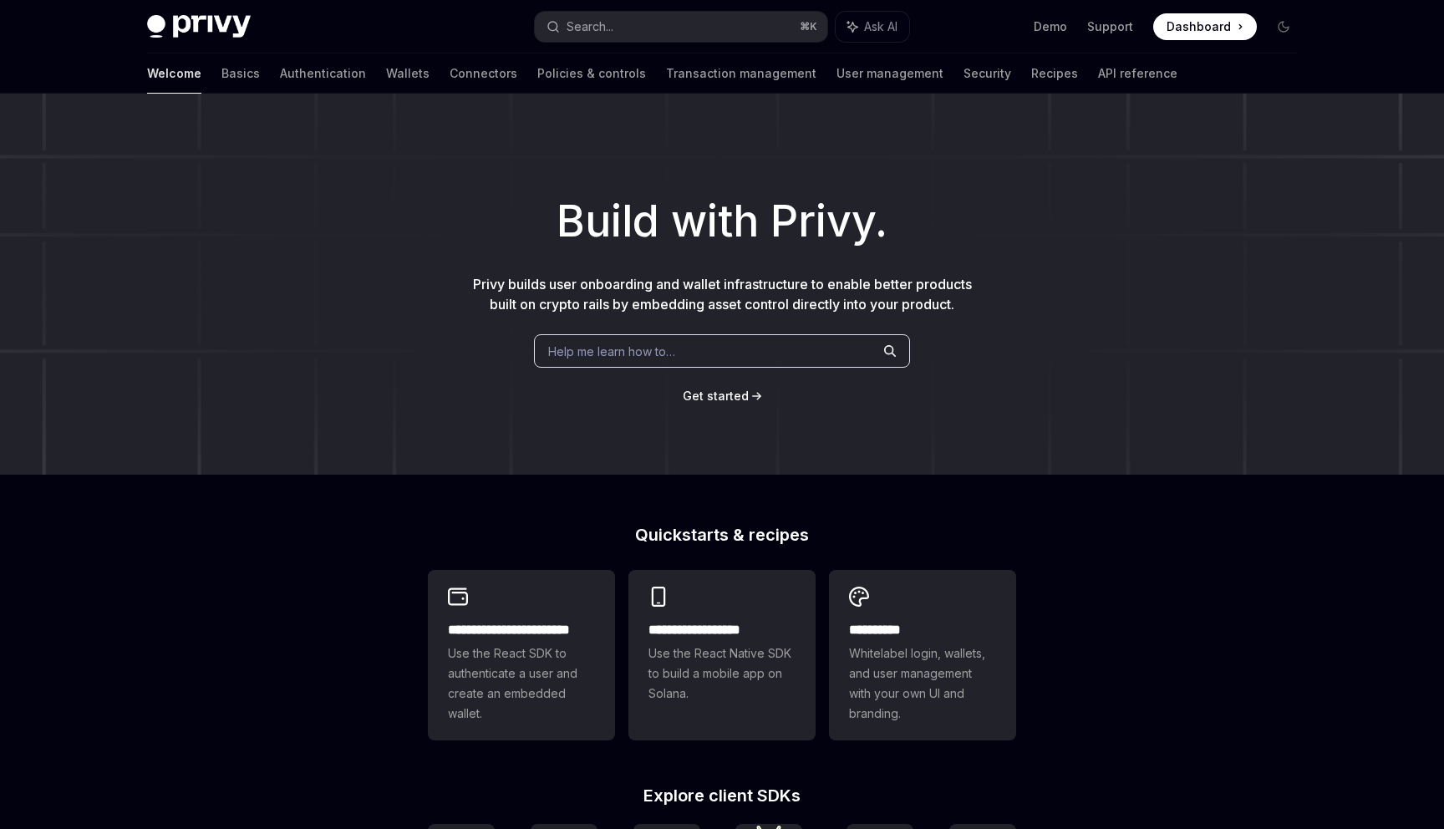
click at [978, 170] on div "Build with Privy. Privy builds user onboarding and wallet infrastructure to ena…" at bounding box center [722, 284] width 1444 height 381
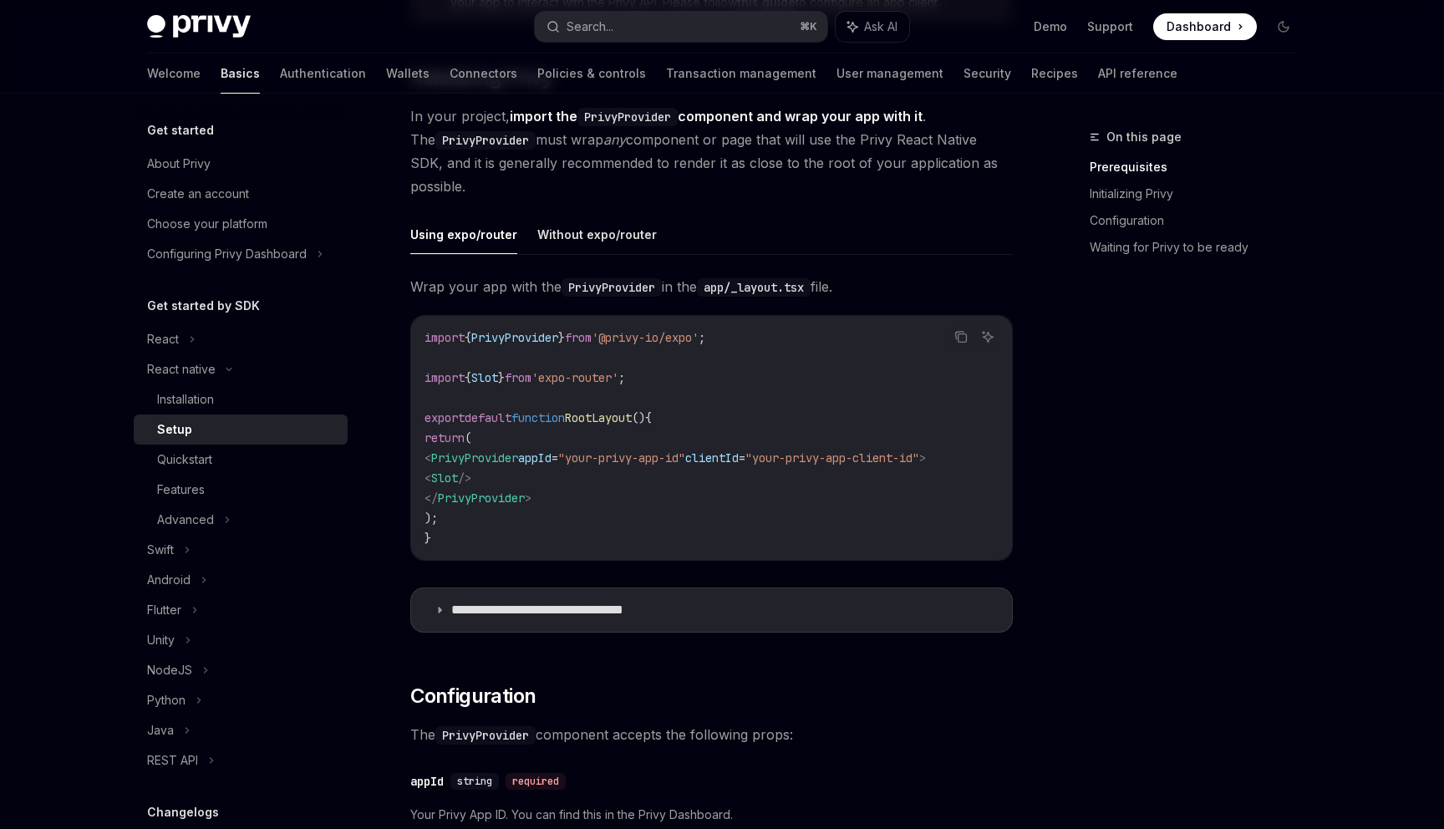
scroll to position [131, 0]
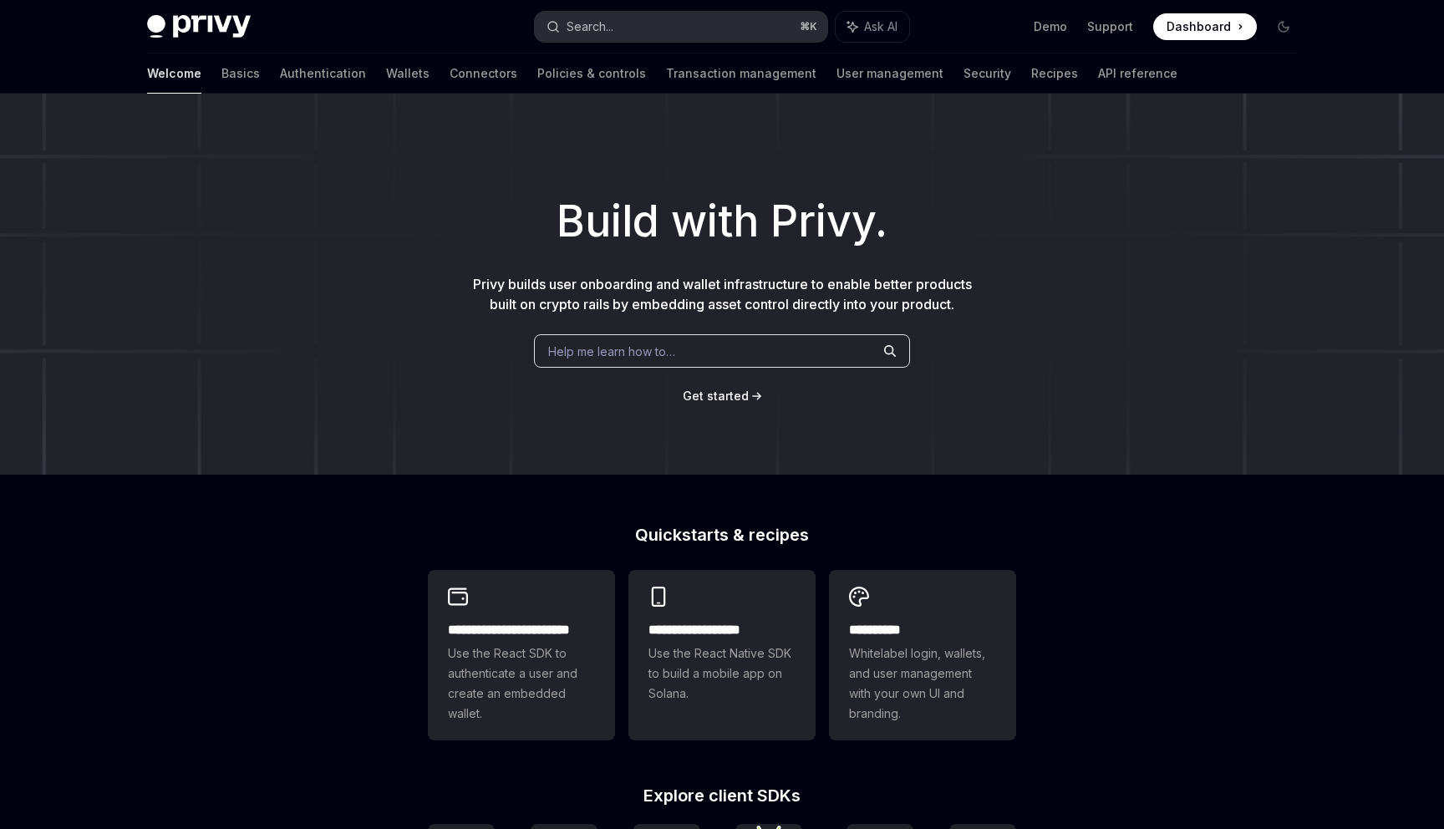
click at [595, 33] on div "Search..." at bounding box center [590, 27] width 47 height 20
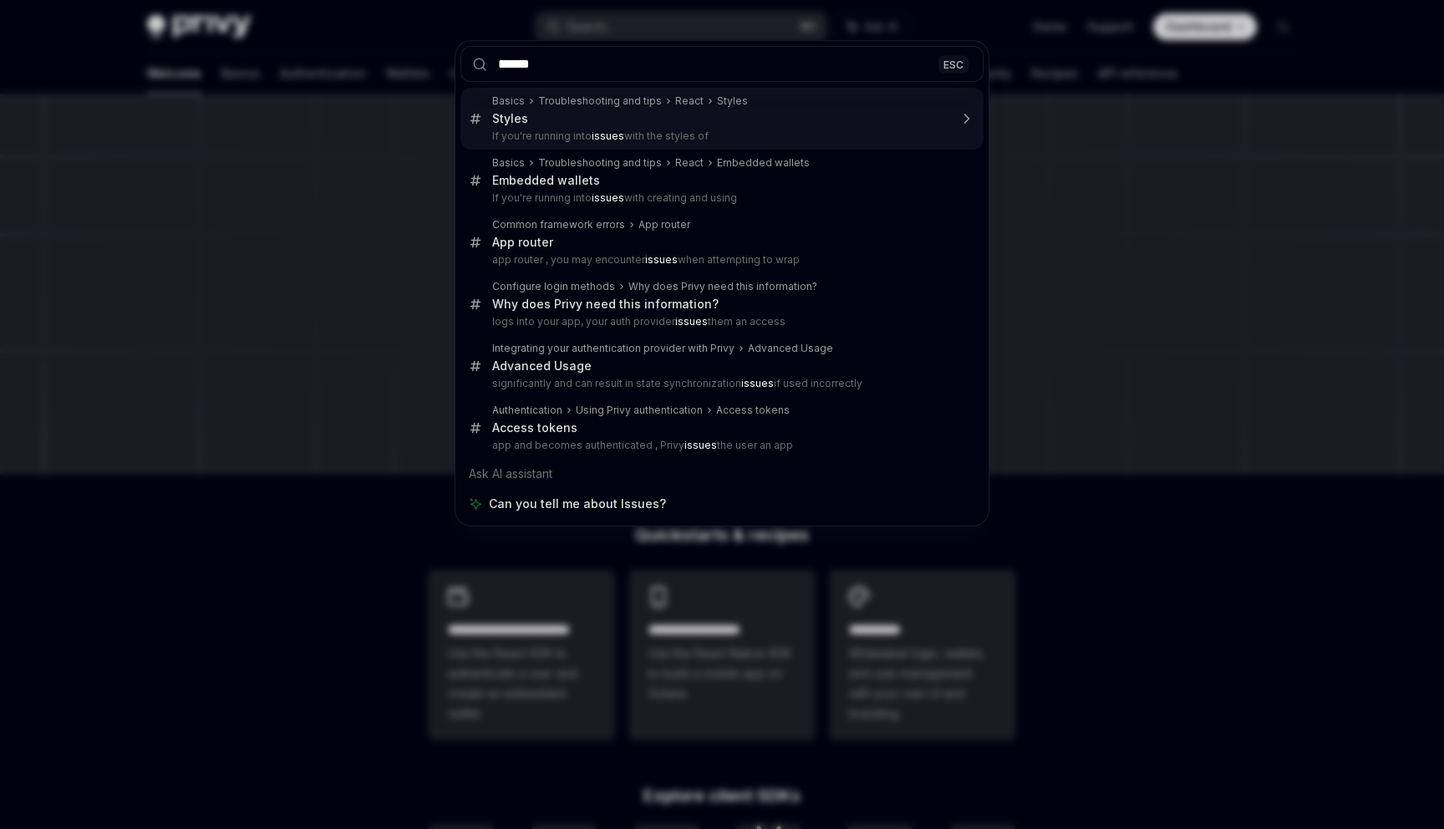
type input "******"
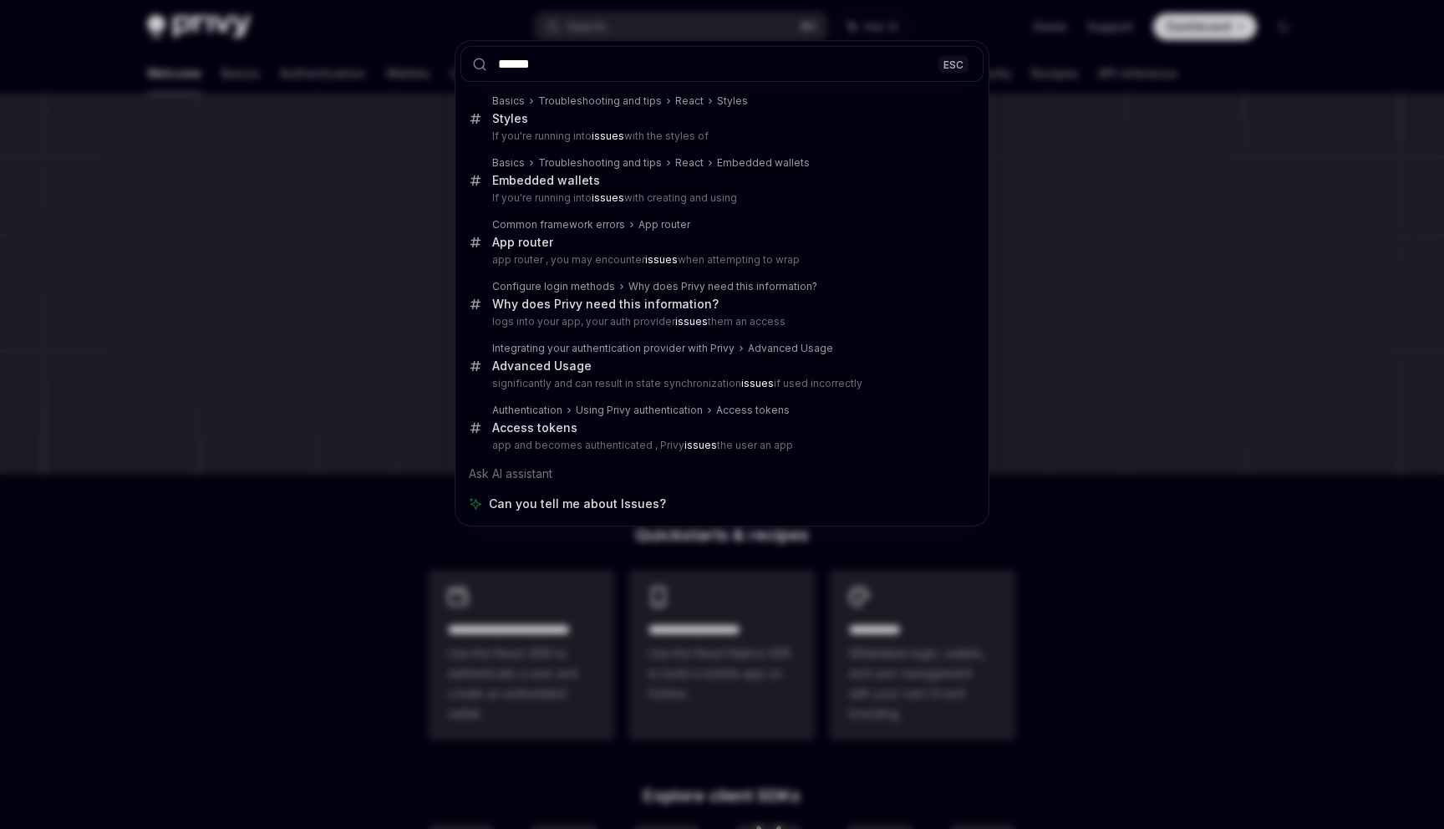
click at [297, 418] on div "****** ESC Basics Troubleshooting and tips React Styles Styles If you're runnin…" at bounding box center [722, 414] width 1444 height 829
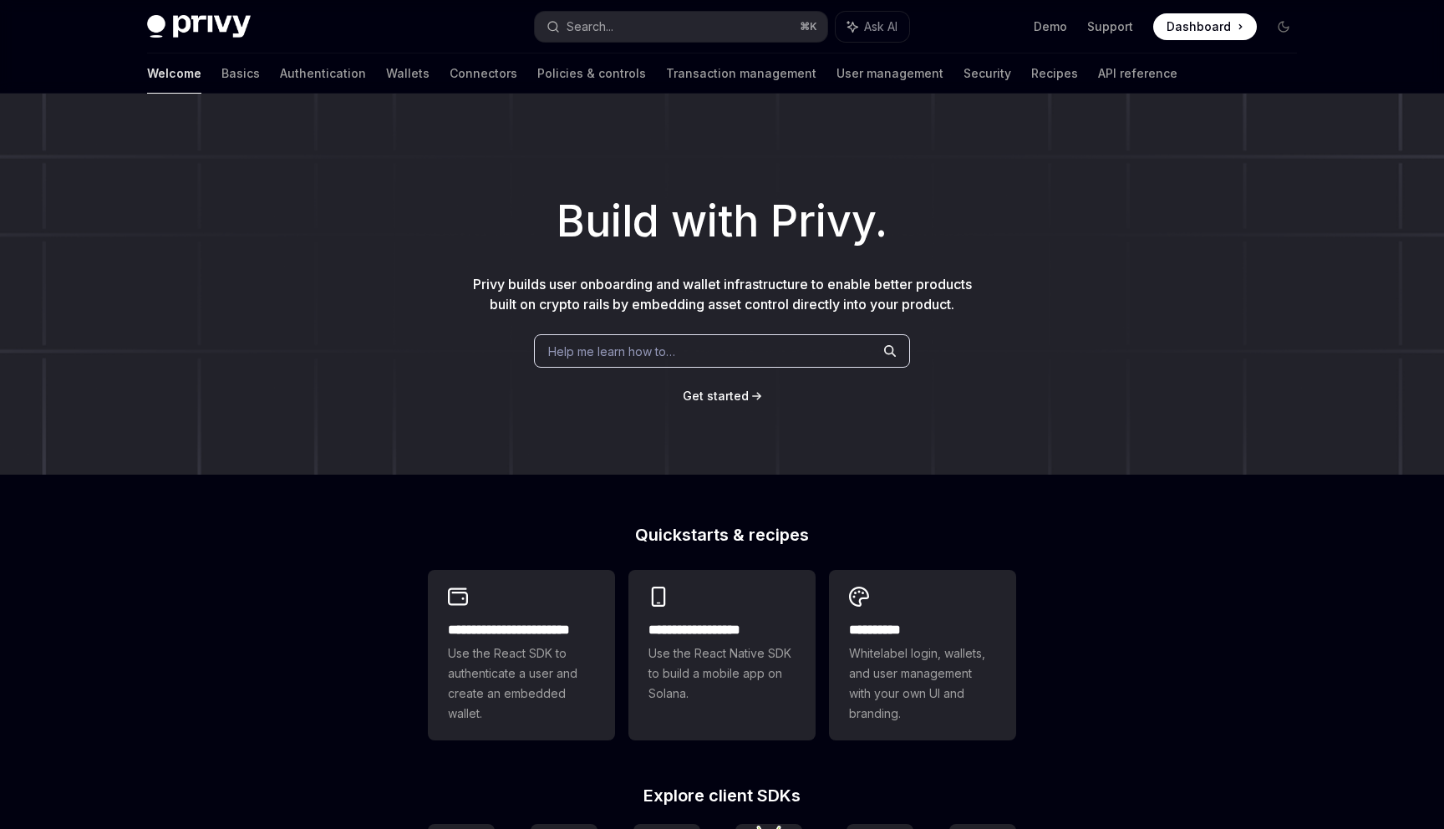
scroll to position [500, 0]
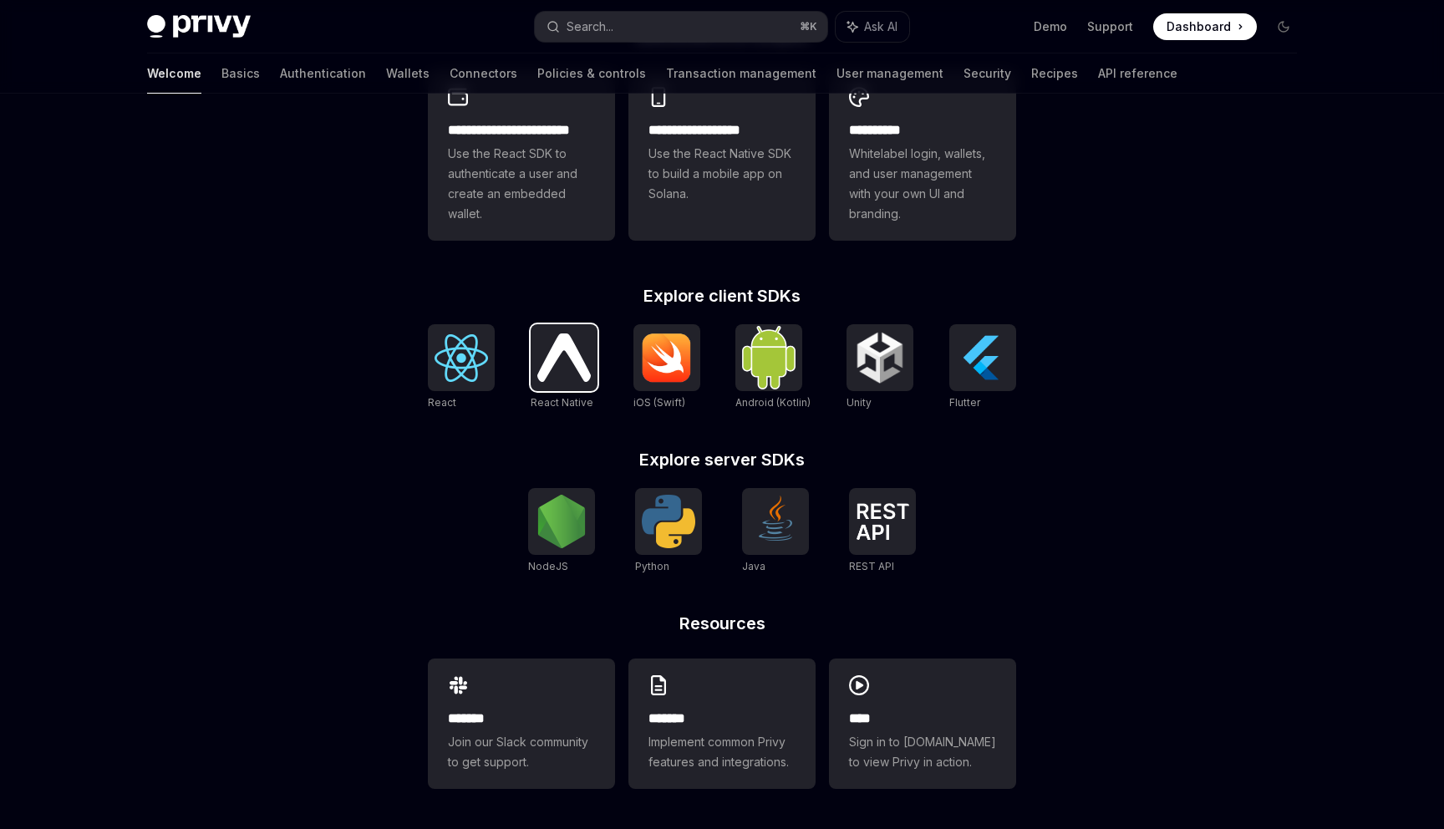
click at [565, 372] on img at bounding box center [563, 357] width 53 height 48
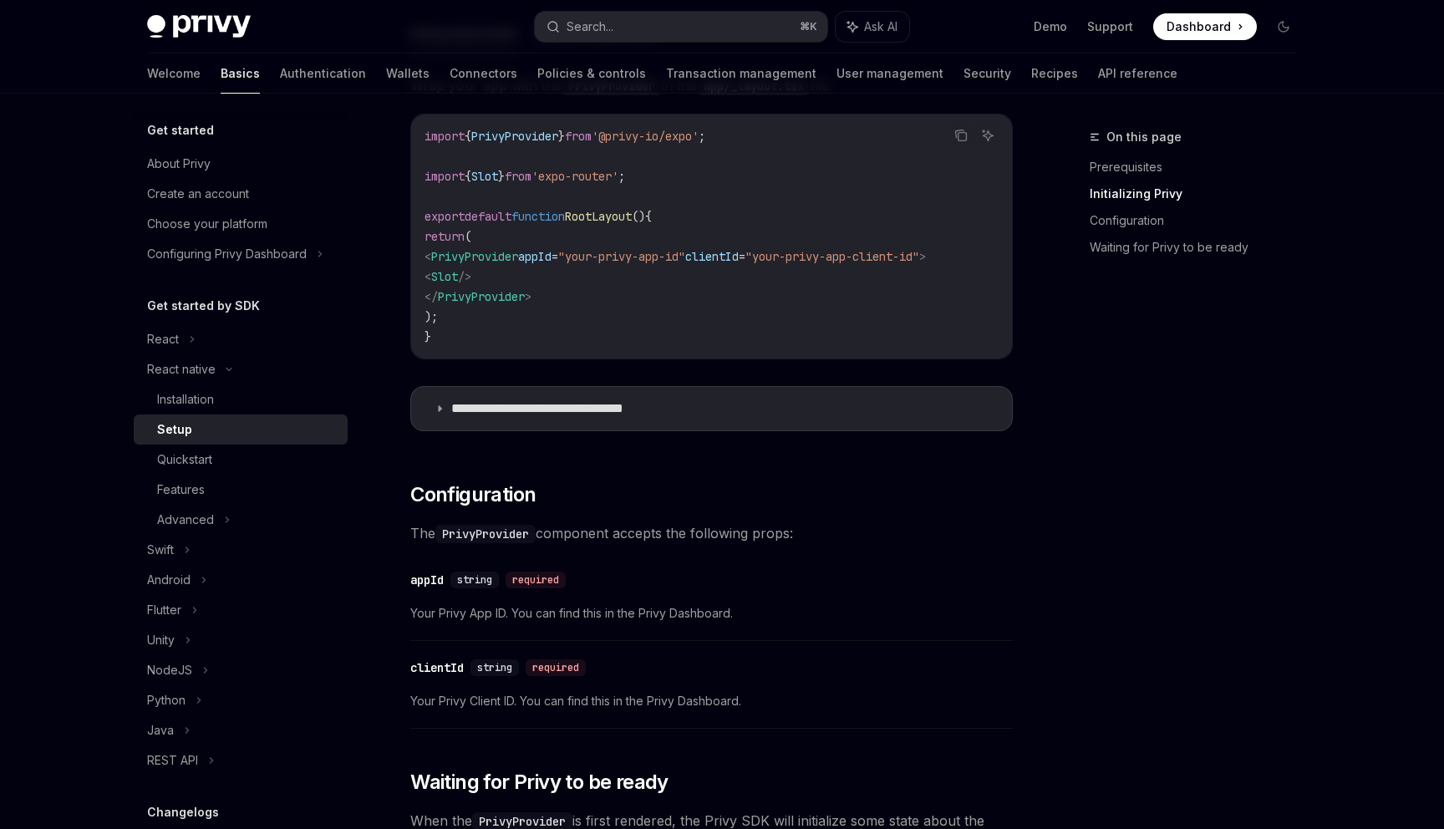
scroll to position [800, 0]
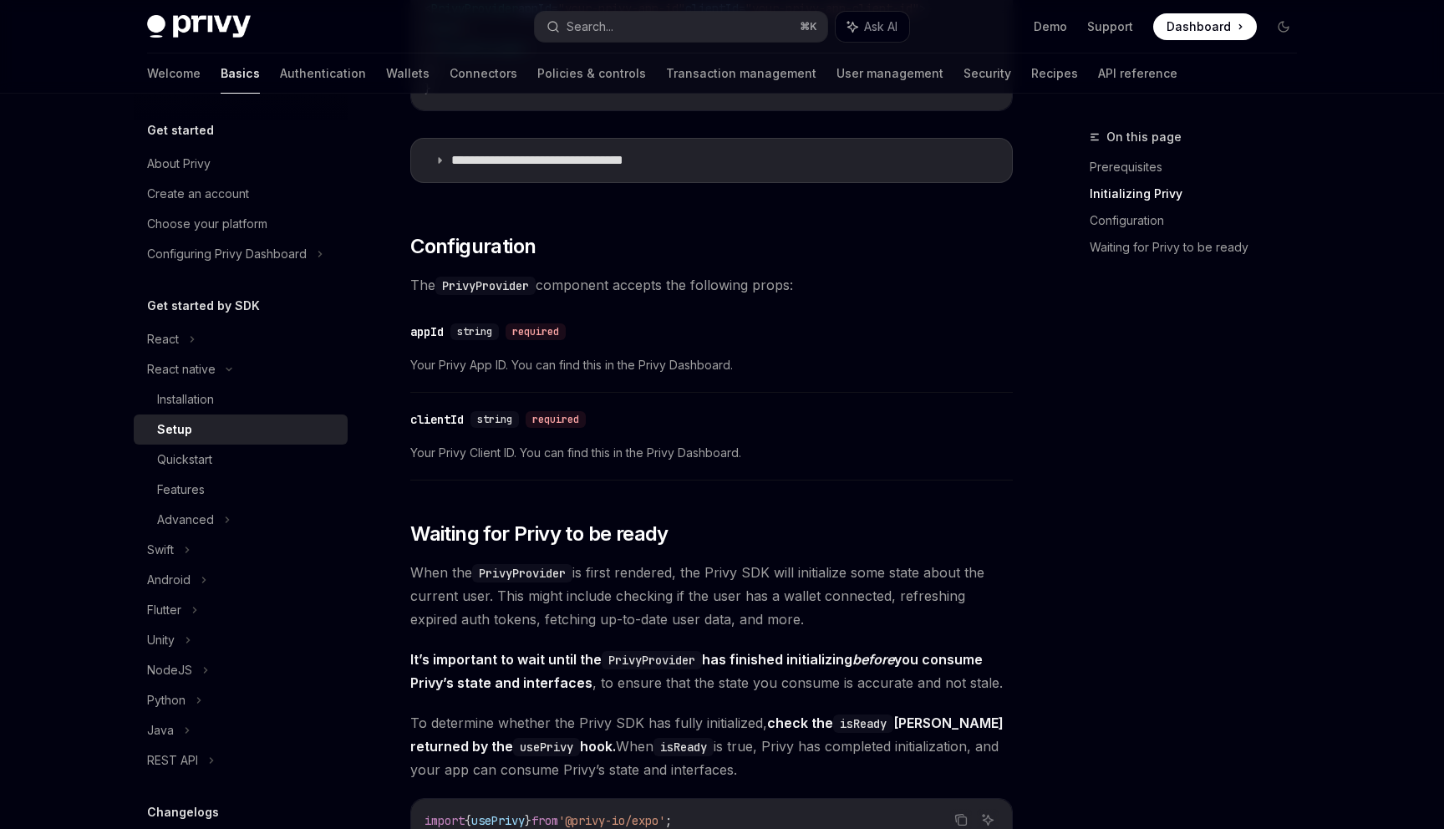
click at [1230, 315] on div "On this page Prerequisites Initializing Privy Configuration Waiting for Privy t…" at bounding box center [1183, 478] width 254 height 702
